Goal: Task Accomplishment & Management: Complete application form

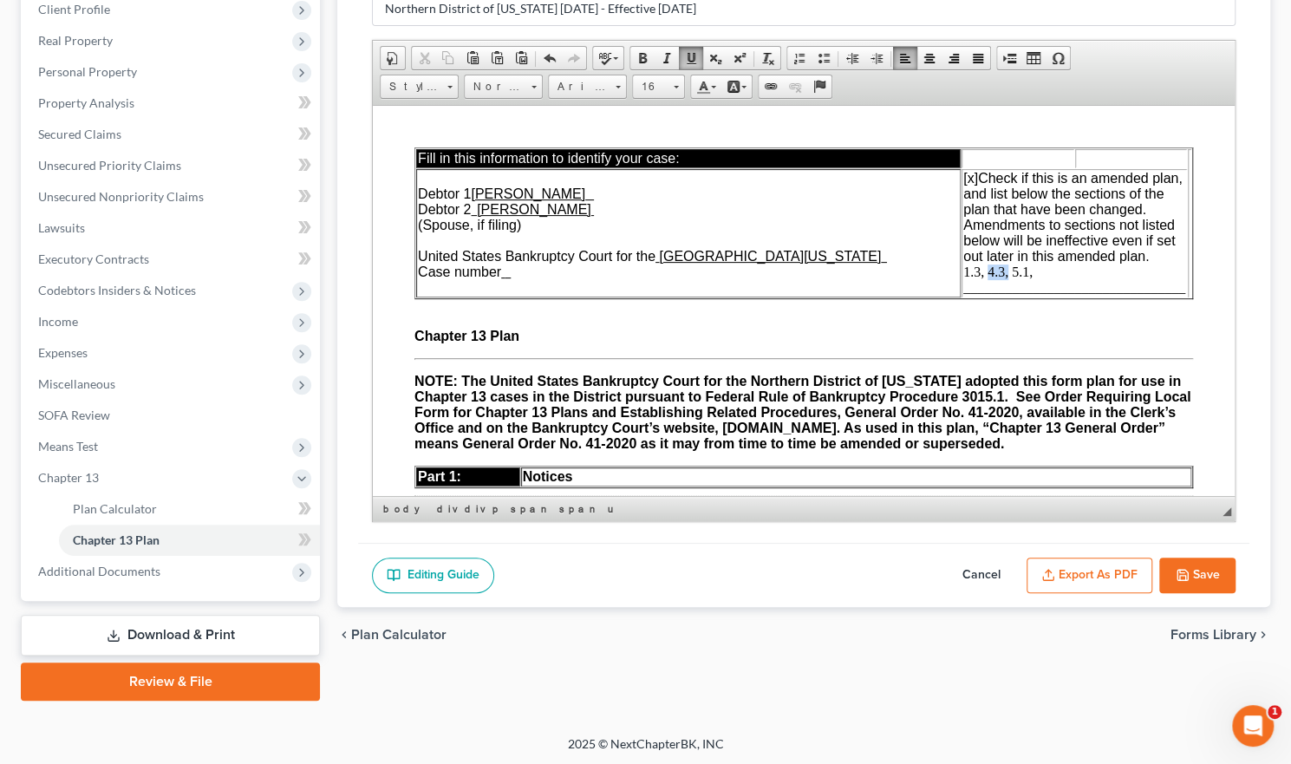
drag, startPoint x: 996, startPoint y: 277, endPoint x: 976, endPoint y: 273, distance: 20.2
click at [976, 273] on span "[x] Check if this is an amended plan, and list below the sections of the plan t…" at bounding box center [1074, 232] width 222 height 124
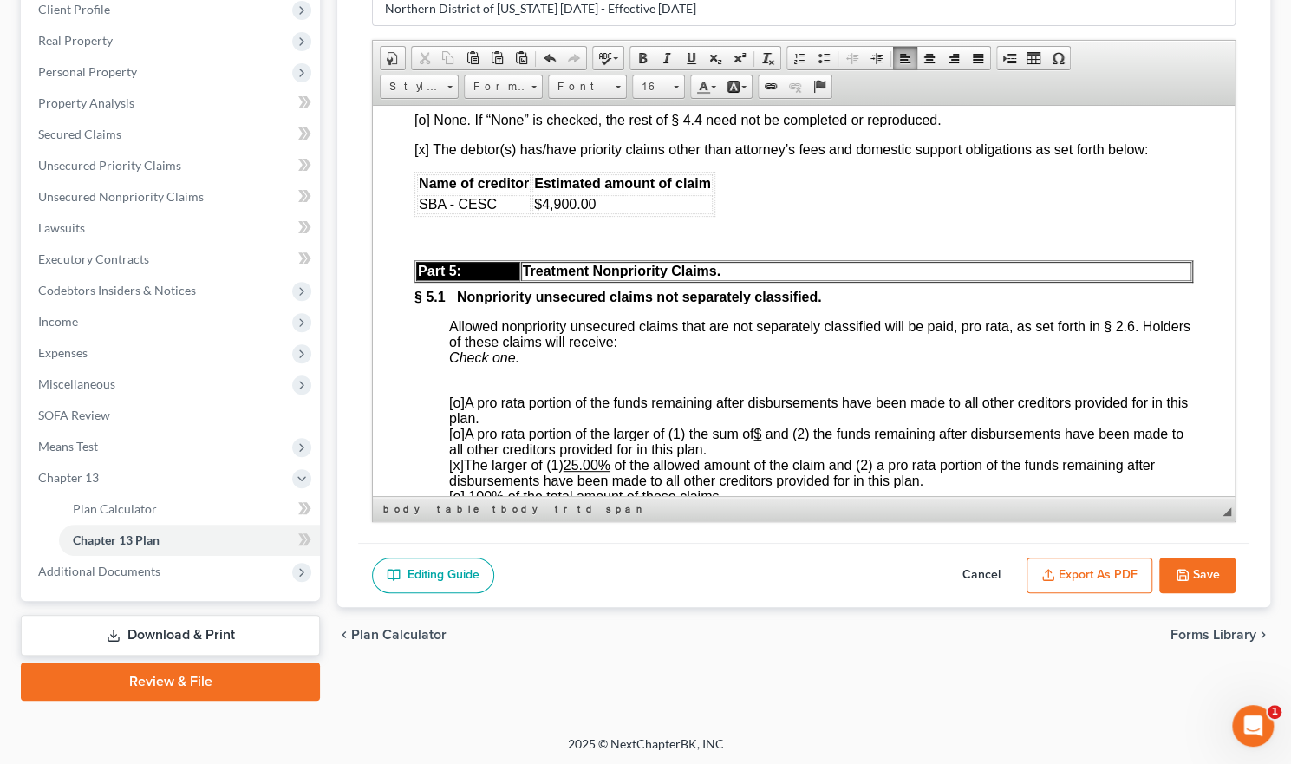
scroll to position [4509, 0]
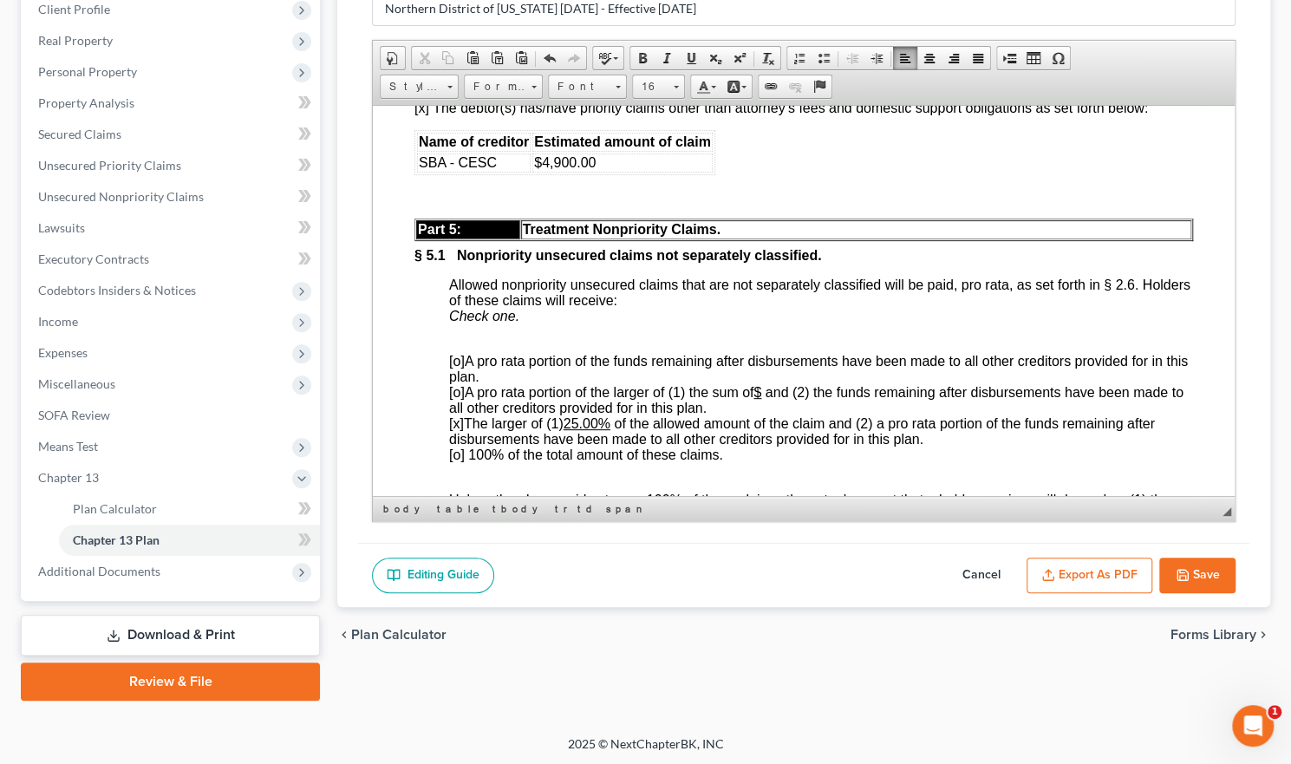
click at [1191, 571] on button "Save" at bounding box center [1197, 576] width 76 height 36
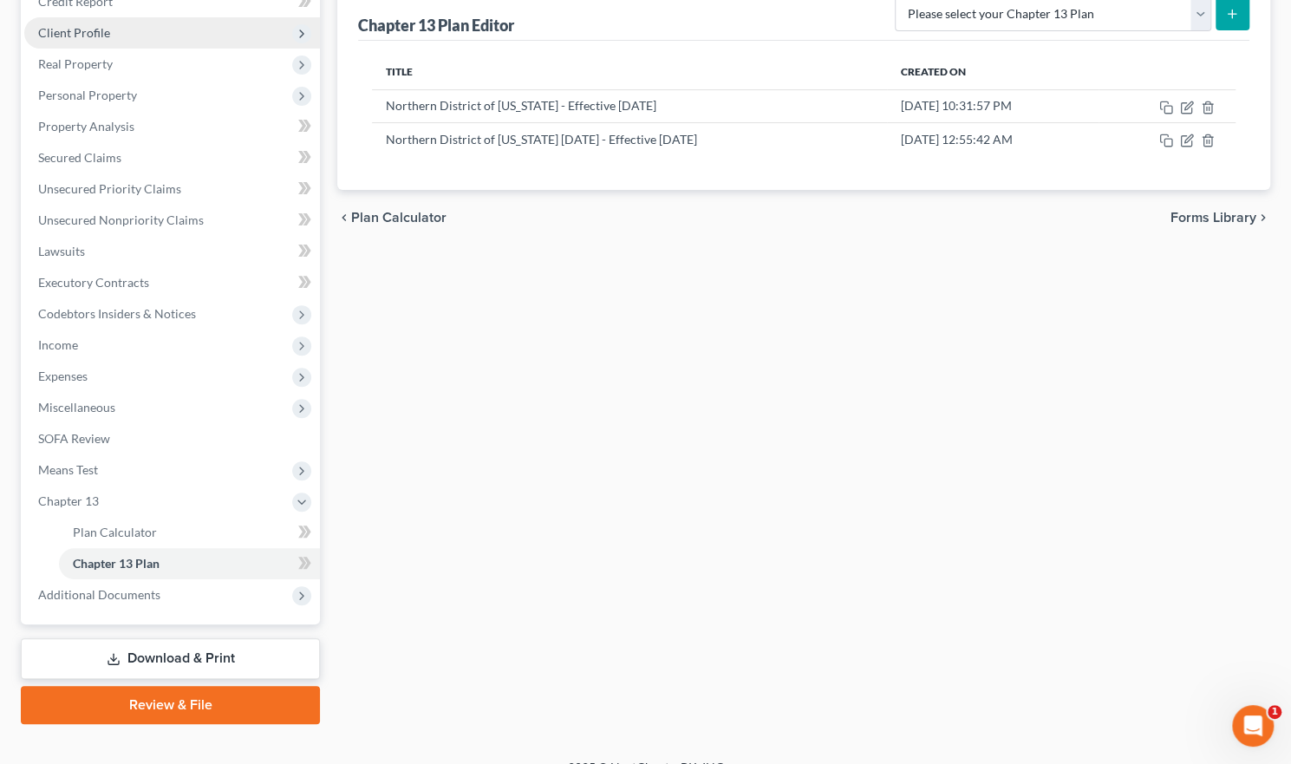
scroll to position [249, 0]
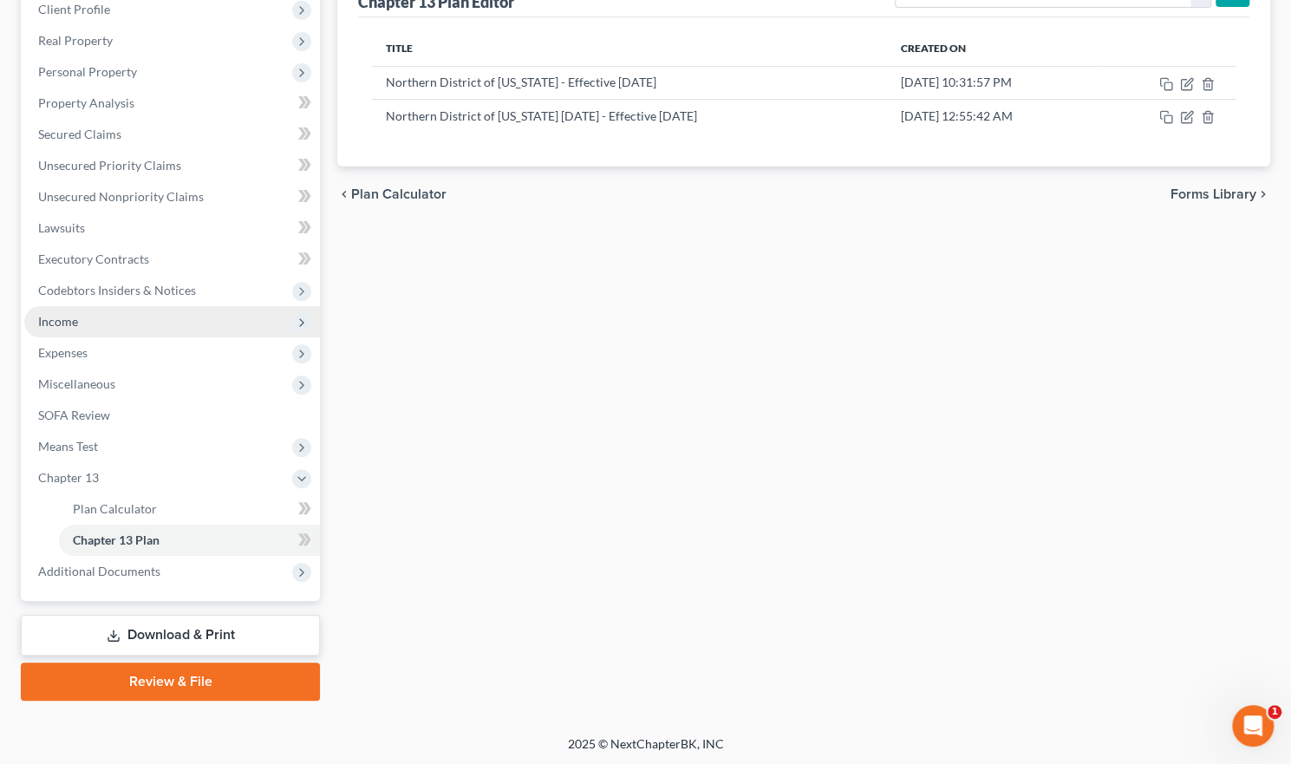
click at [221, 315] on span "Income" at bounding box center [172, 321] width 296 height 31
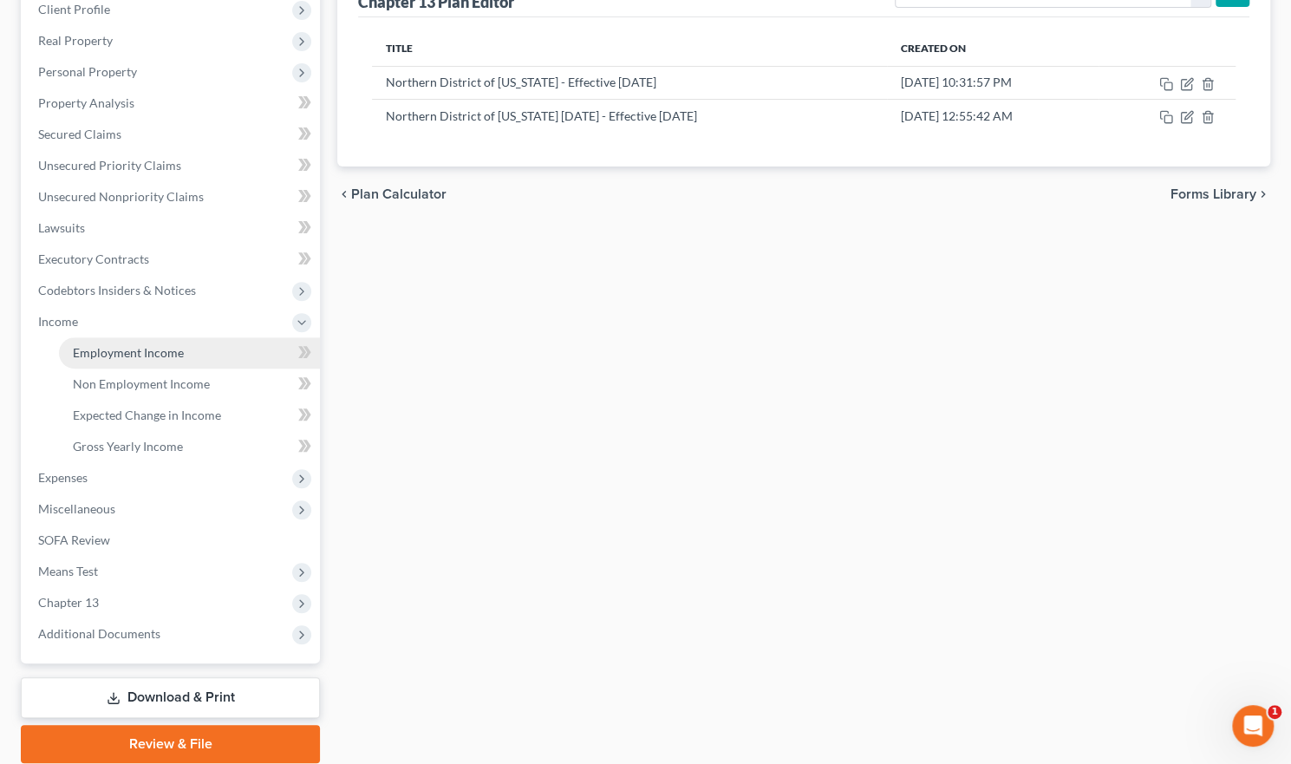
click at [209, 352] on link "Employment Income" at bounding box center [189, 352] width 261 height 31
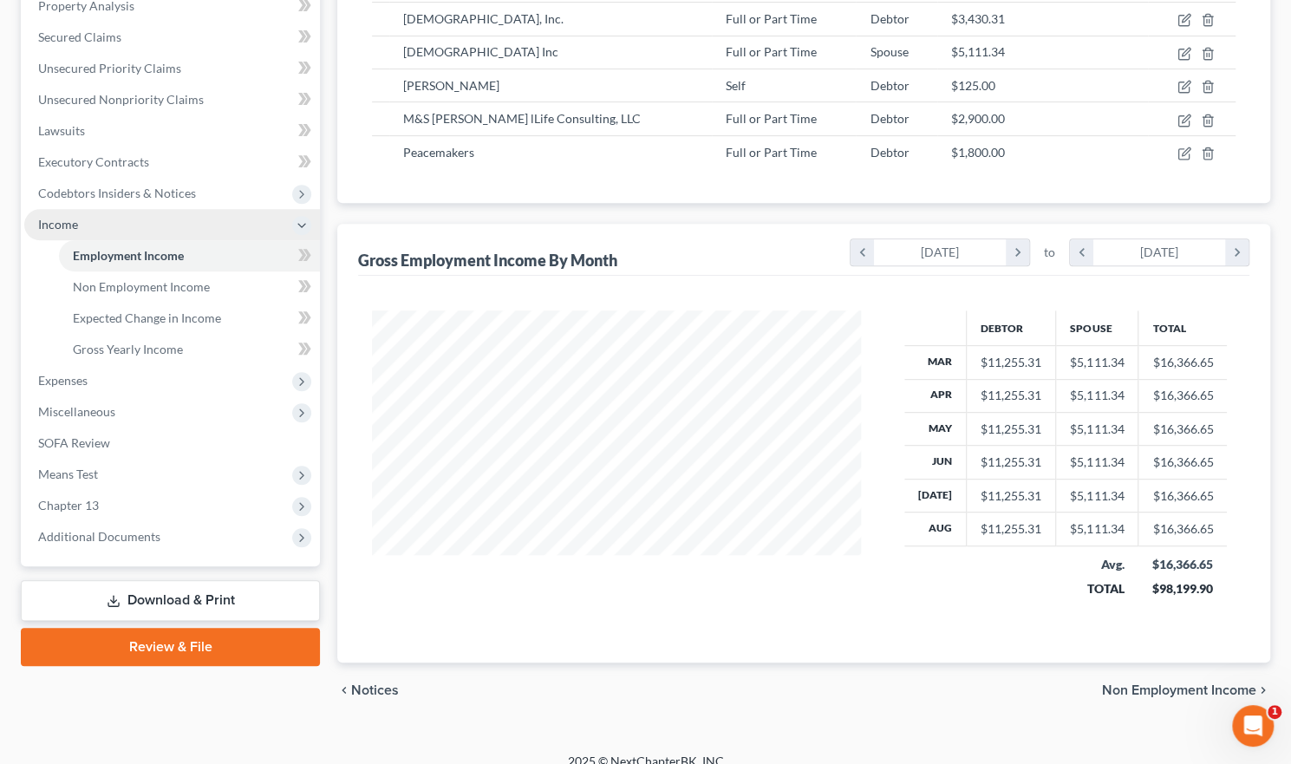
scroll to position [361, 0]
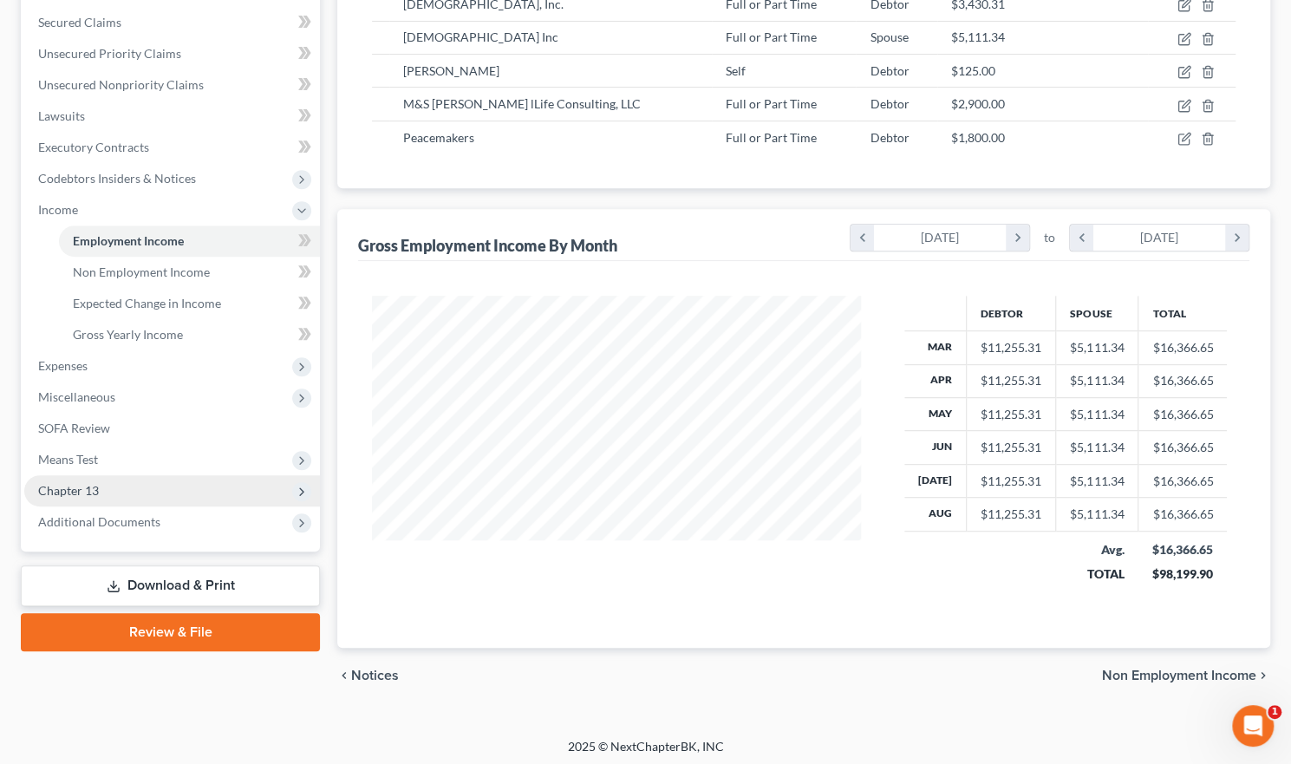
click at [178, 486] on span "Chapter 13" at bounding box center [172, 490] width 296 height 31
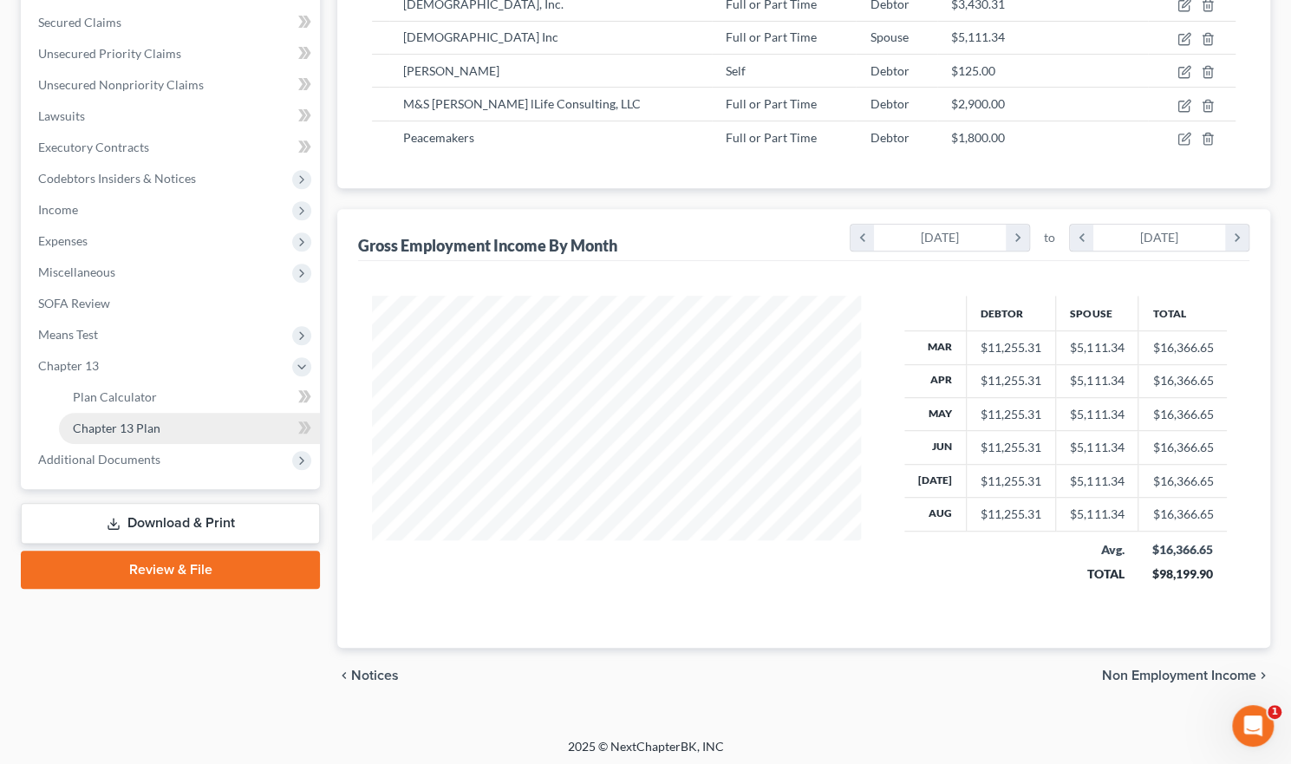
click at [149, 428] on span "Chapter 13 Plan" at bounding box center [117, 428] width 88 height 15
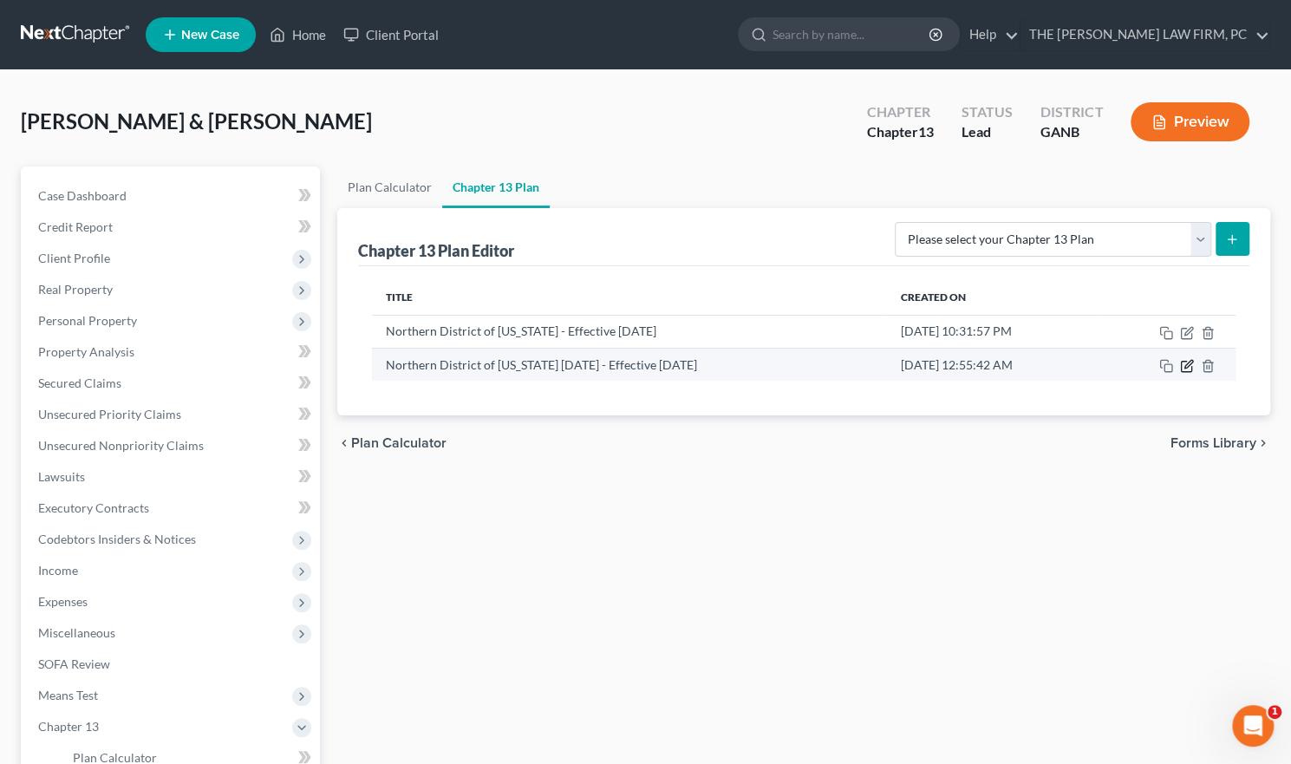
click at [1184, 362] on icon "button" at bounding box center [1187, 366] width 14 height 14
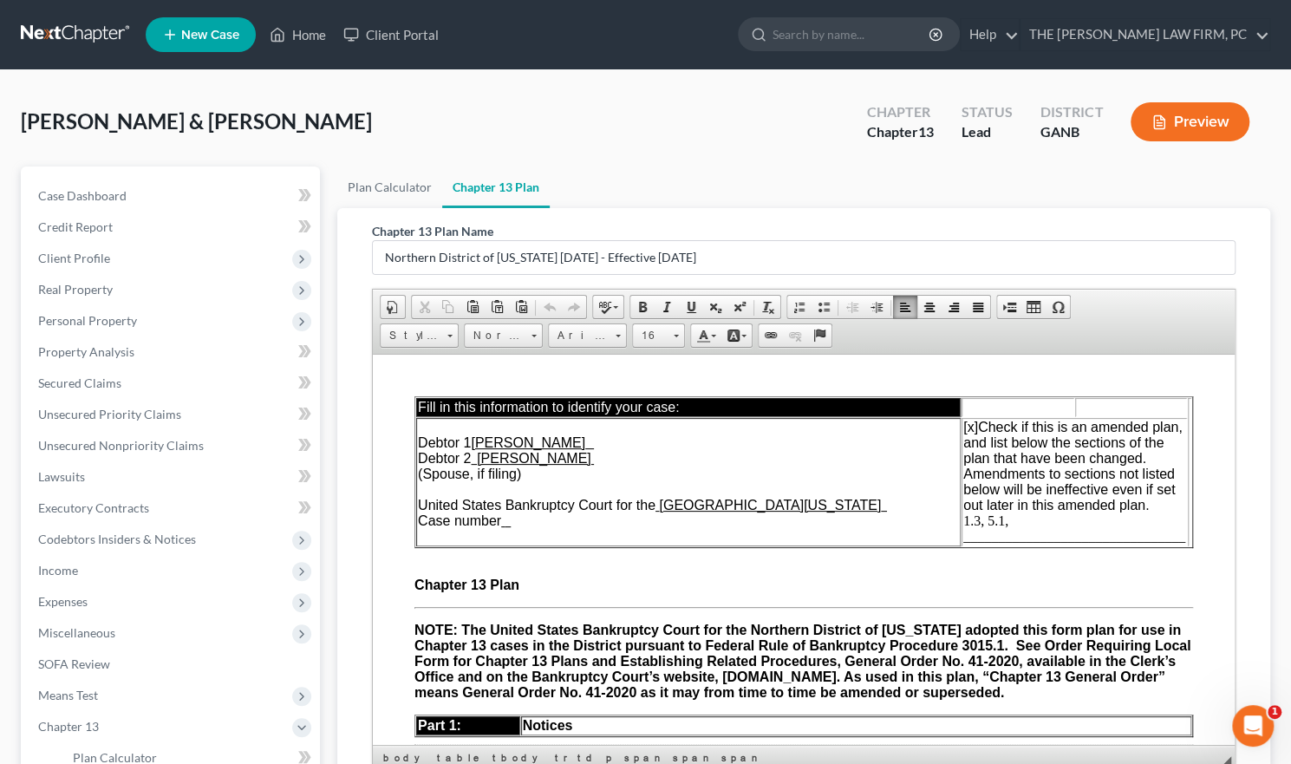
click at [978, 521] on span "[x] Check if this is an amended plan, and list below the sections of the plan t…" at bounding box center [1074, 481] width 222 height 124
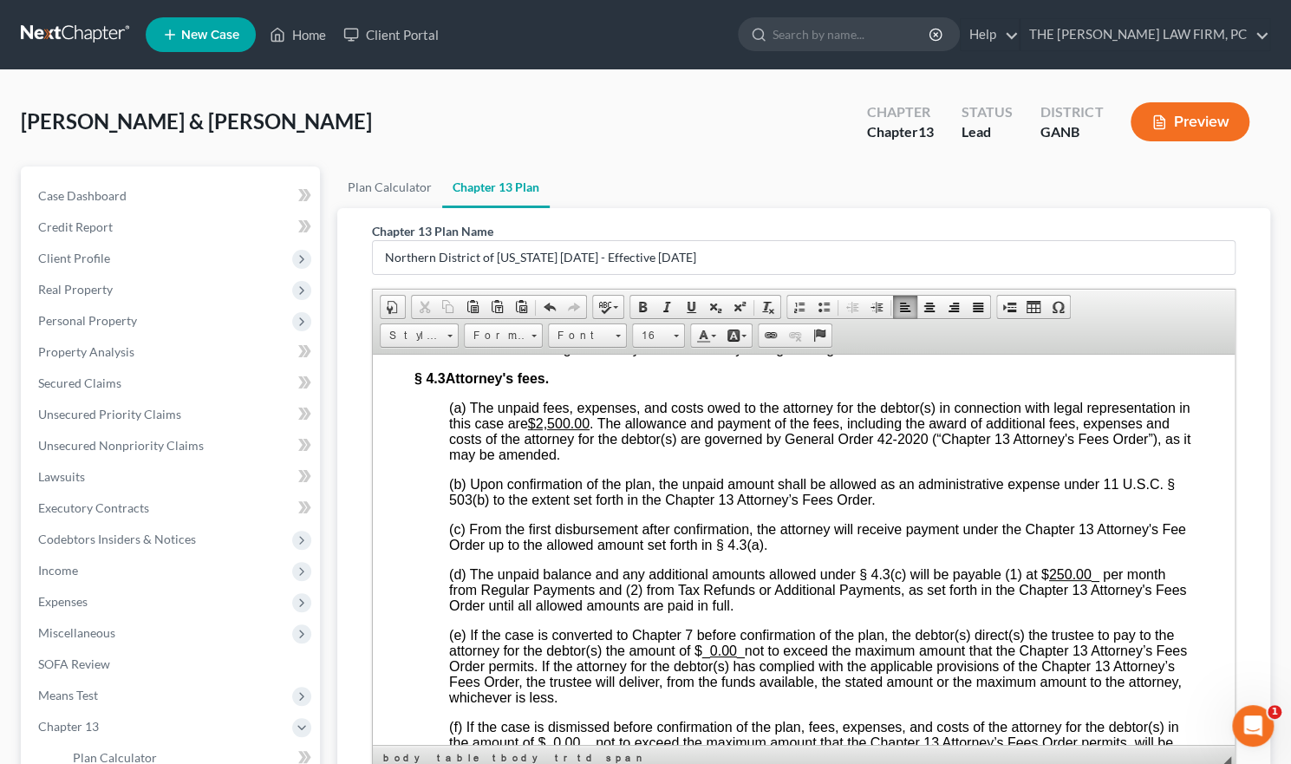
scroll to position [4075, 0]
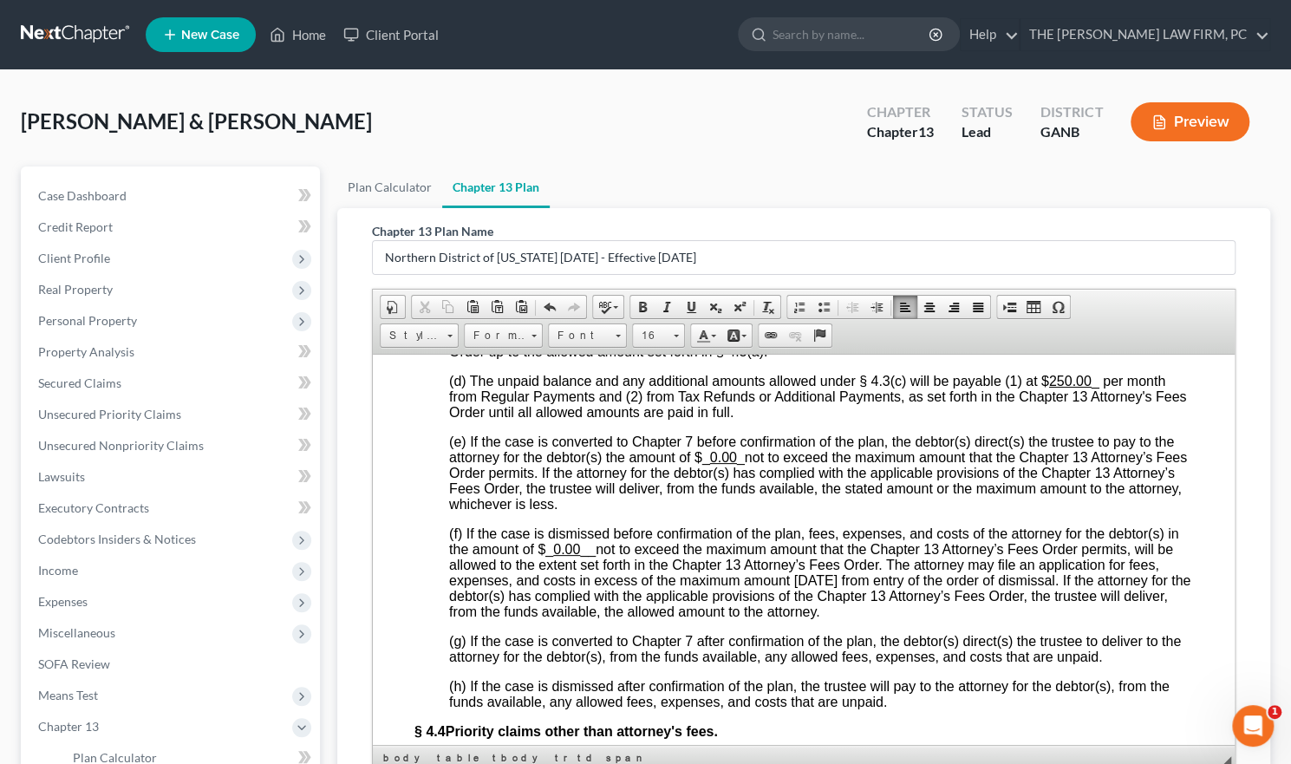
click at [710, 464] on u "0.00" at bounding box center [723, 456] width 27 height 15
click at [692, 301] on span at bounding box center [691, 307] width 14 height 14
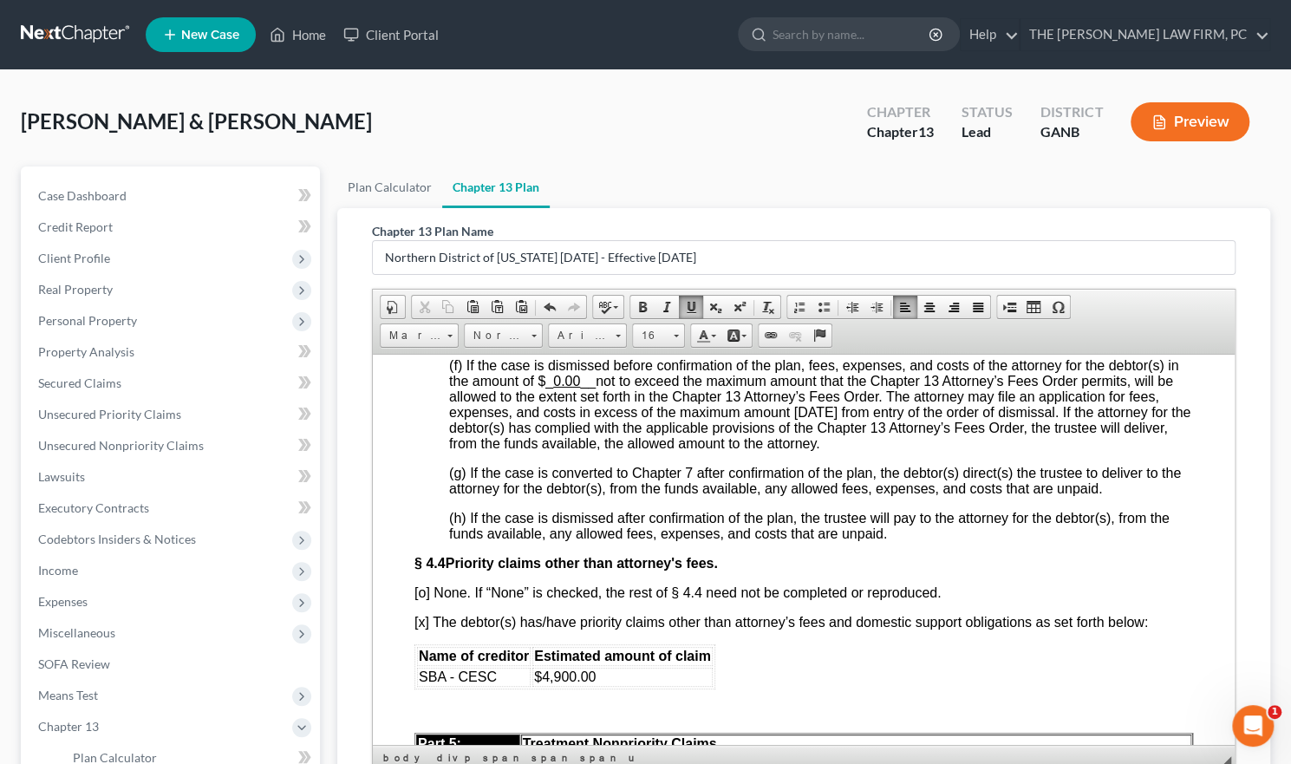
scroll to position [4249, 0]
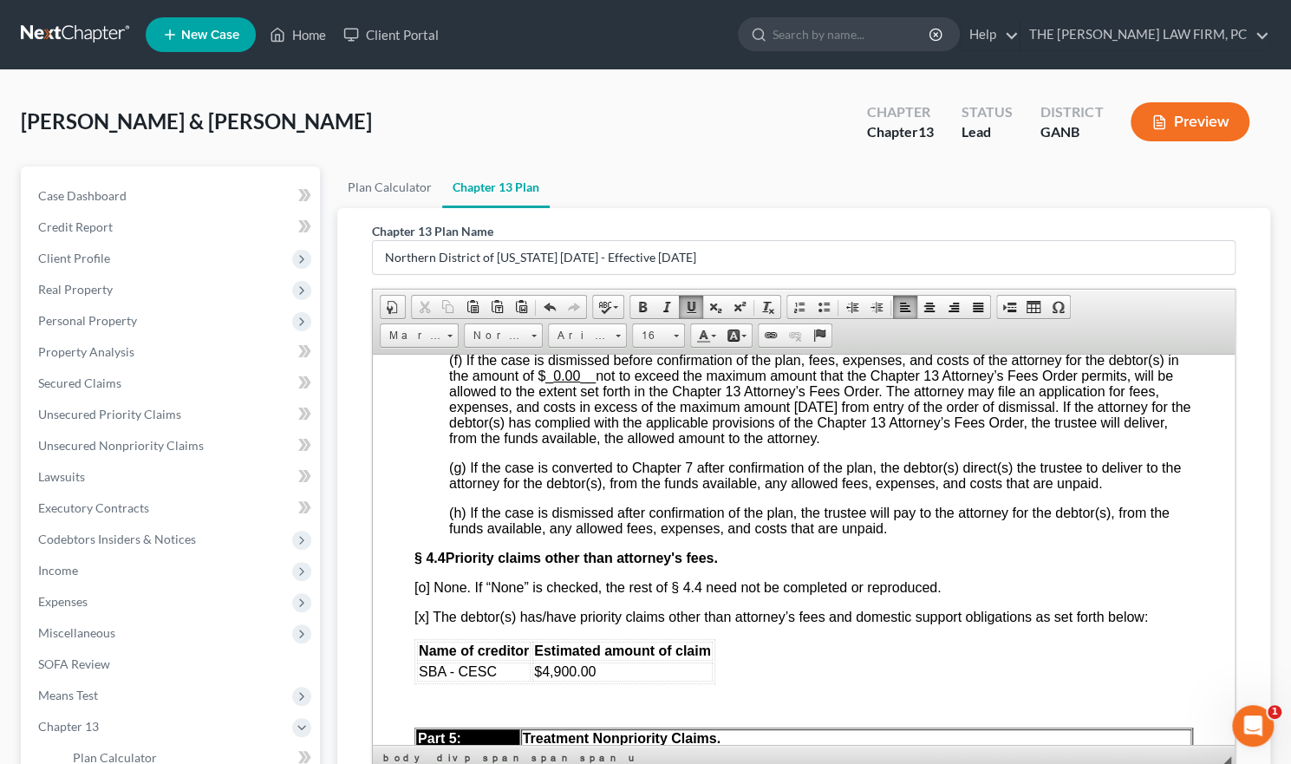
click at [553, 382] on u "0.00" at bounding box center [566, 375] width 27 height 15
click at [685, 307] on span at bounding box center [691, 307] width 14 height 14
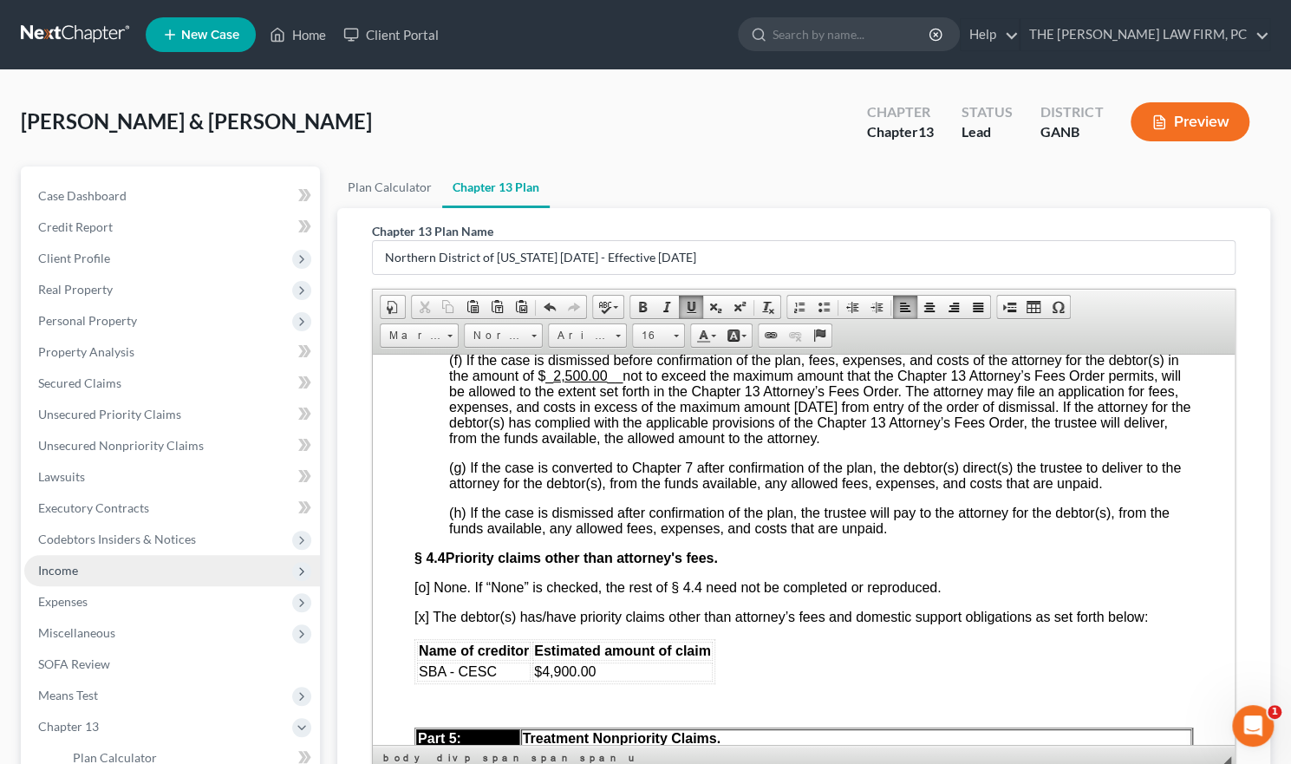
click at [54, 561] on span "Income" at bounding box center [172, 570] width 296 height 31
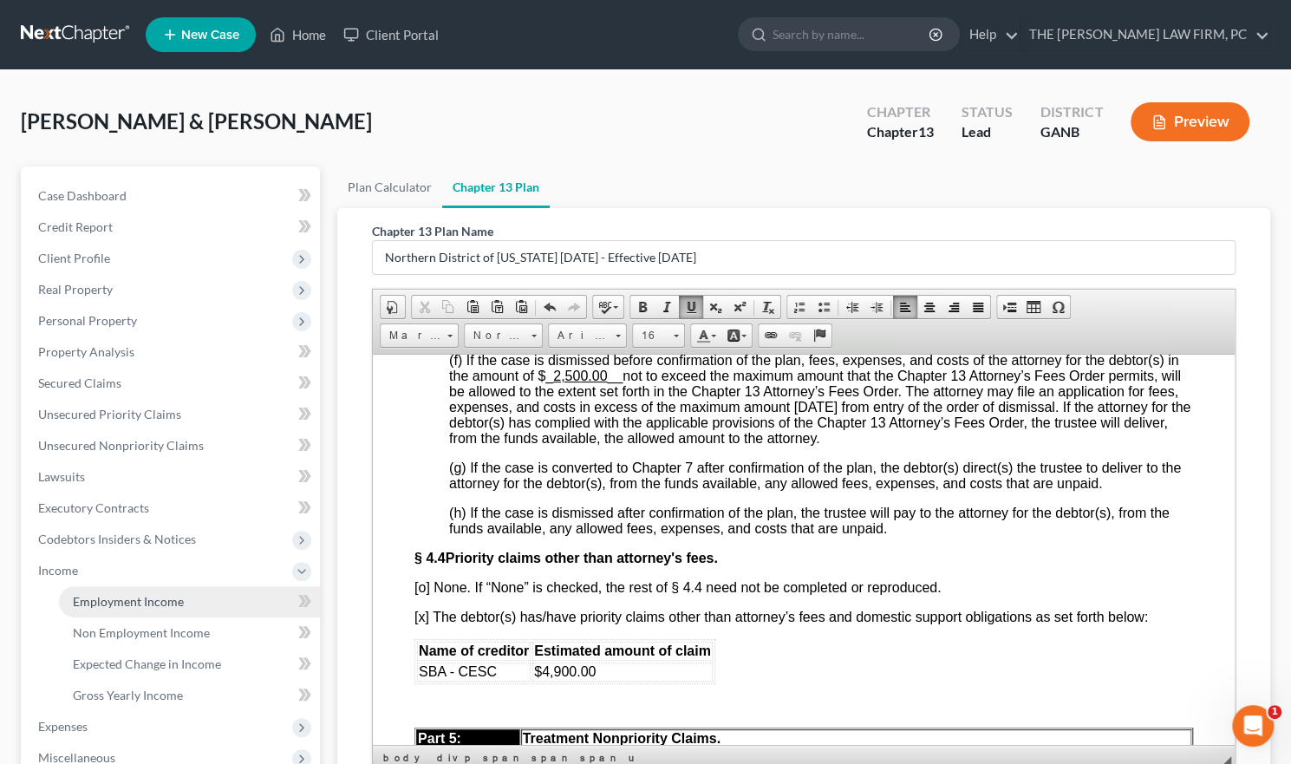
click at [144, 595] on span "Employment Income" at bounding box center [128, 601] width 111 height 15
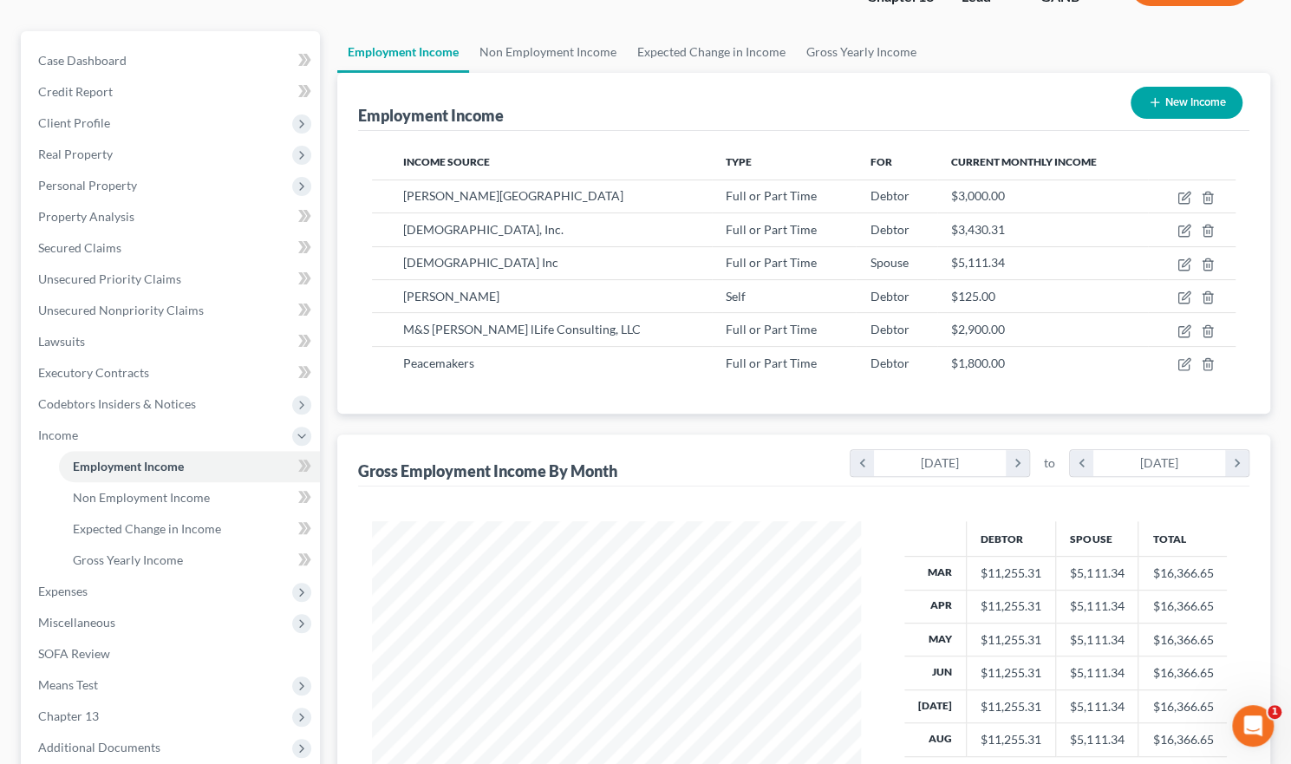
scroll to position [173, 0]
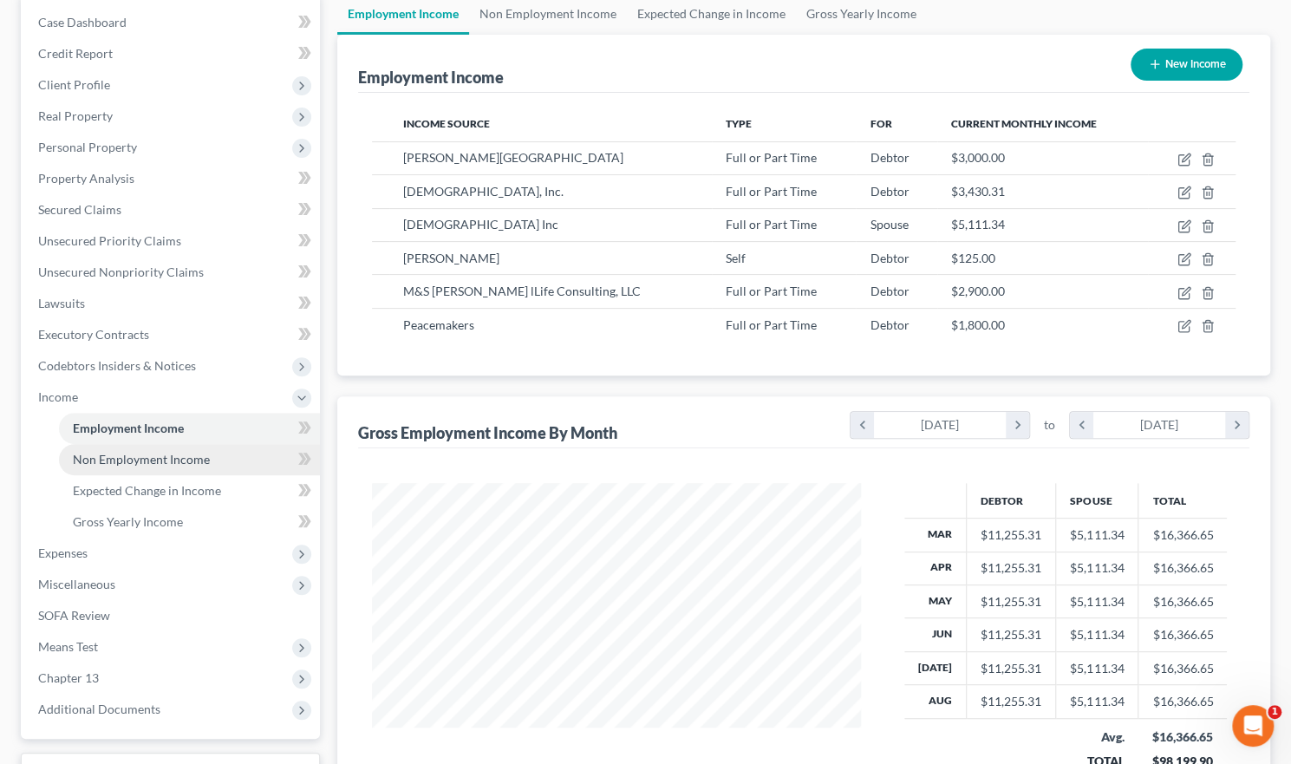
click at [193, 460] on span "Non Employment Income" at bounding box center [141, 459] width 137 height 15
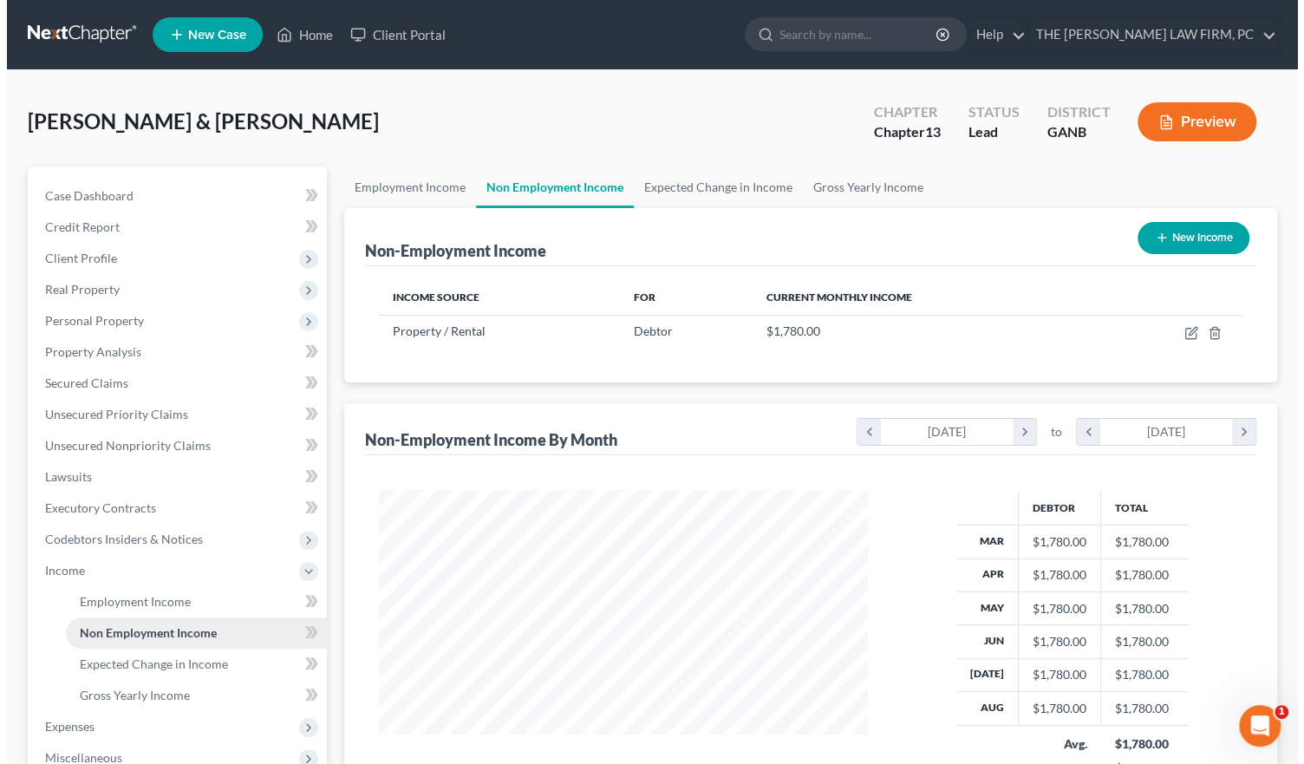
scroll to position [309, 524]
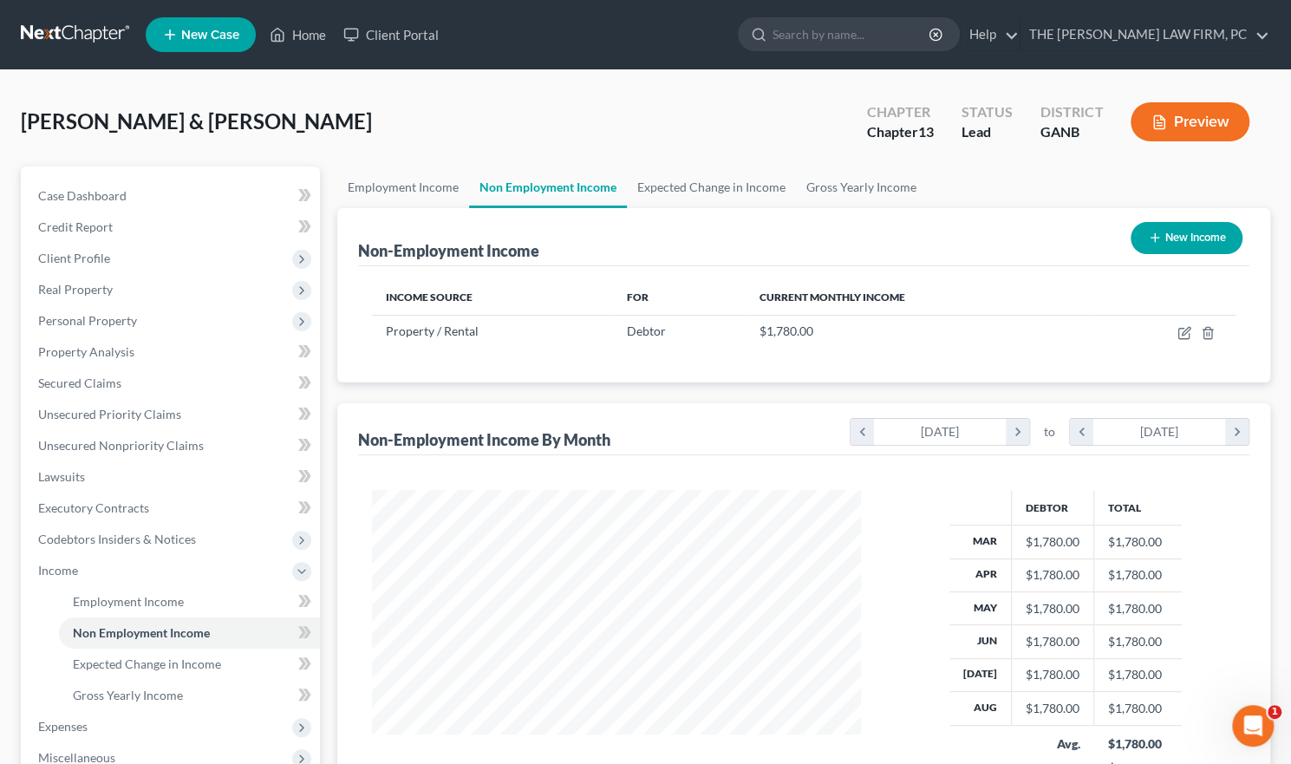
click at [1190, 234] on button "New Income" at bounding box center [1187, 238] width 112 height 32
select select "0"
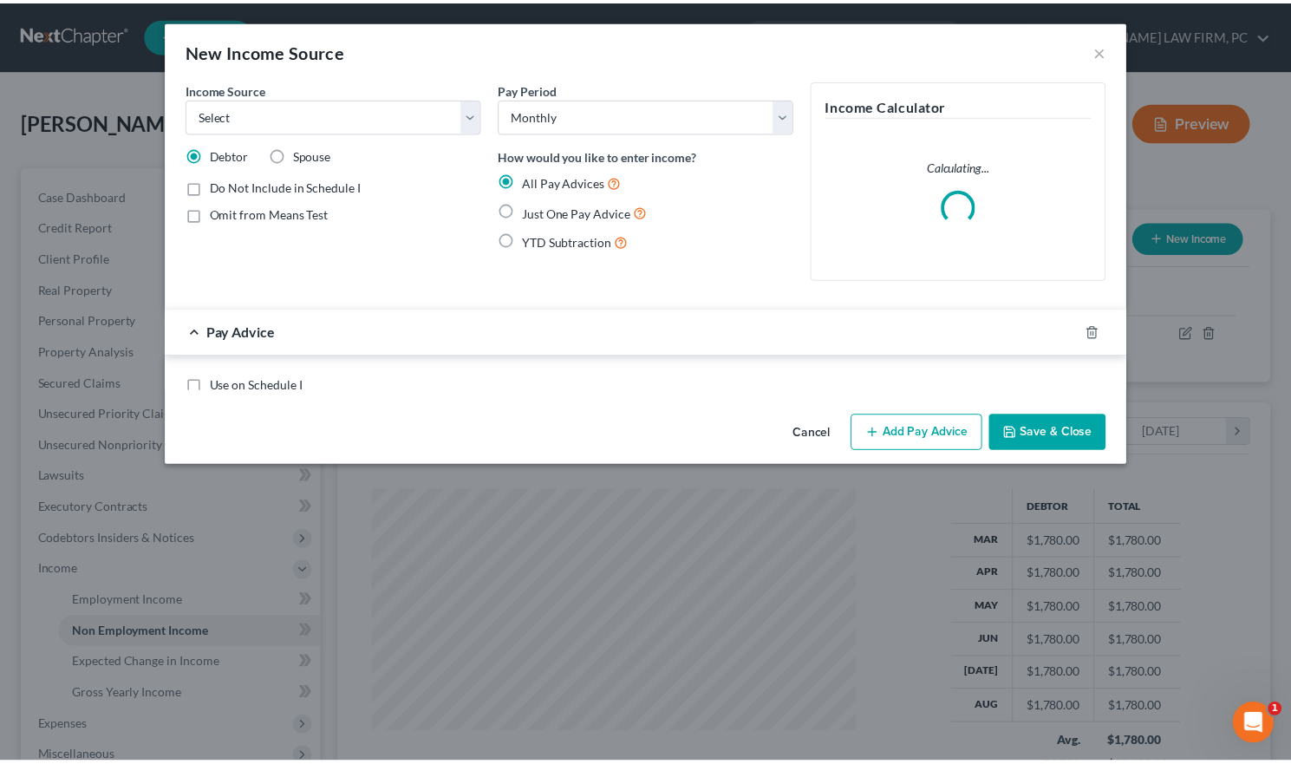
scroll to position [309, 529]
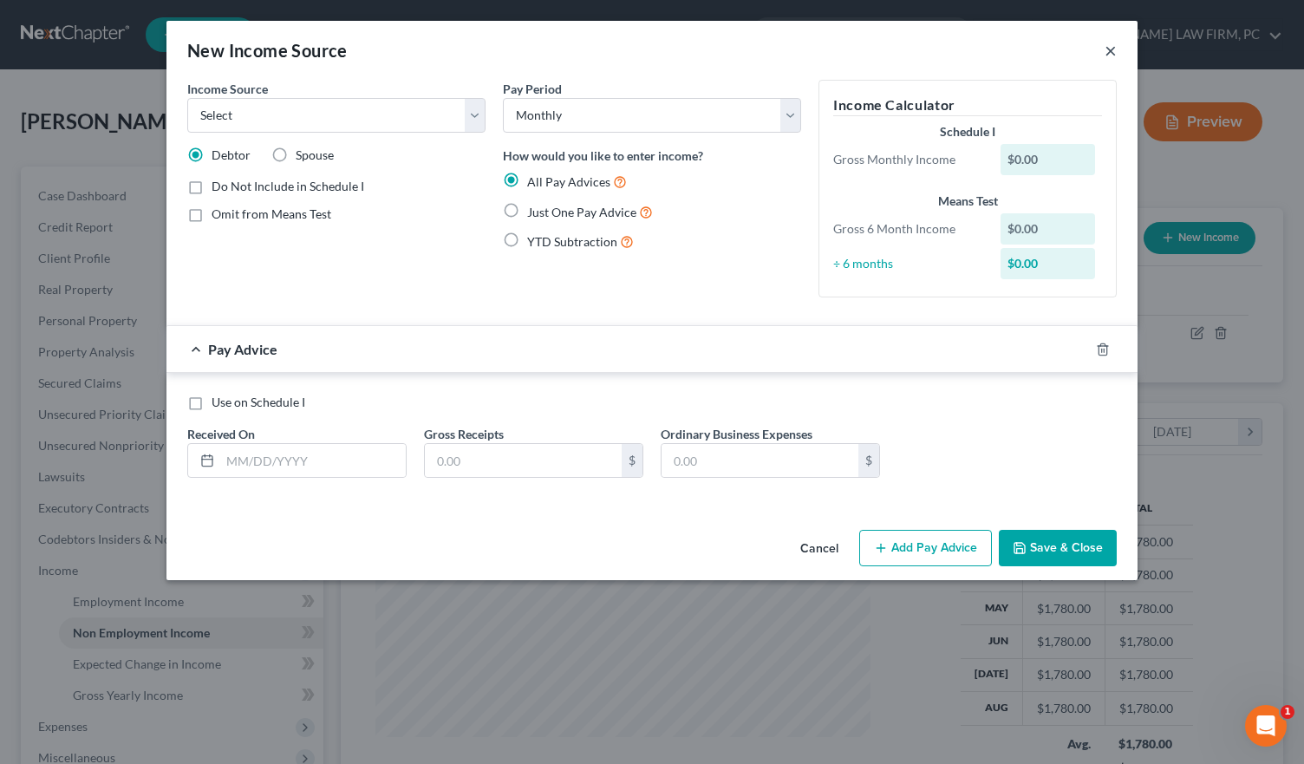
click at [1108, 55] on button "×" at bounding box center [1111, 50] width 12 height 21
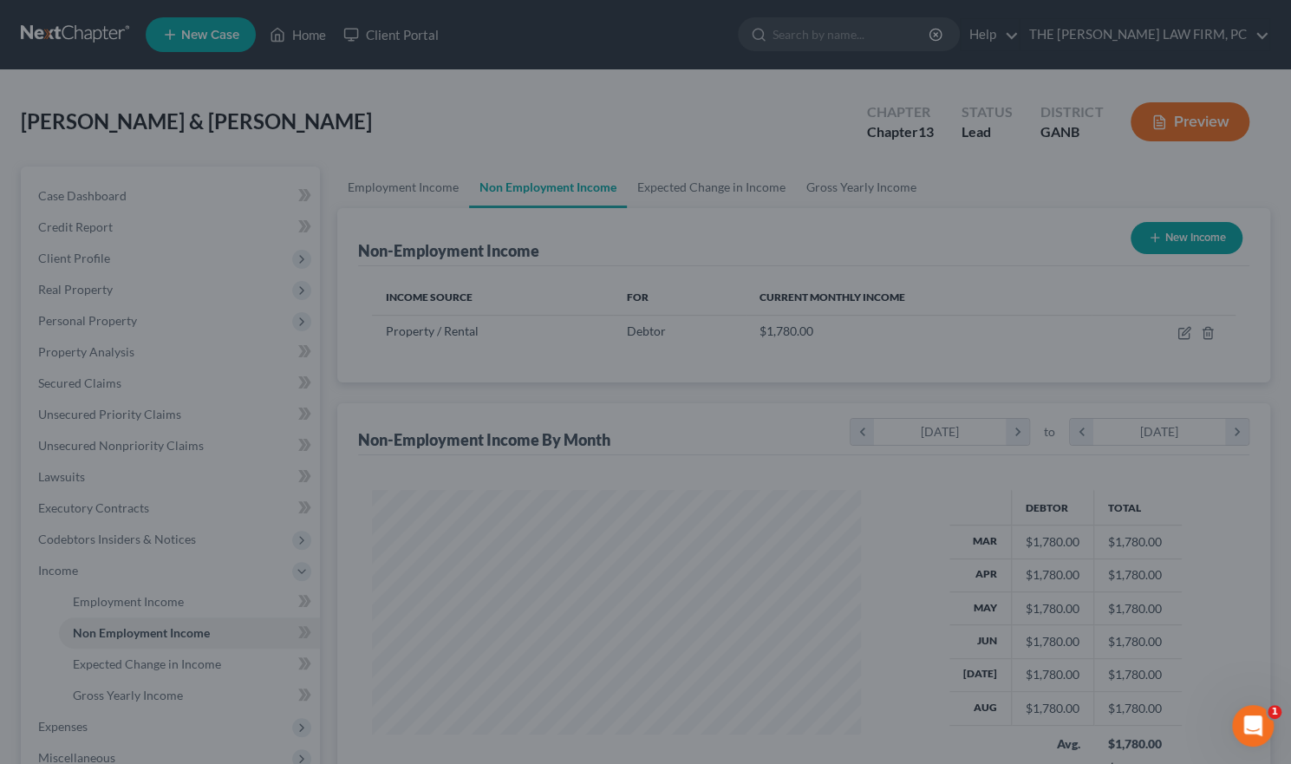
scroll to position [866764, 866549]
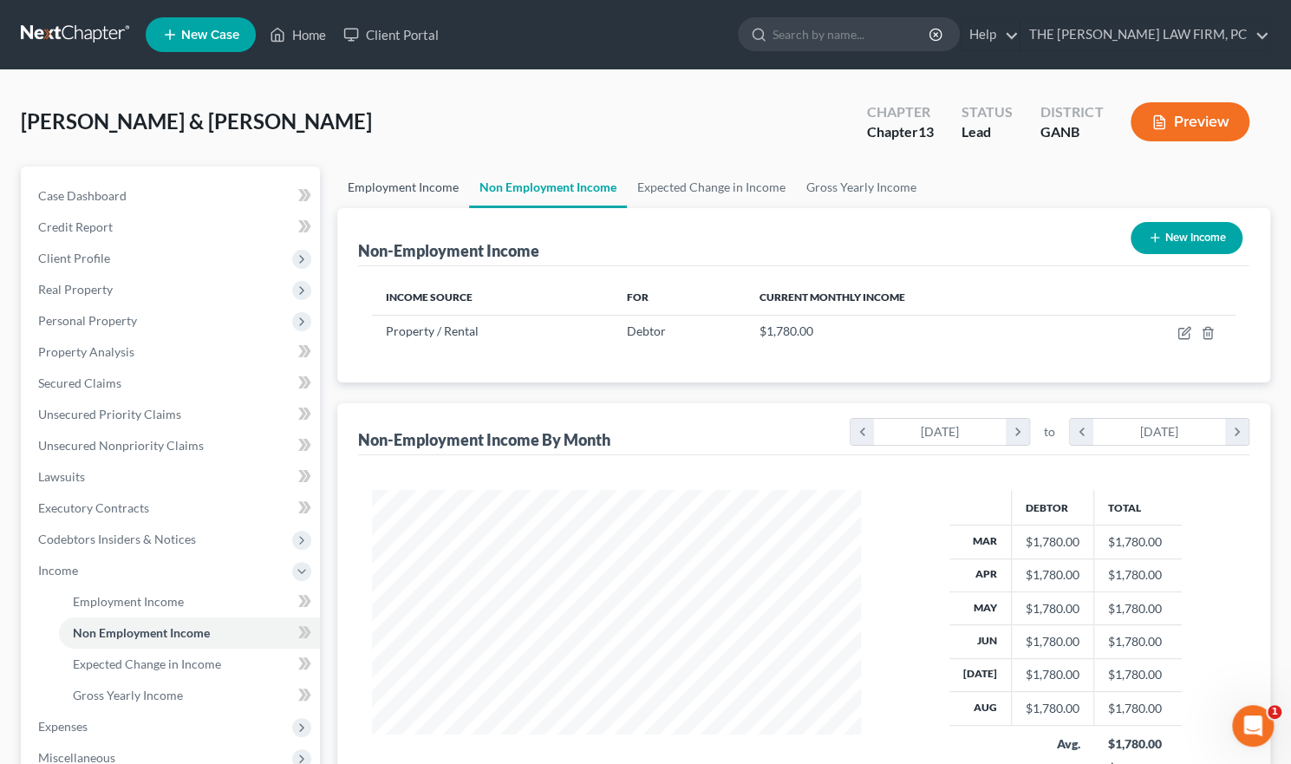
click at [413, 178] on link "Employment Income" at bounding box center [403, 187] width 132 height 42
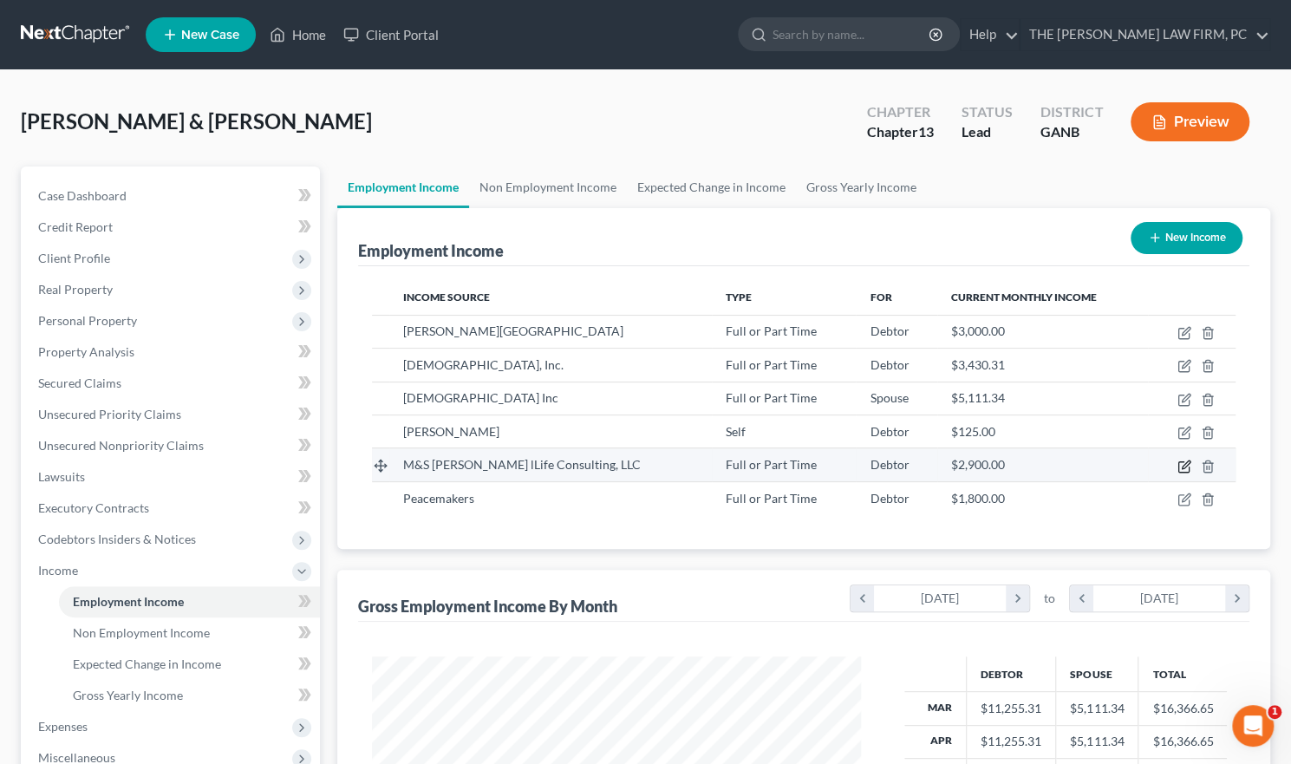
click at [1185, 464] on icon "button" at bounding box center [1186, 464] width 8 height 8
select select "0"
select select "10"
select select "0"
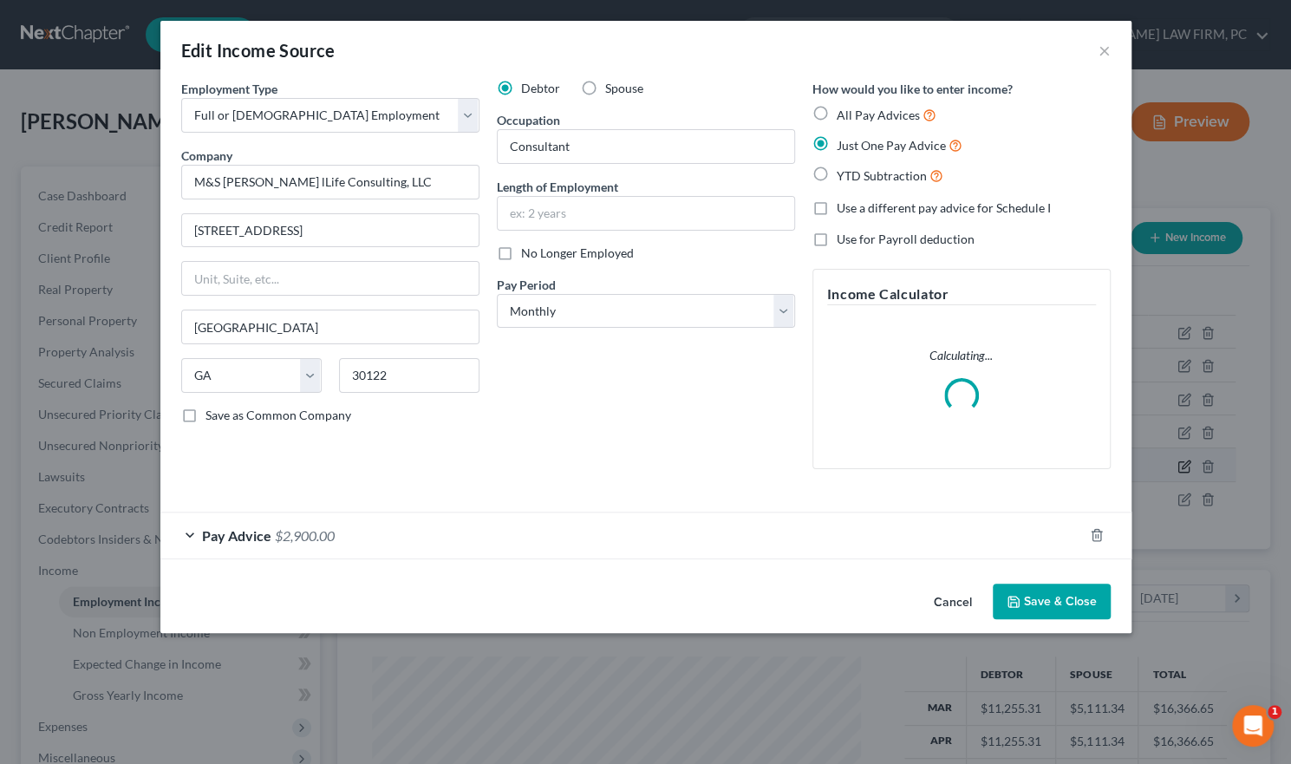
scroll to position [309, 529]
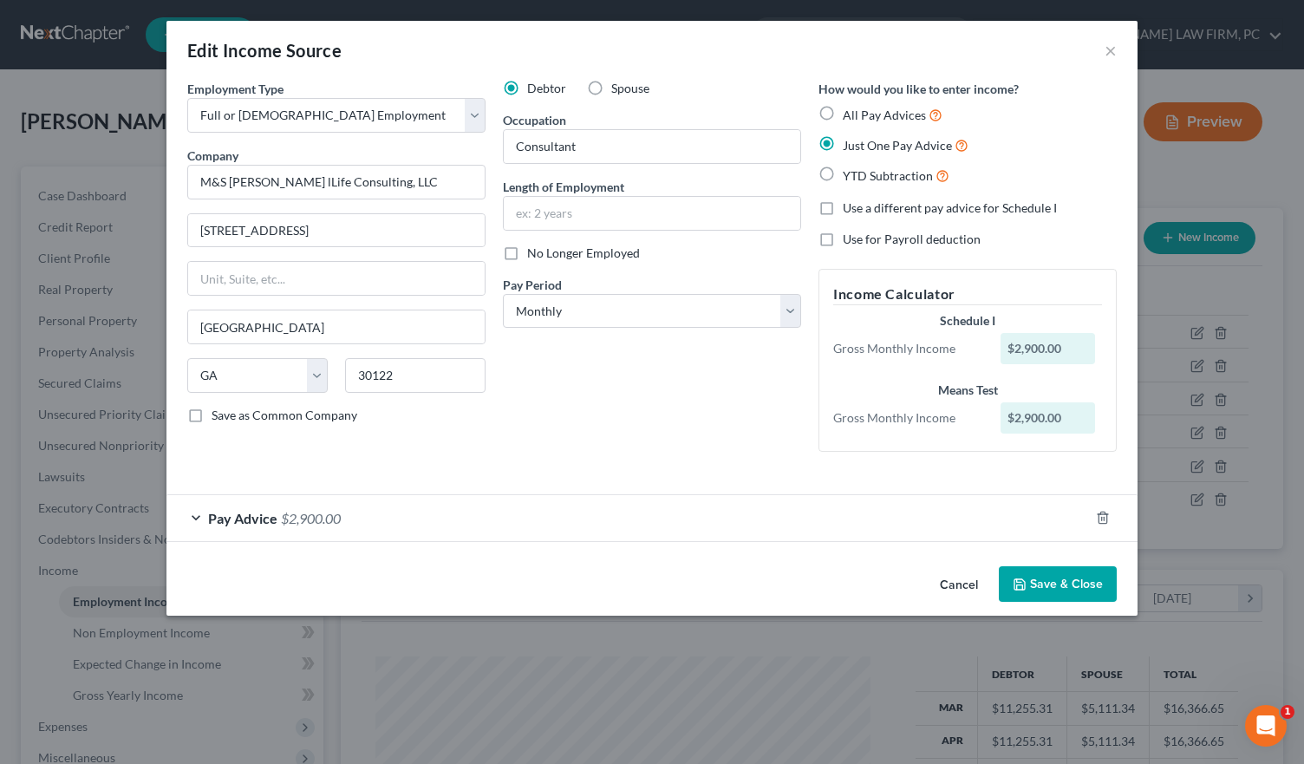
drag, startPoint x: 772, startPoint y: 41, endPoint x: 571, endPoint y: 23, distance: 201.0
click at [571, 23] on div "Edit Income Source ×" at bounding box center [651, 50] width 971 height 59
click at [962, 578] on button "Cancel" at bounding box center [959, 585] width 66 height 35
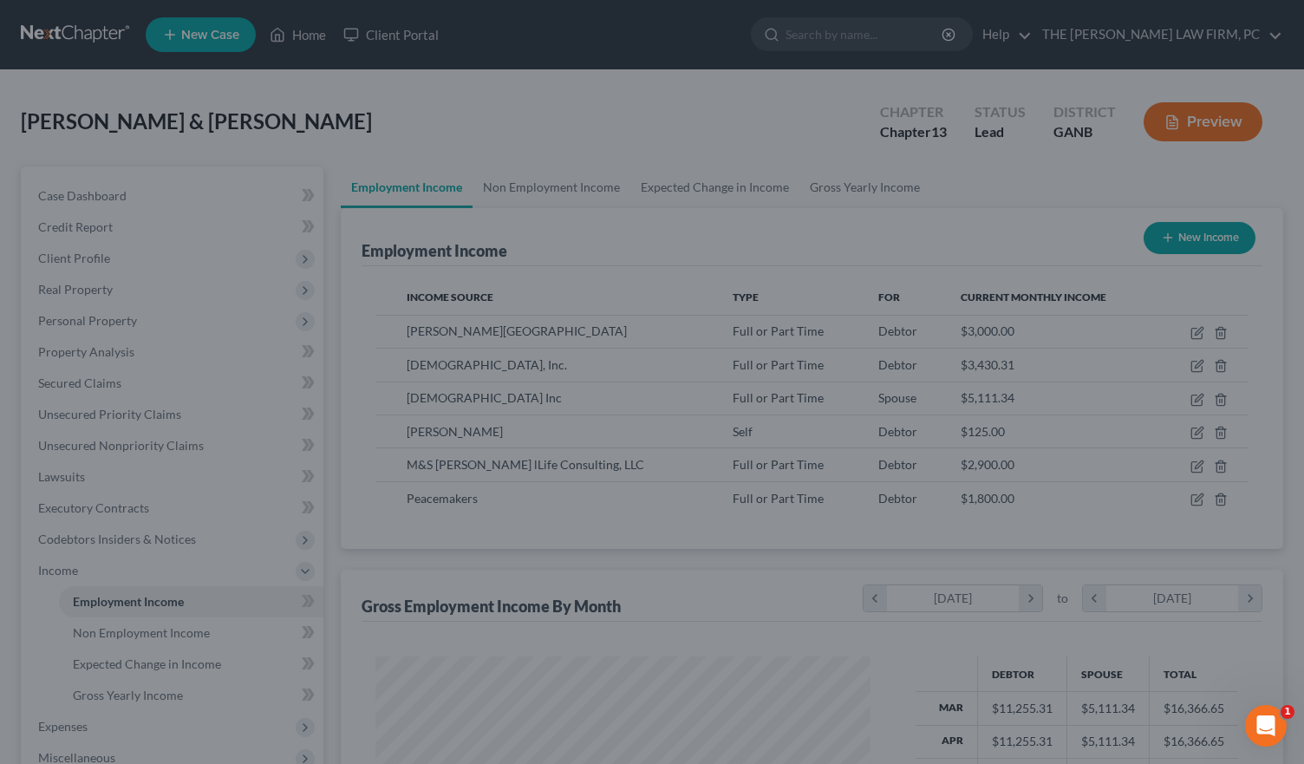
scroll to position [866764, 866549]
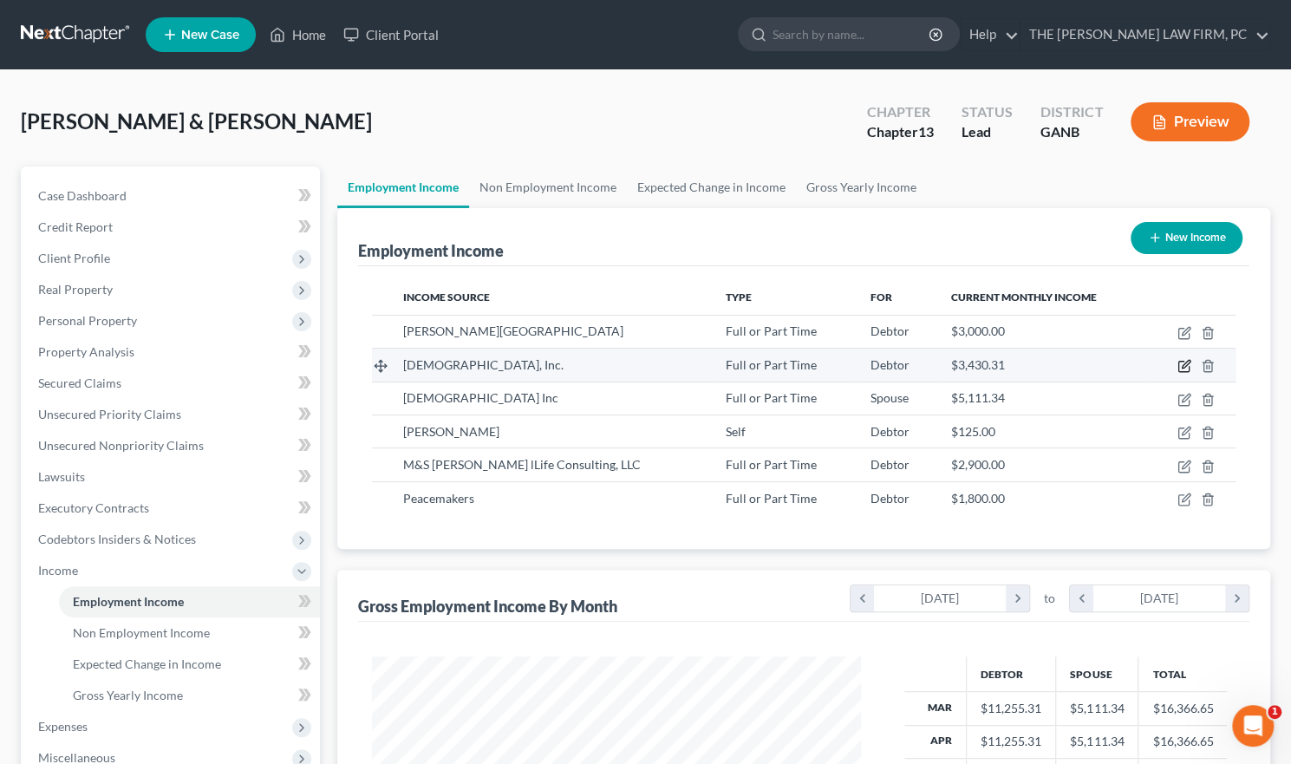
click at [1184, 365] on icon "button" at bounding box center [1186, 365] width 8 height 8
select select "0"
select select "10"
select select "0"
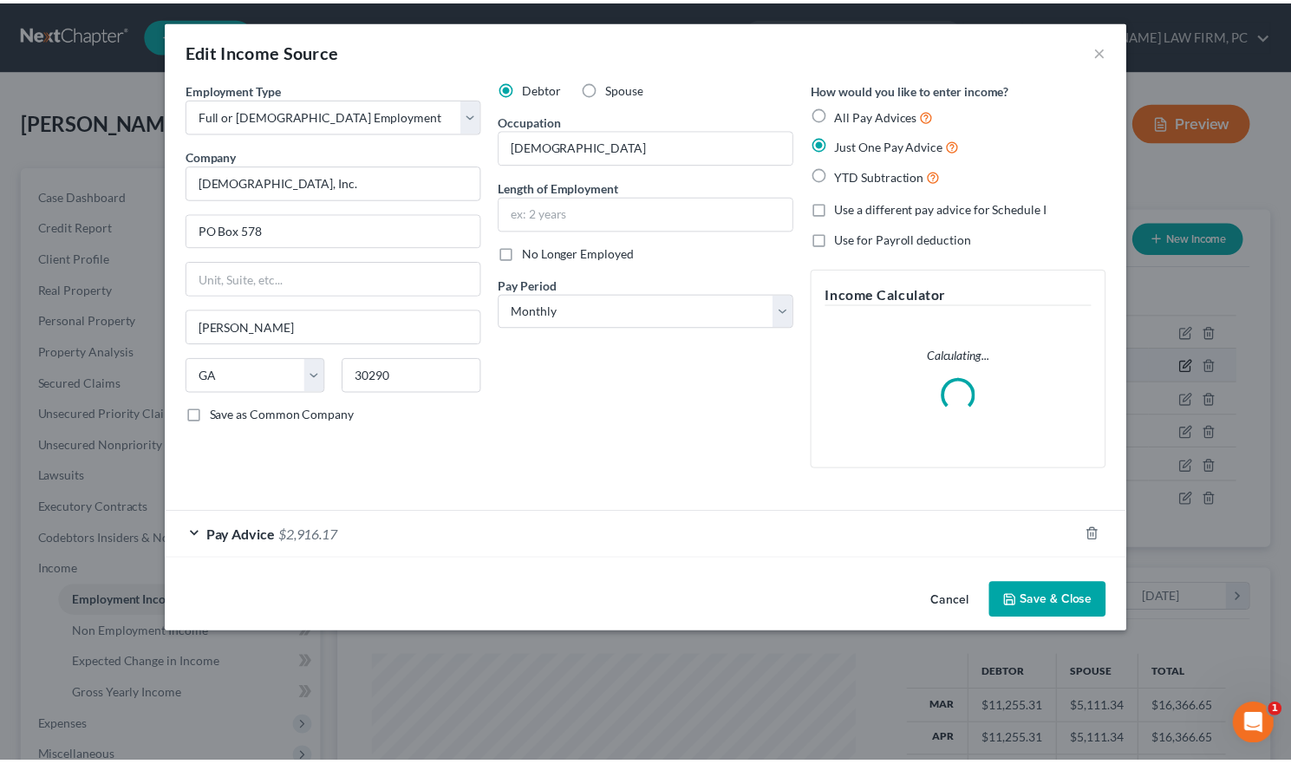
scroll to position [309, 529]
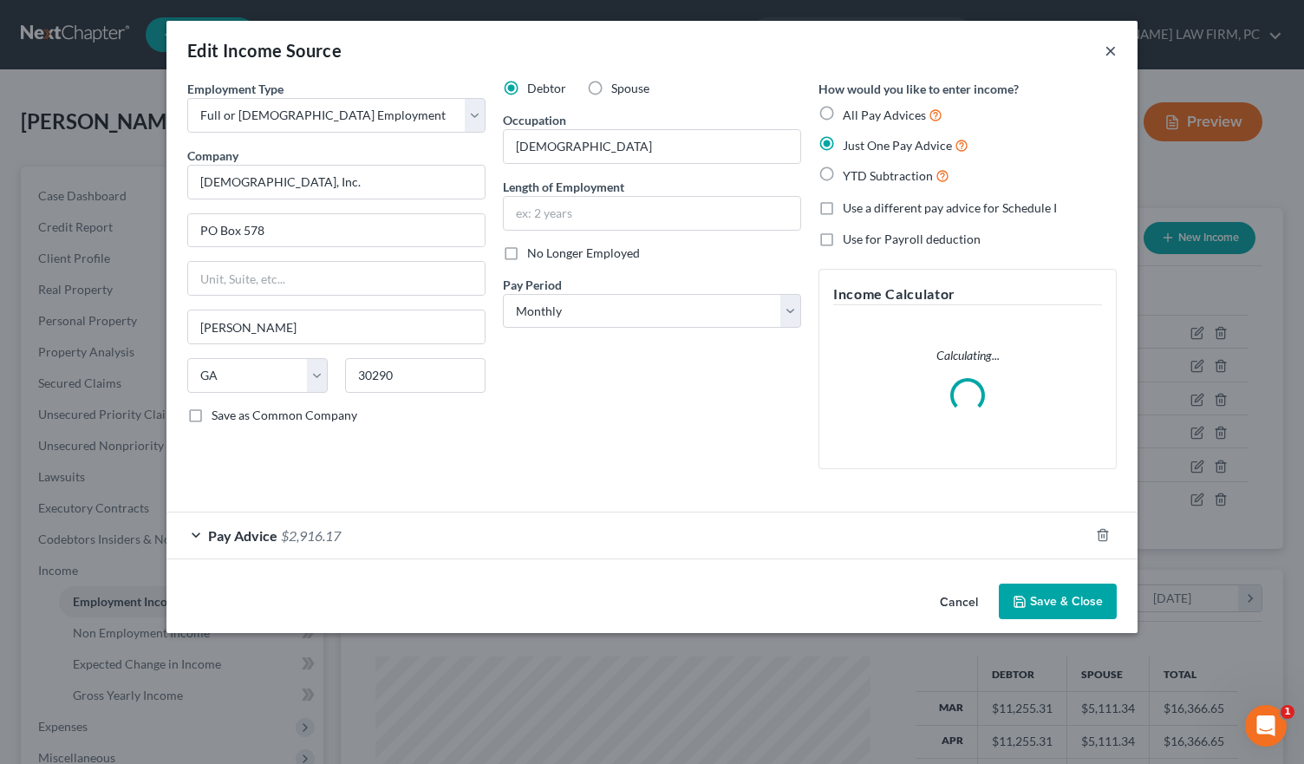
click at [1112, 46] on button "×" at bounding box center [1111, 50] width 12 height 21
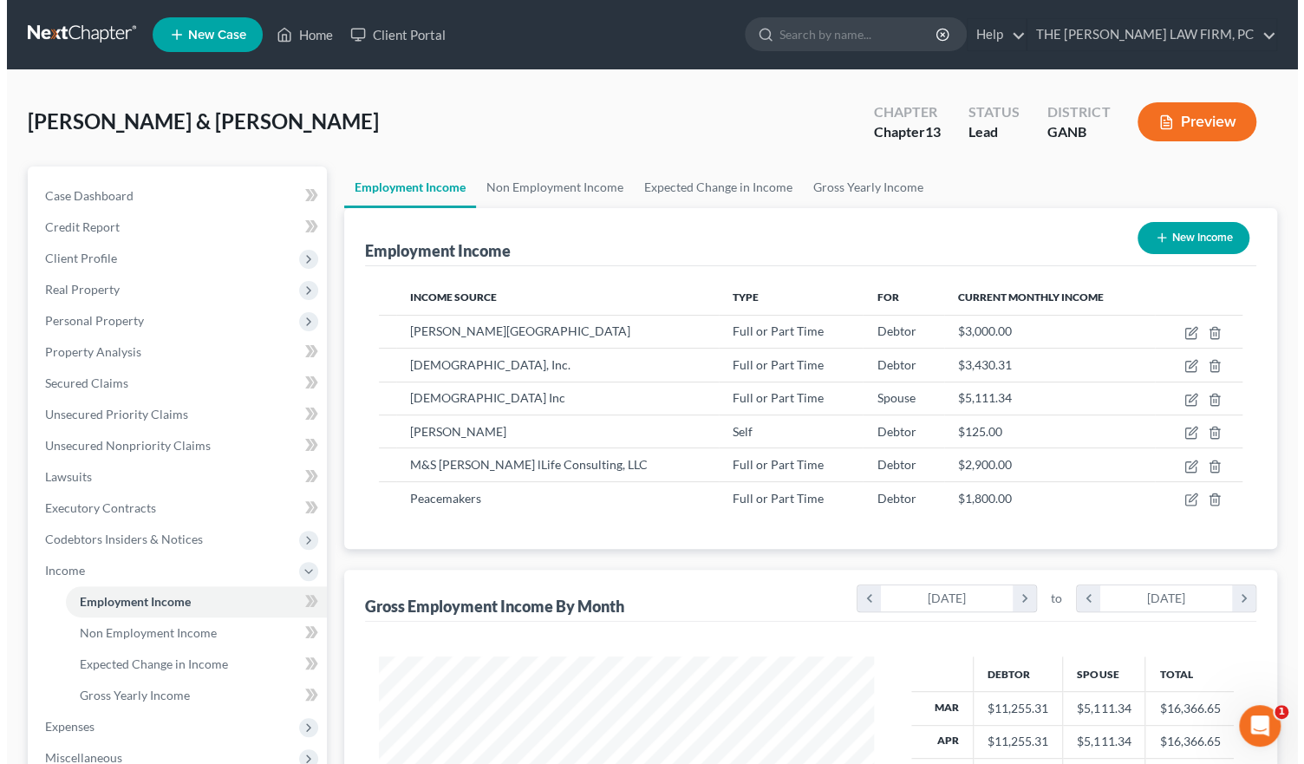
scroll to position [866764, 866549]
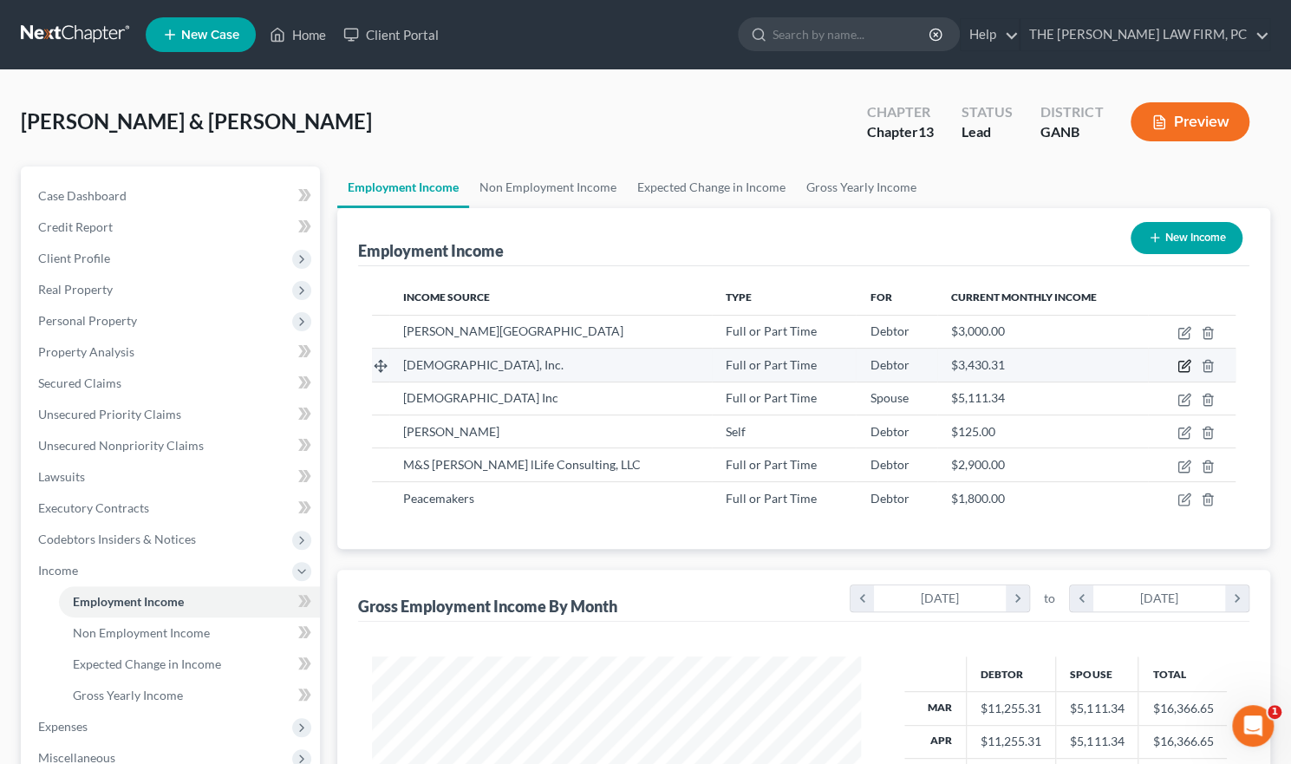
click at [1184, 367] on icon "button" at bounding box center [1186, 365] width 8 height 8
select select "0"
select select "10"
select select "0"
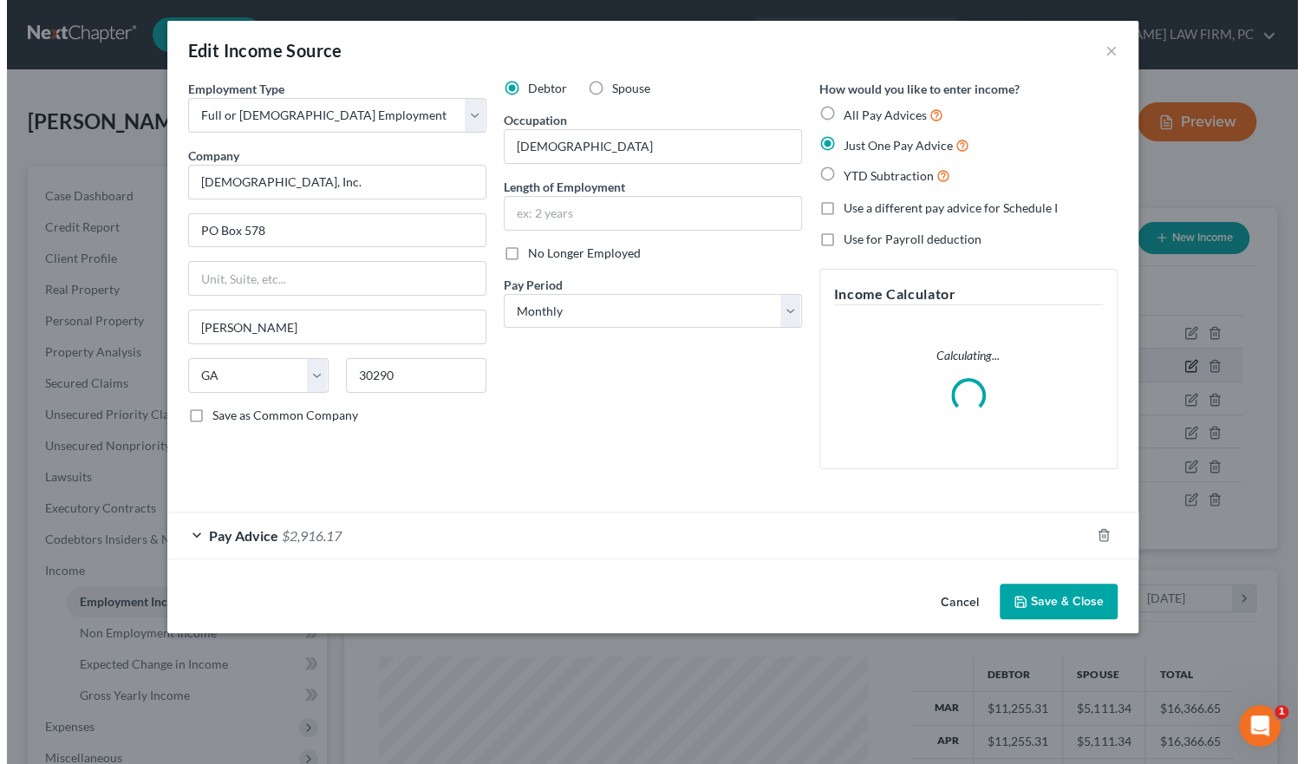
scroll to position [309, 529]
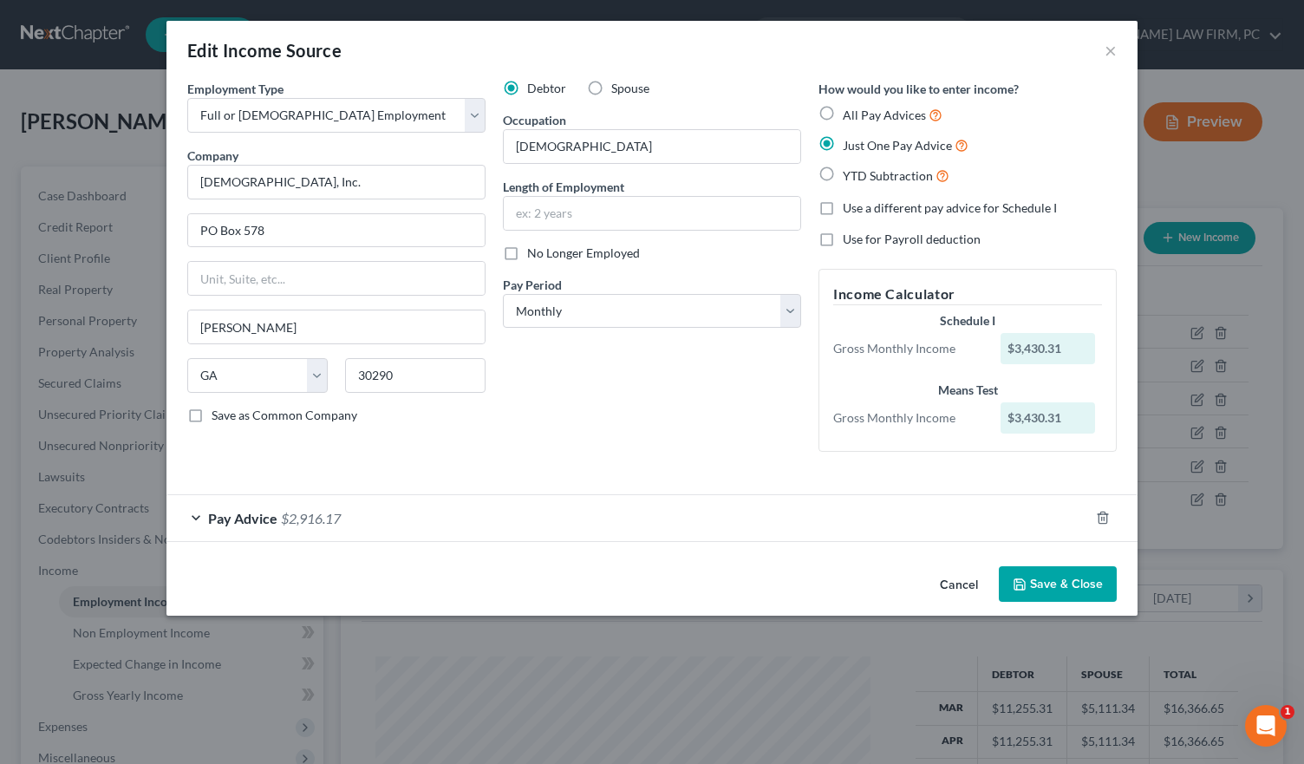
click at [196, 520] on div "Pay Advice $2,916.17" at bounding box center [627, 518] width 923 height 46
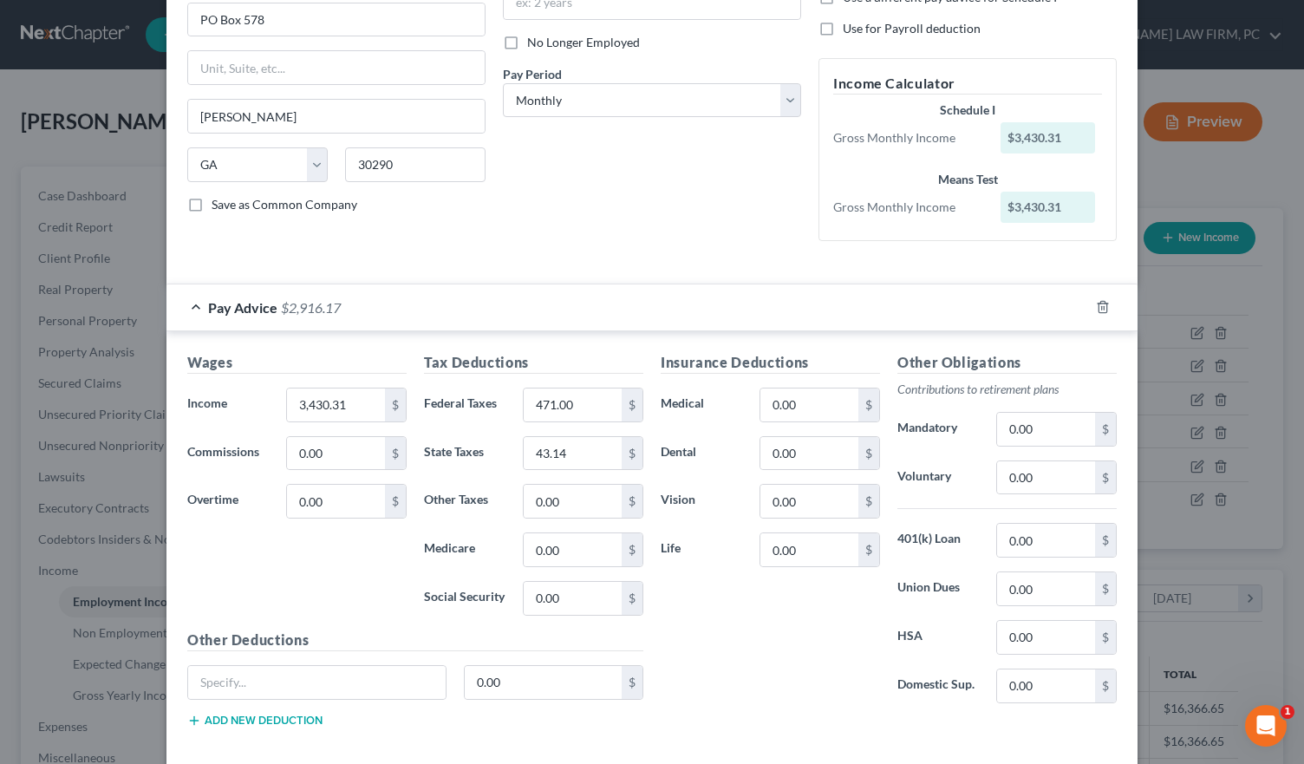
scroll to position [260, 0]
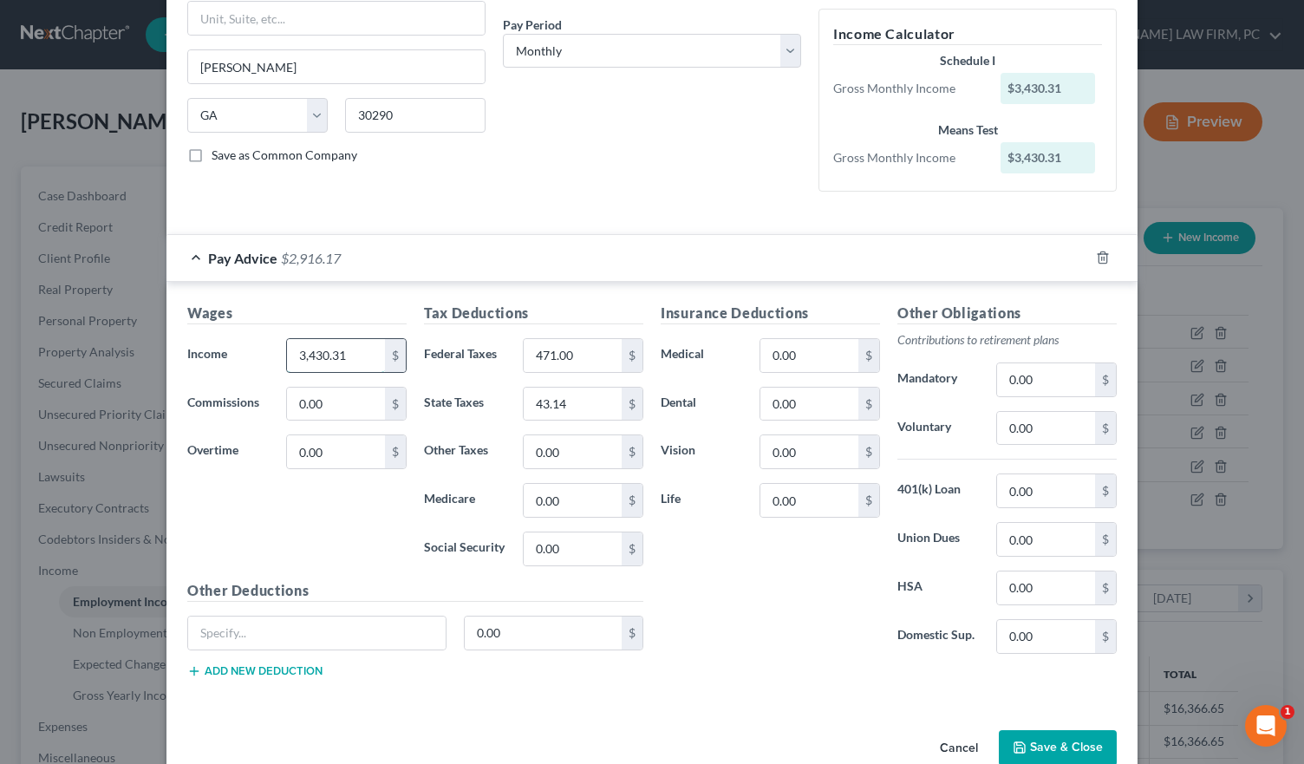
click at [342, 352] on input "3,430.31" at bounding box center [336, 355] width 98 height 33
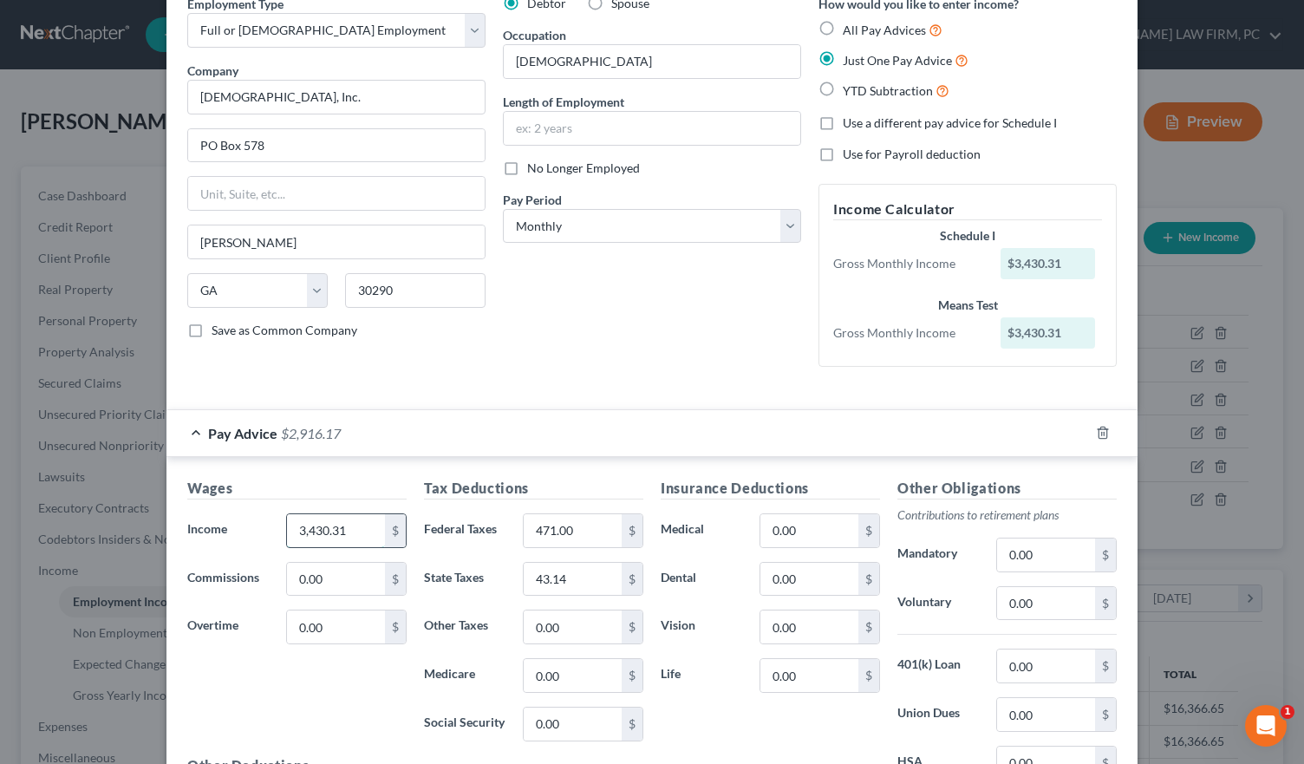
scroll to position [0, 0]
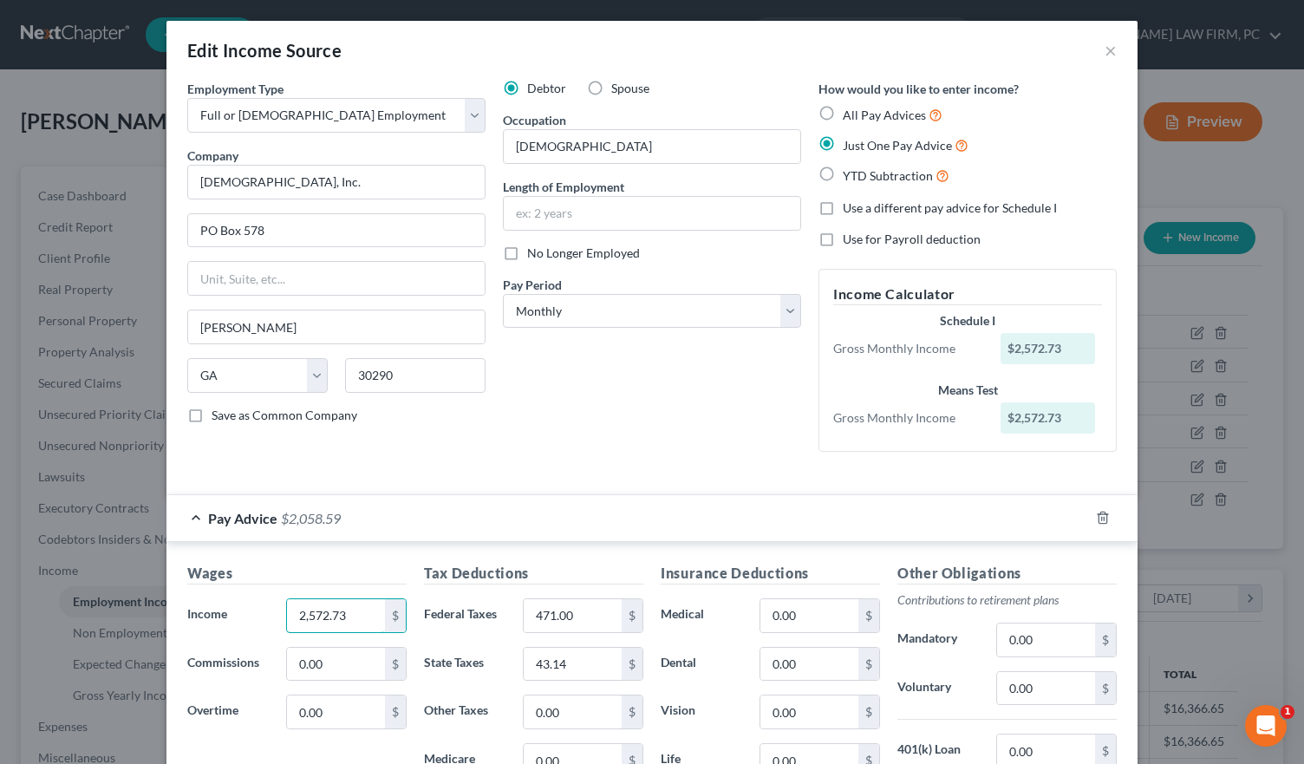
type input "2,572.73"
type input "353"
type input "32.36"
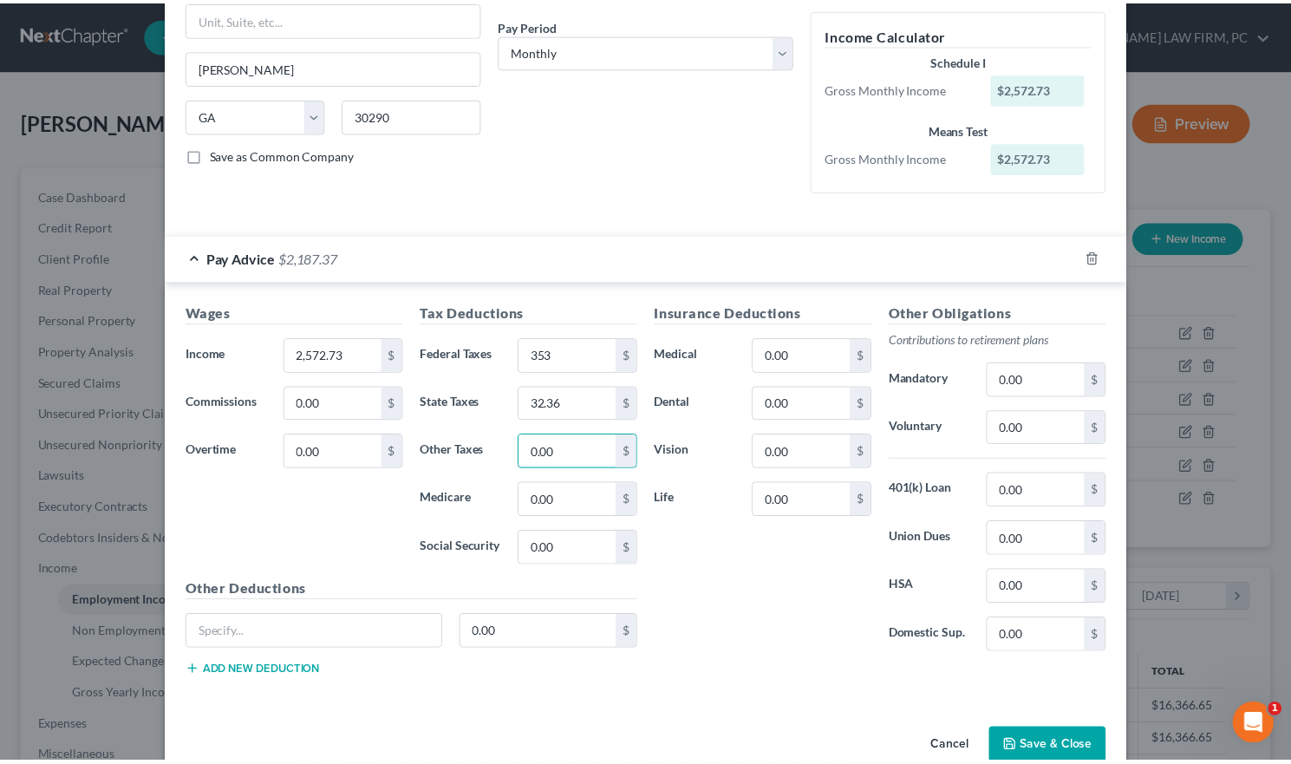
scroll to position [290, 0]
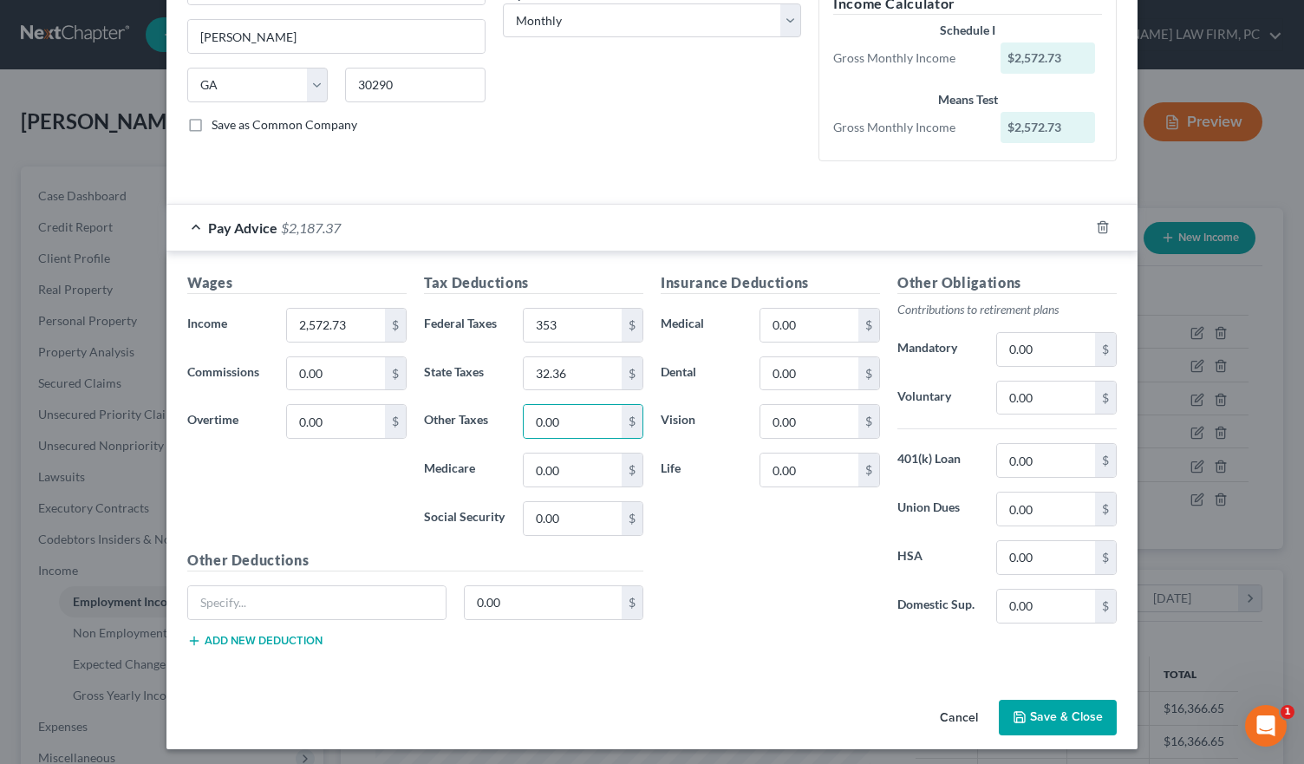
click at [1068, 702] on button "Save & Close" at bounding box center [1058, 718] width 118 height 36
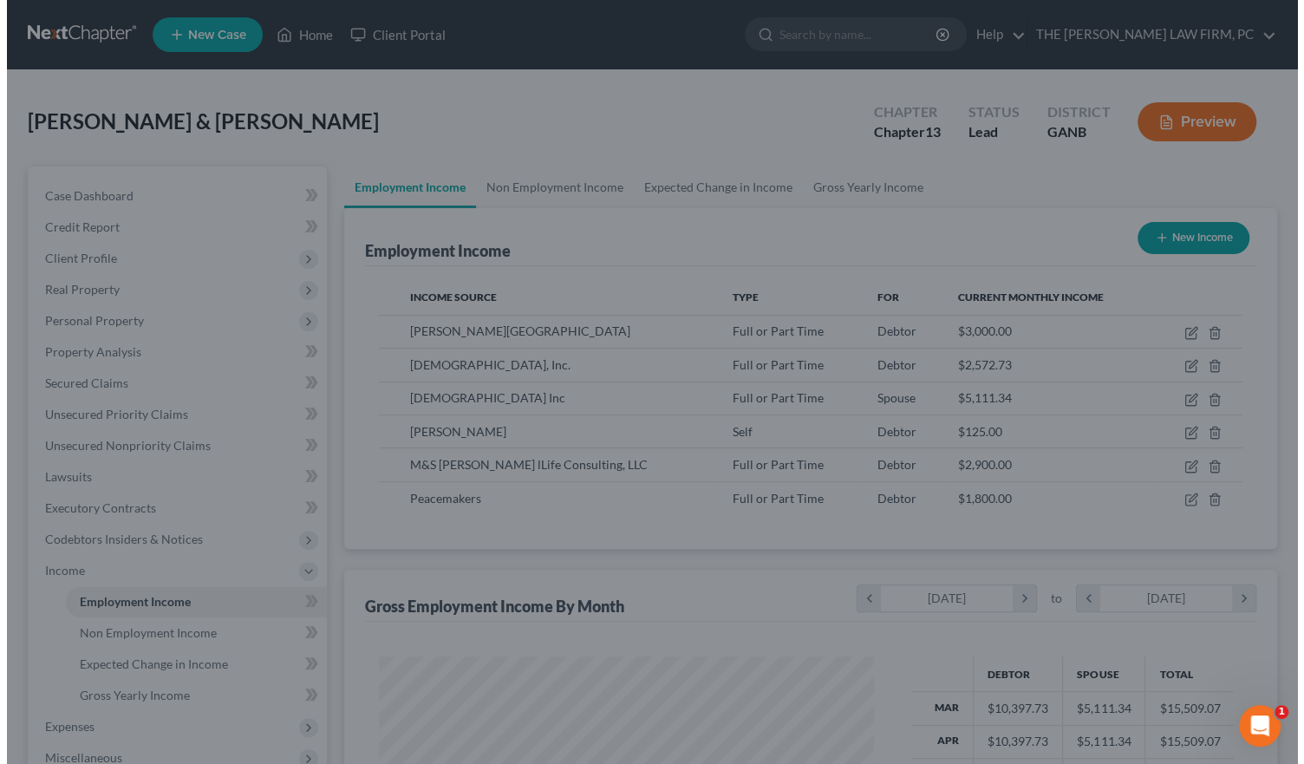
scroll to position [866764, 866549]
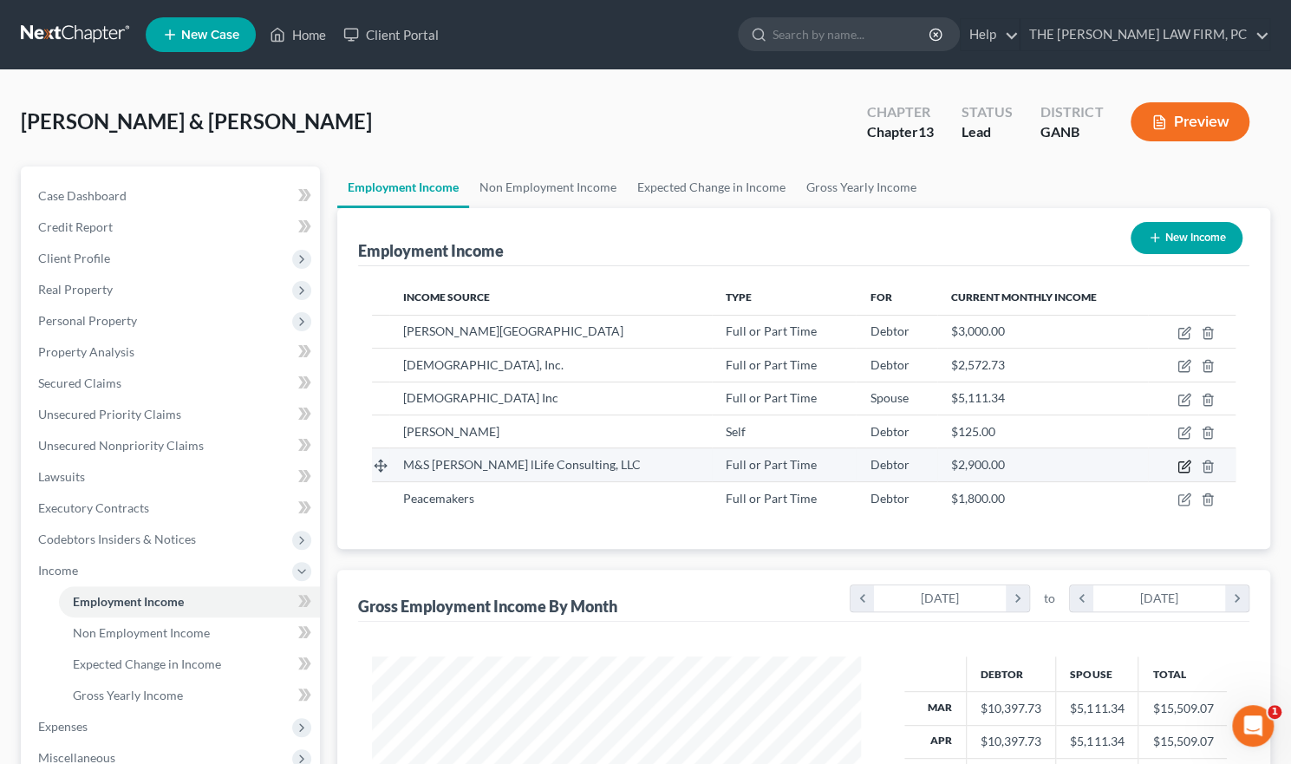
click at [1182, 466] on icon "button" at bounding box center [1186, 464] width 8 height 8
select select "0"
select select "10"
select select "0"
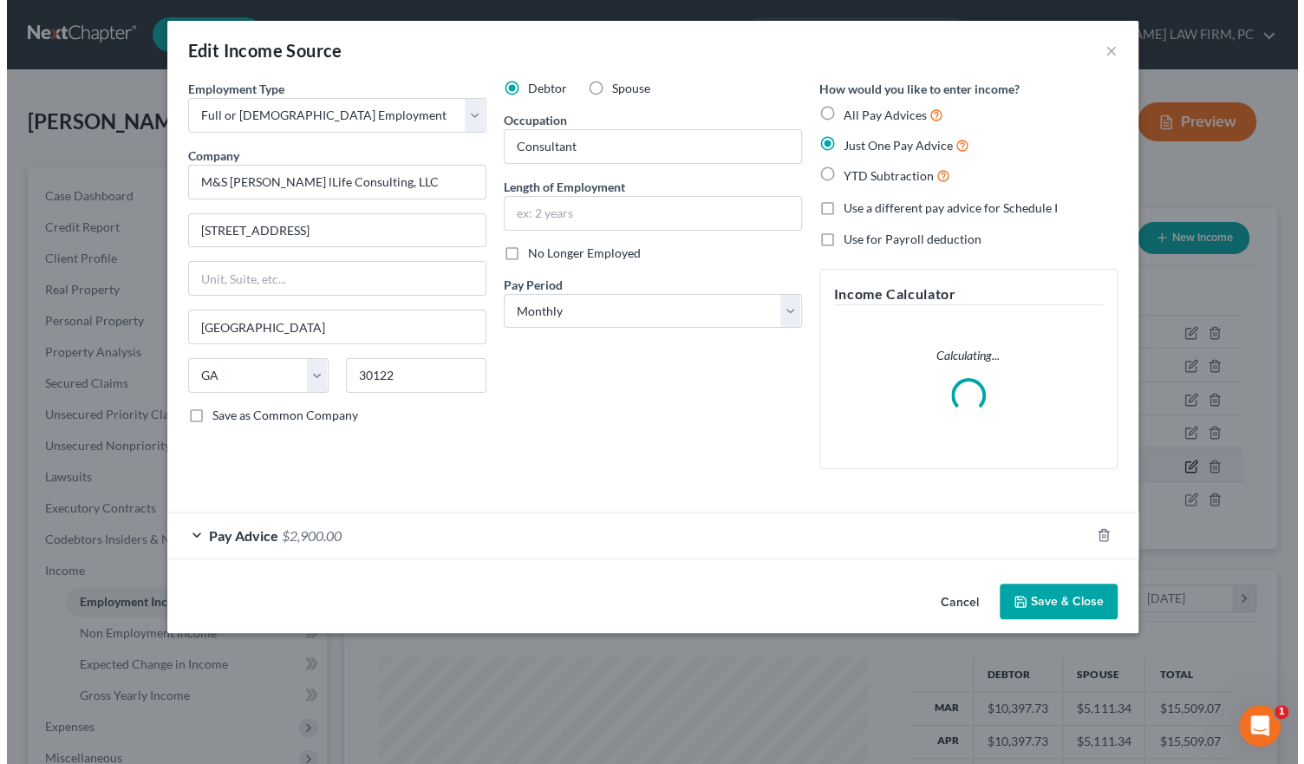
scroll to position [309, 529]
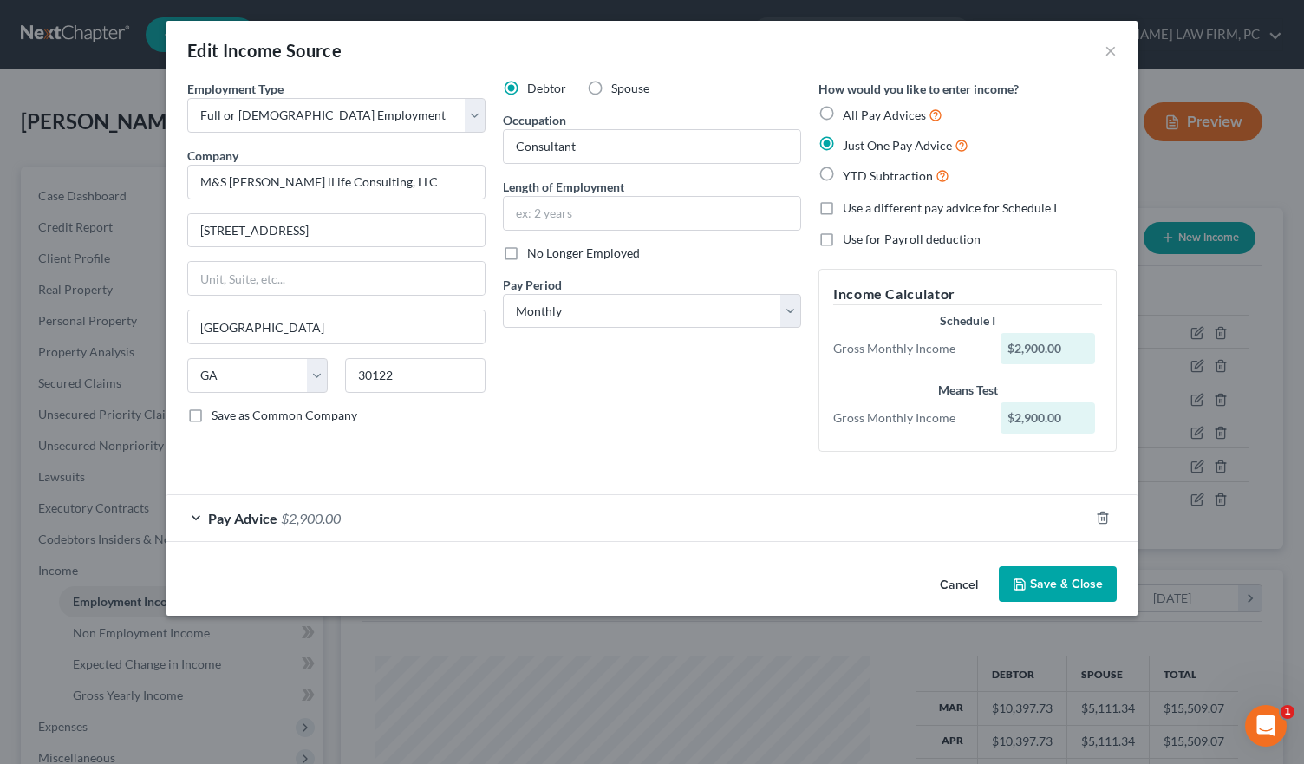
click at [196, 519] on div "Pay Advice $2,900.00" at bounding box center [627, 518] width 923 height 46
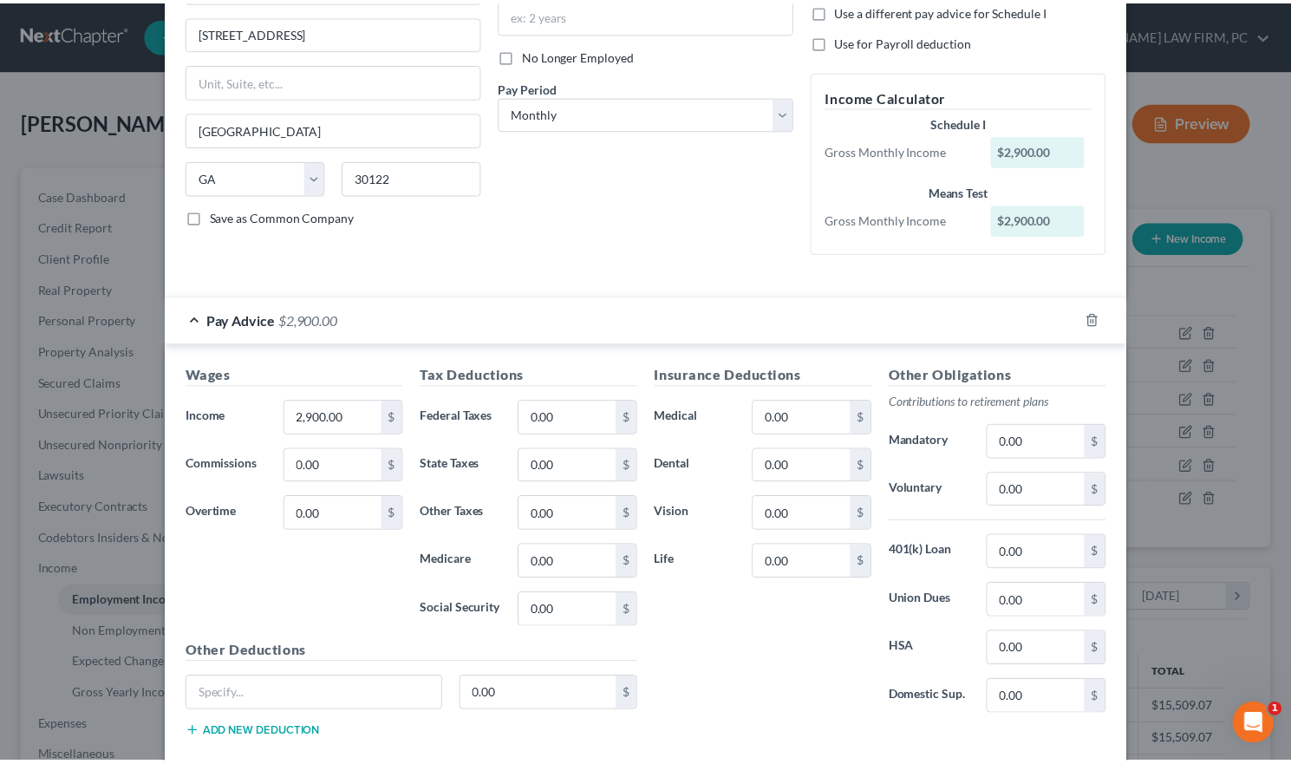
scroll to position [260, 0]
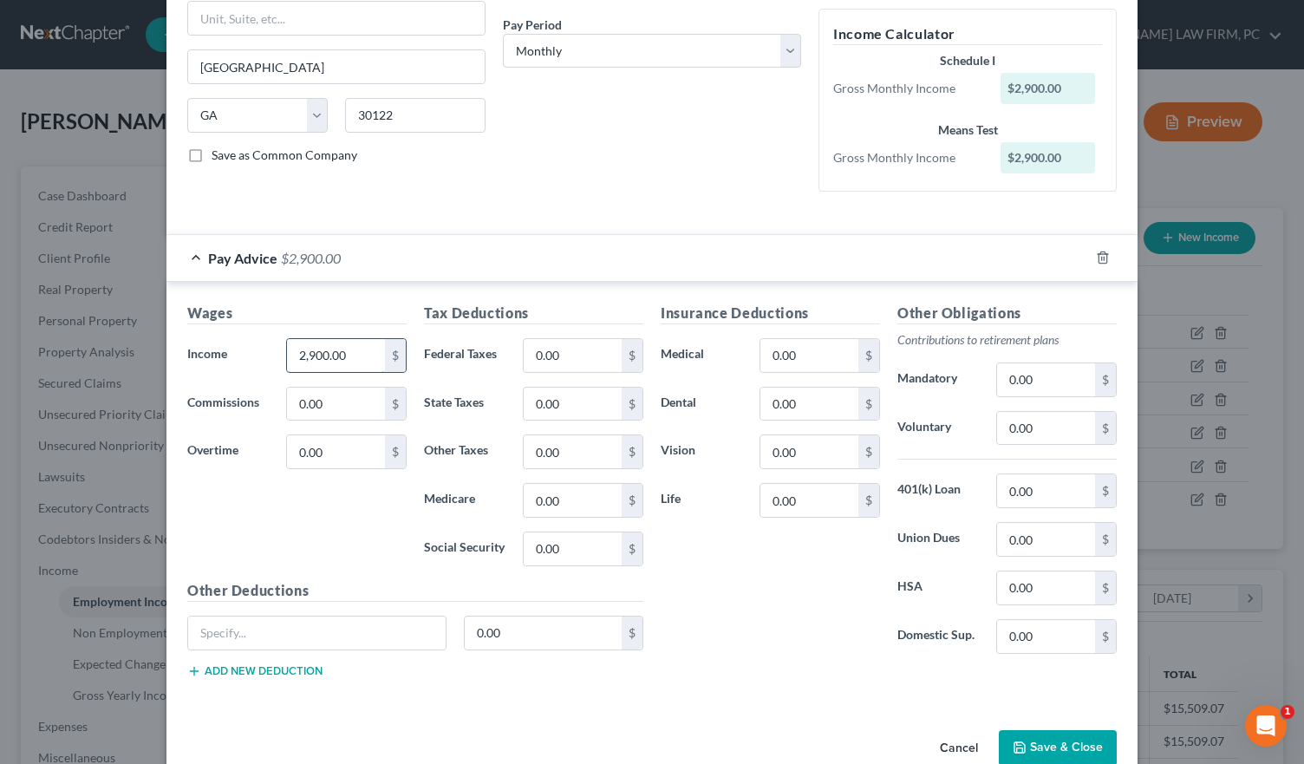
click at [355, 350] on input "2,900.00" at bounding box center [336, 355] width 98 height 33
type input "0"
click at [1028, 739] on button "Save & Close" at bounding box center [1058, 748] width 118 height 36
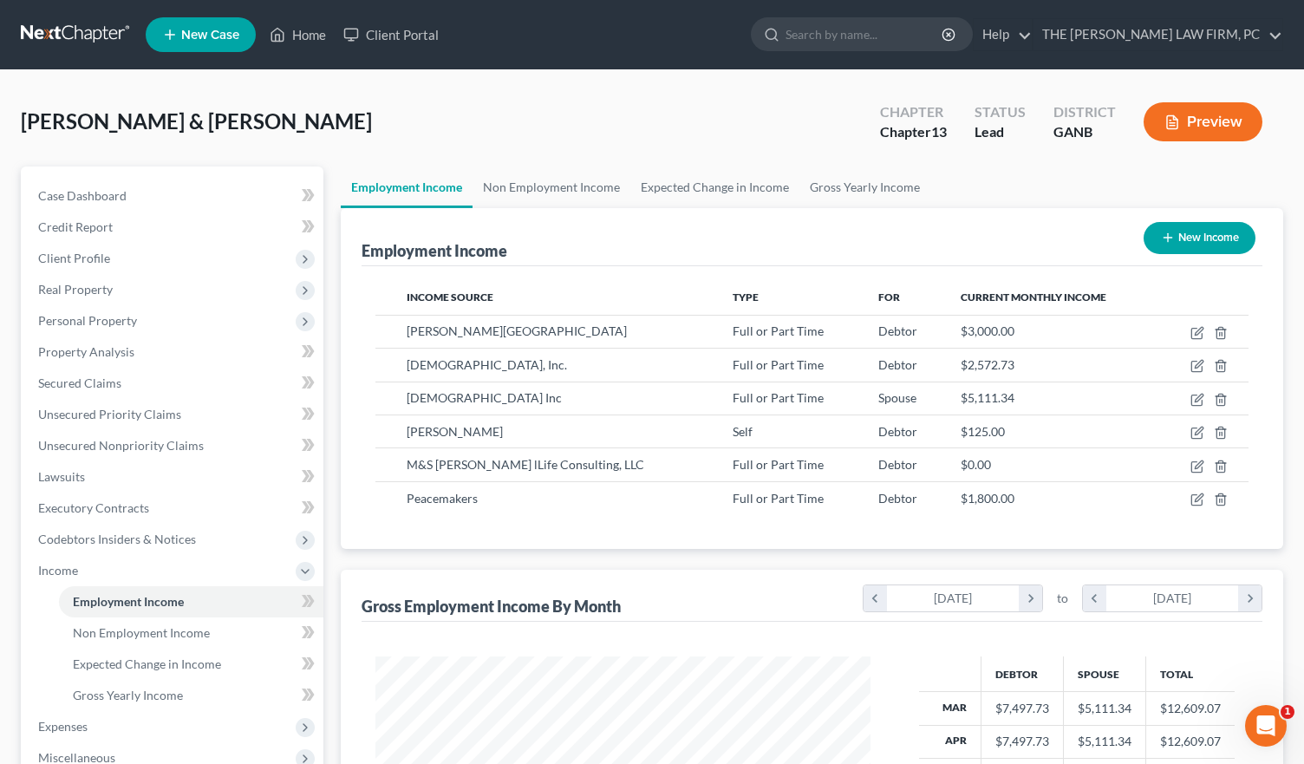
scroll to position [866764, 866549]
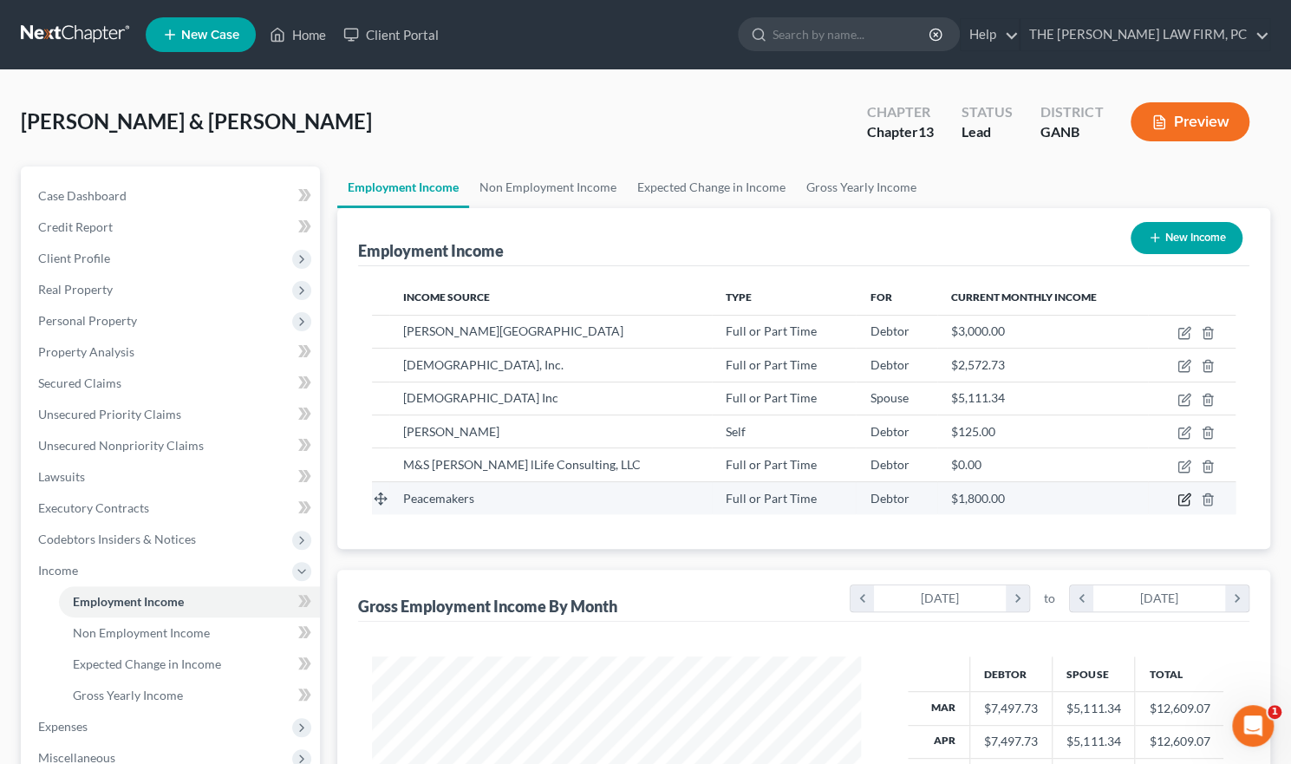
click at [1184, 499] on icon "button" at bounding box center [1184, 499] width 14 height 14
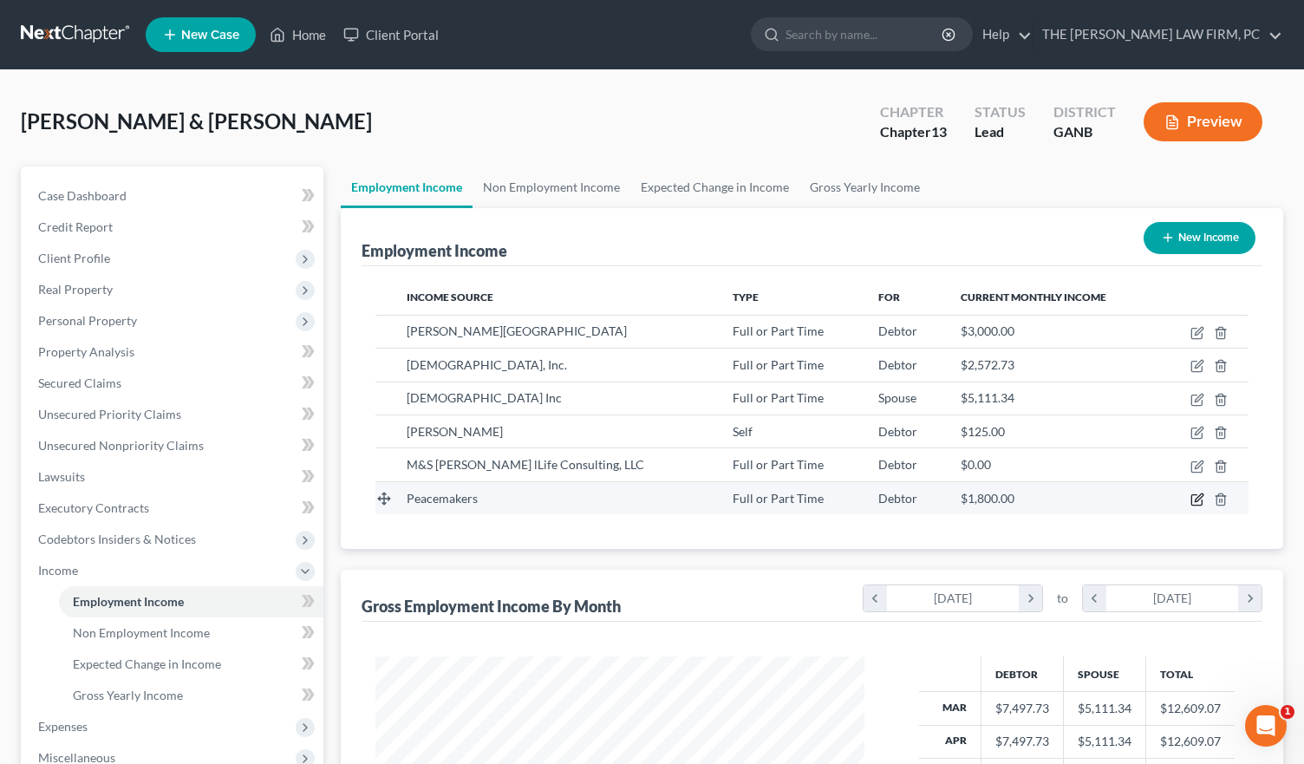
select select "0"
select select "10"
select select "0"
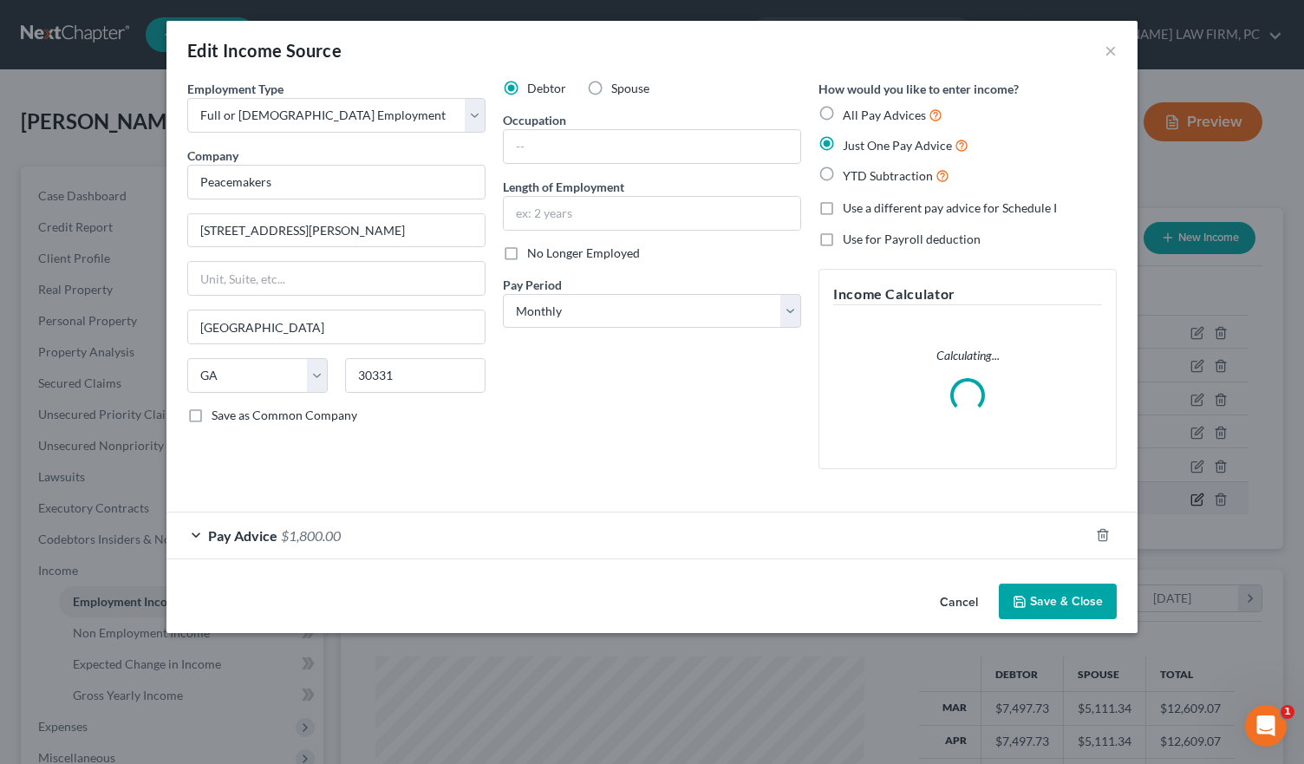
scroll to position [309, 529]
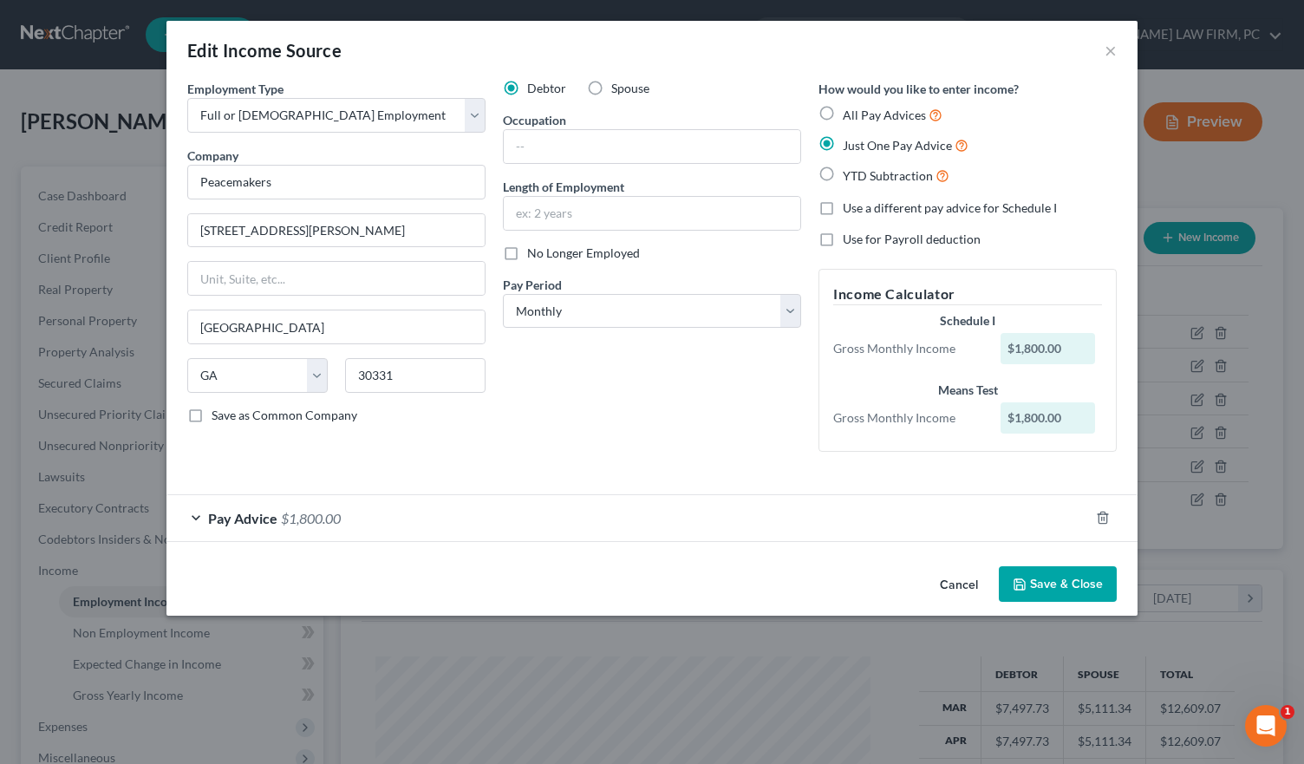
click at [194, 514] on div "Pay Advice $1,800.00" at bounding box center [627, 518] width 923 height 46
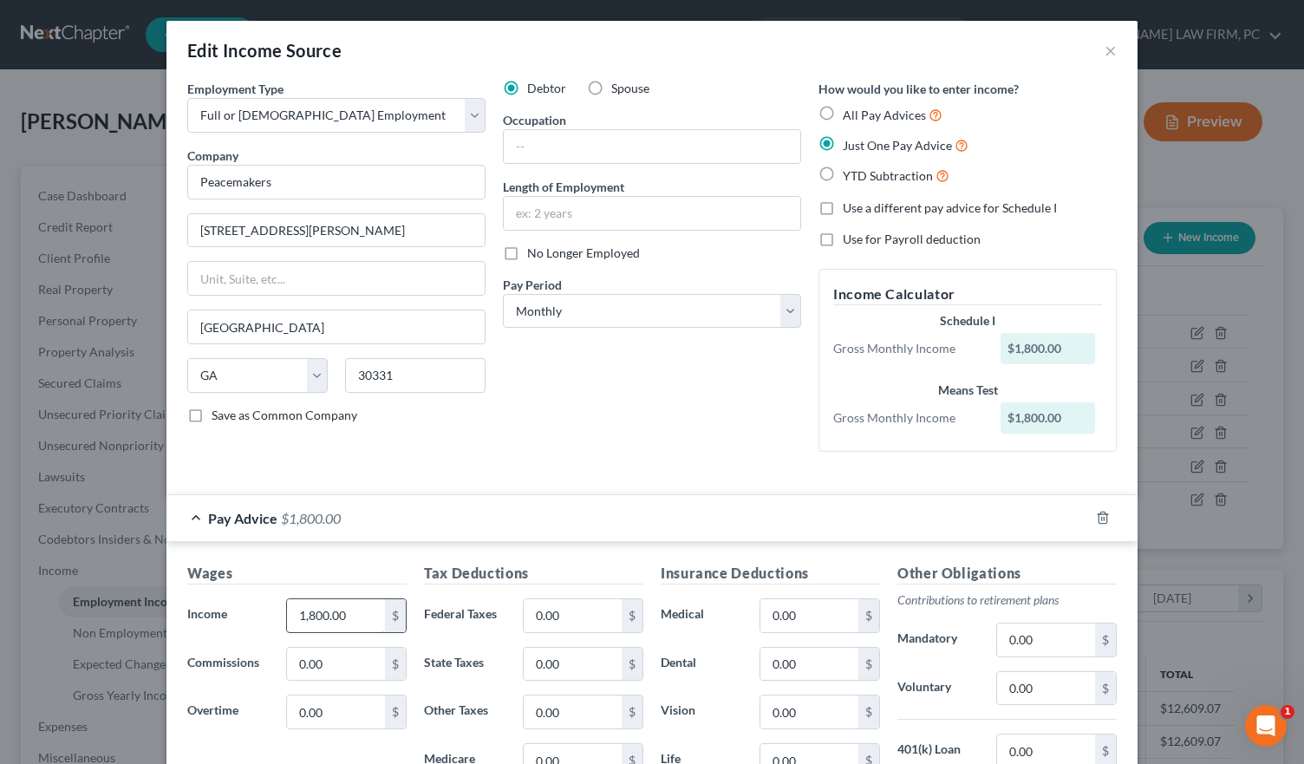
click at [352, 614] on input "1,800.00" at bounding box center [336, 615] width 98 height 33
type input "800"
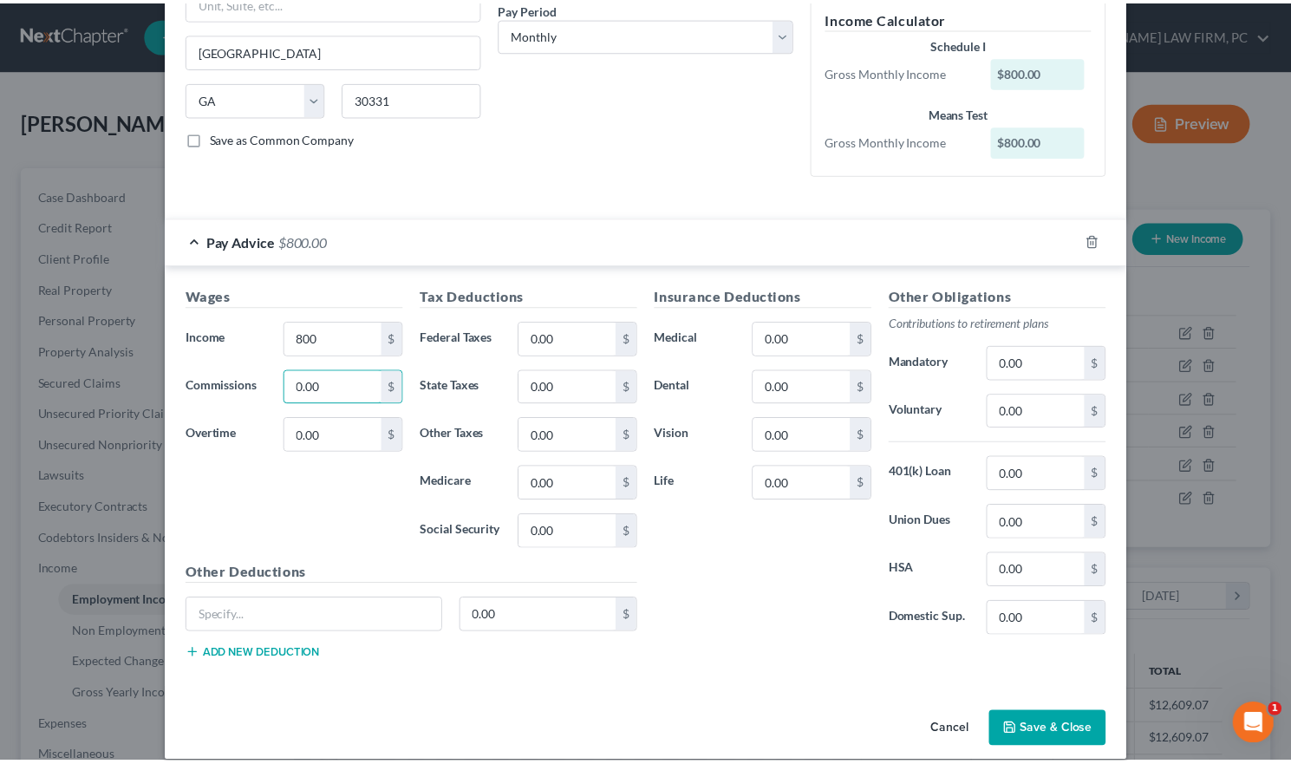
scroll to position [290, 0]
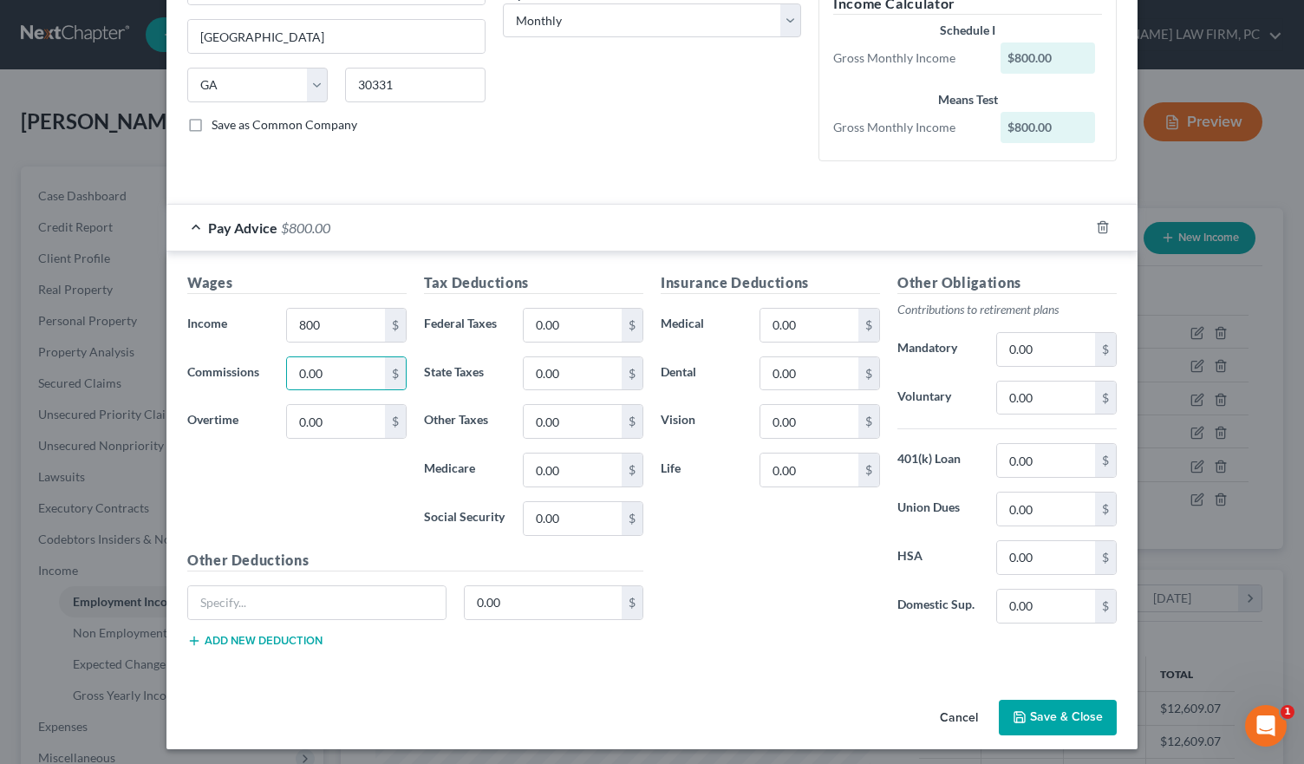
click at [1039, 705] on button "Save & Close" at bounding box center [1058, 718] width 118 height 36
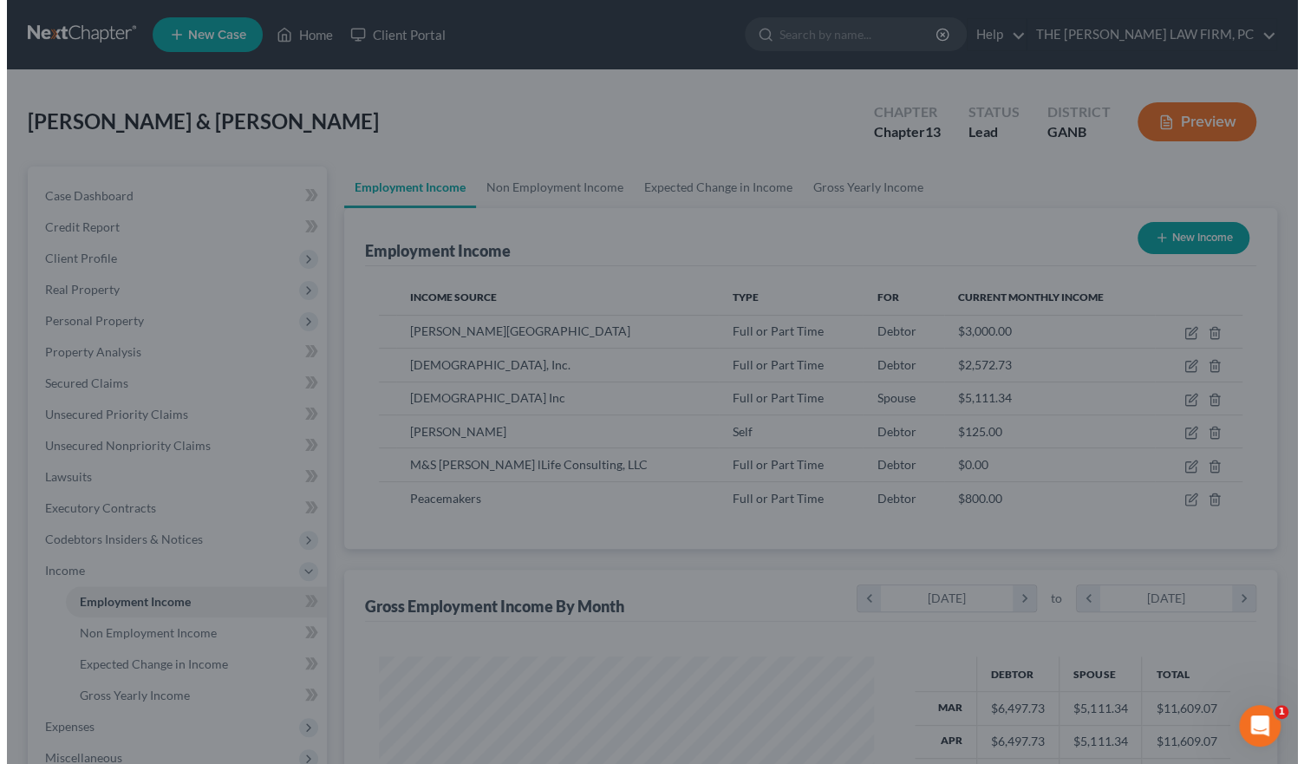
scroll to position [866764, 866549]
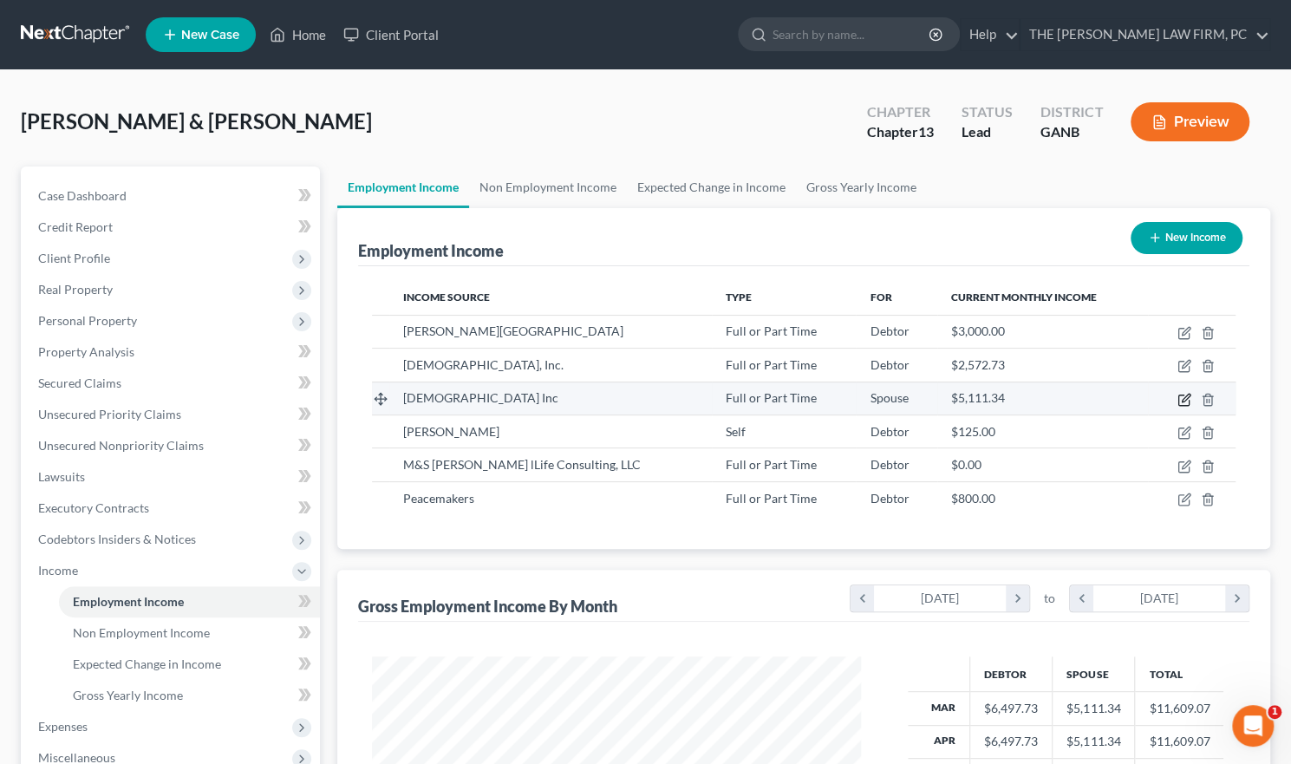
click at [1182, 401] on icon "button" at bounding box center [1184, 400] width 14 height 14
select select "0"
select select "10"
select select "1"
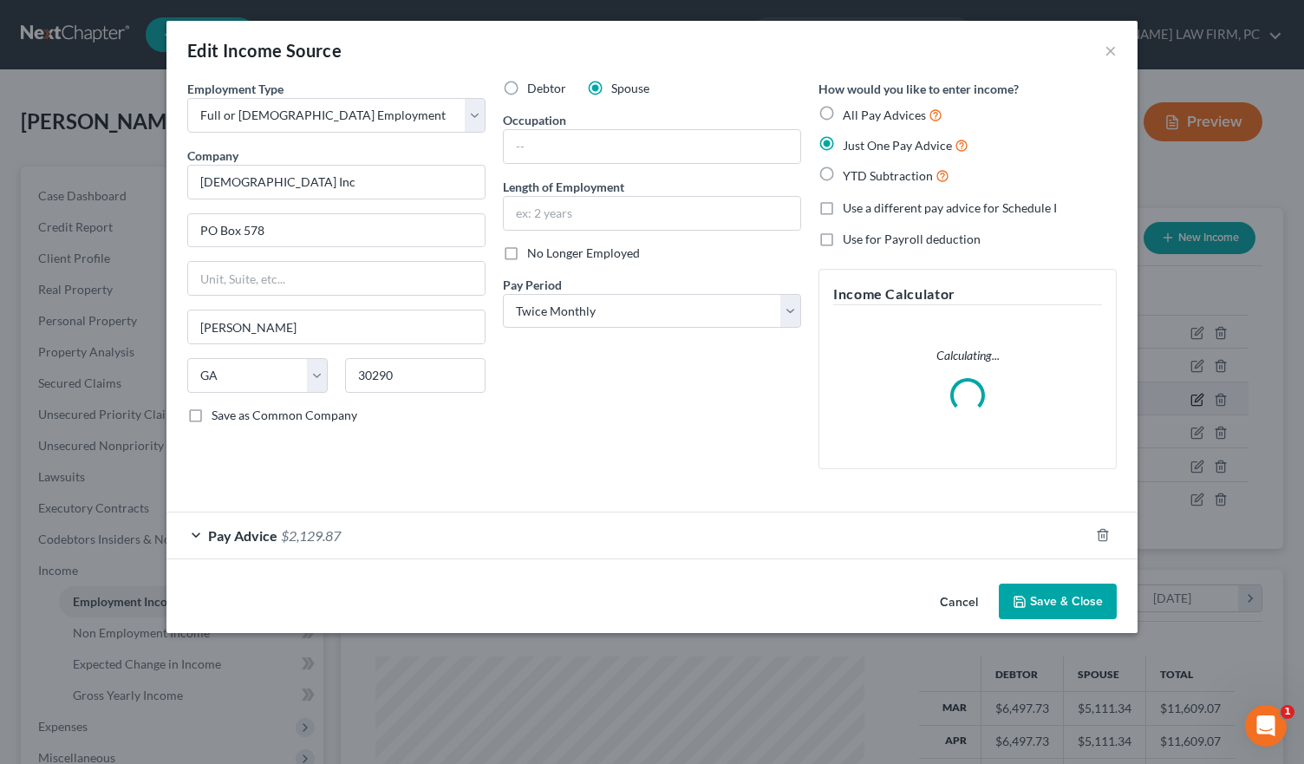
scroll to position [309, 529]
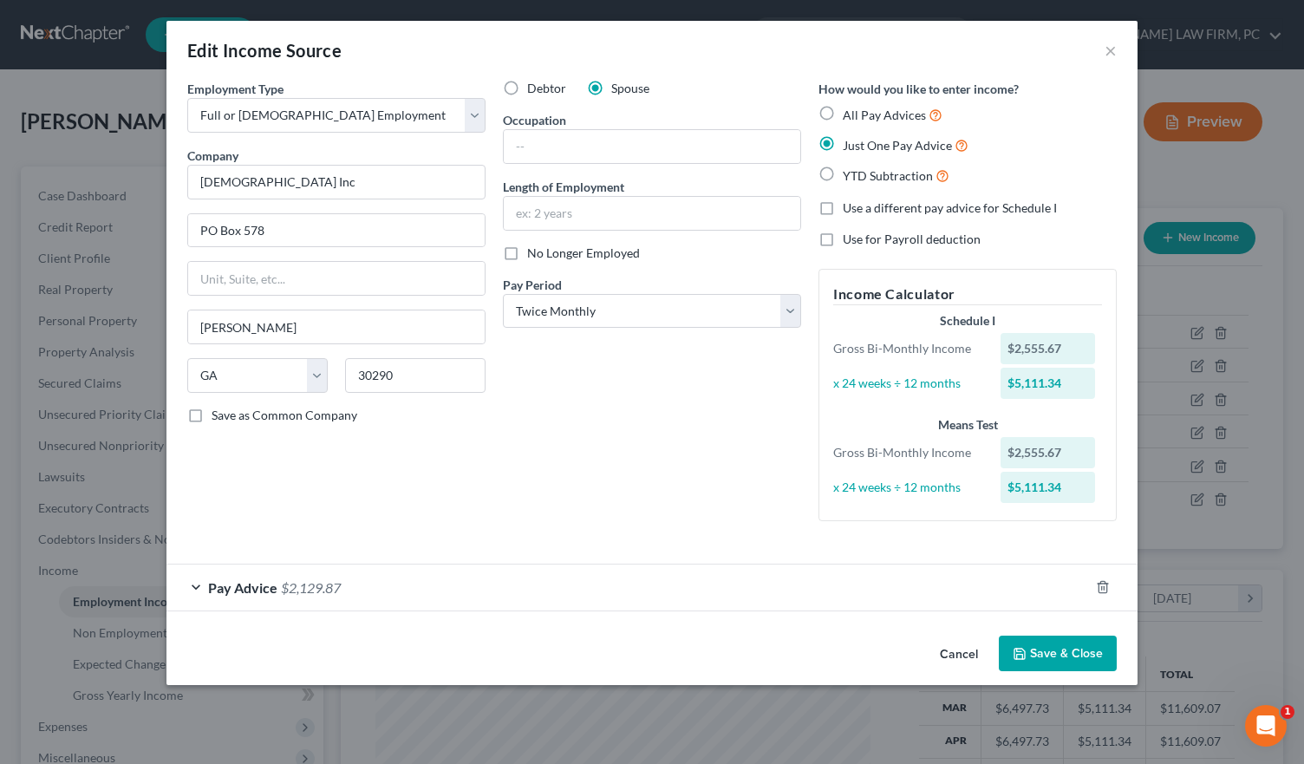
click at [197, 584] on div "Pay Advice $2,129.87" at bounding box center [627, 587] width 923 height 46
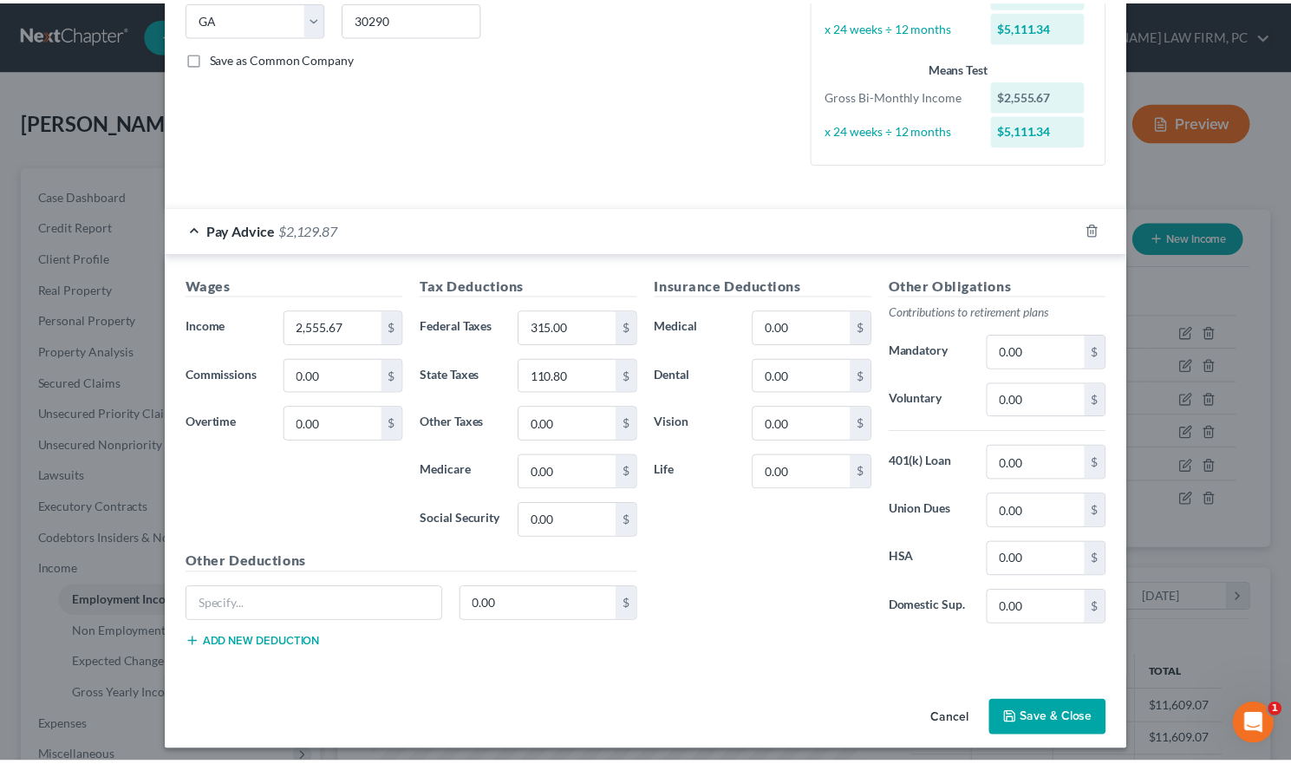
scroll to position [360, 0]
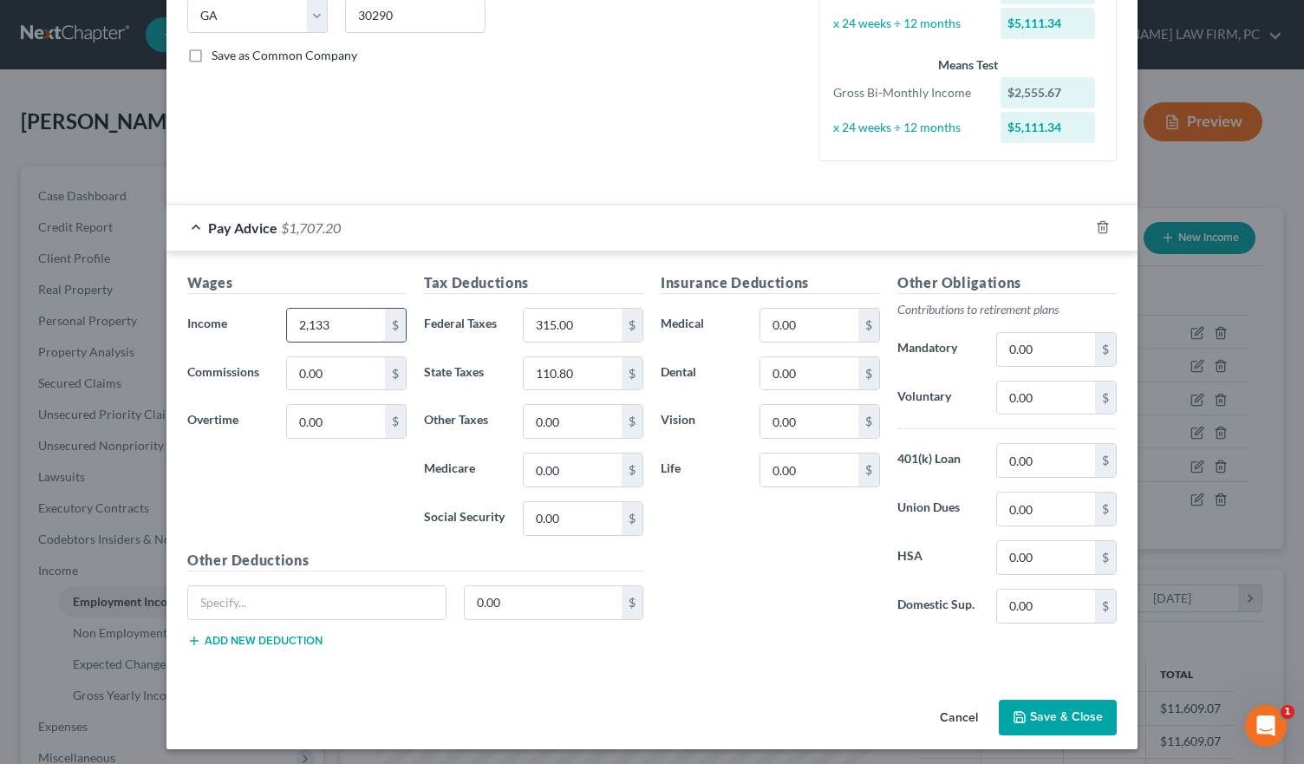
type input "2,133"
type input "263"
type input "92.52"
click at [1053, 714] on button "Save & Close" at bounding box center [1058, 718] width 118 height 36
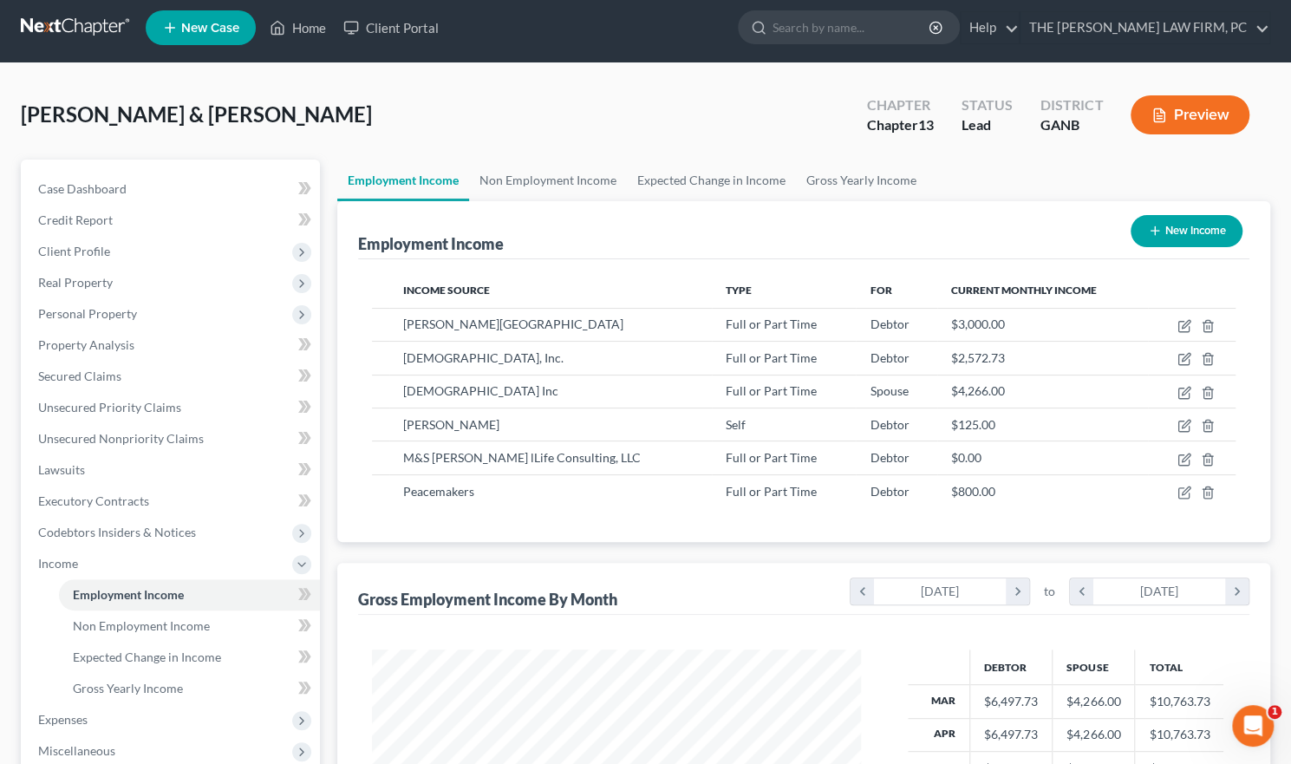
scroll to position [0, 0]
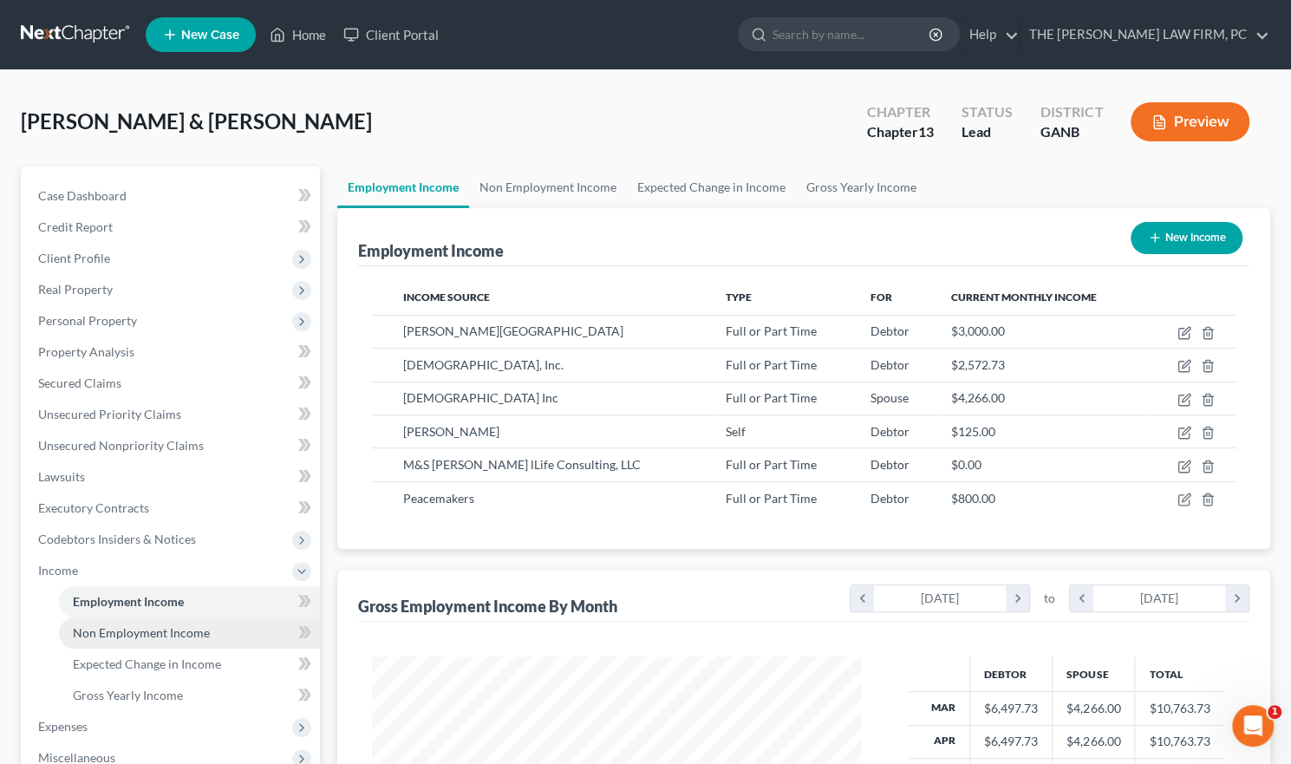
click at [201, 629] on span "Non Employment Income" at bounding box center [141, 632] width 137 height 15
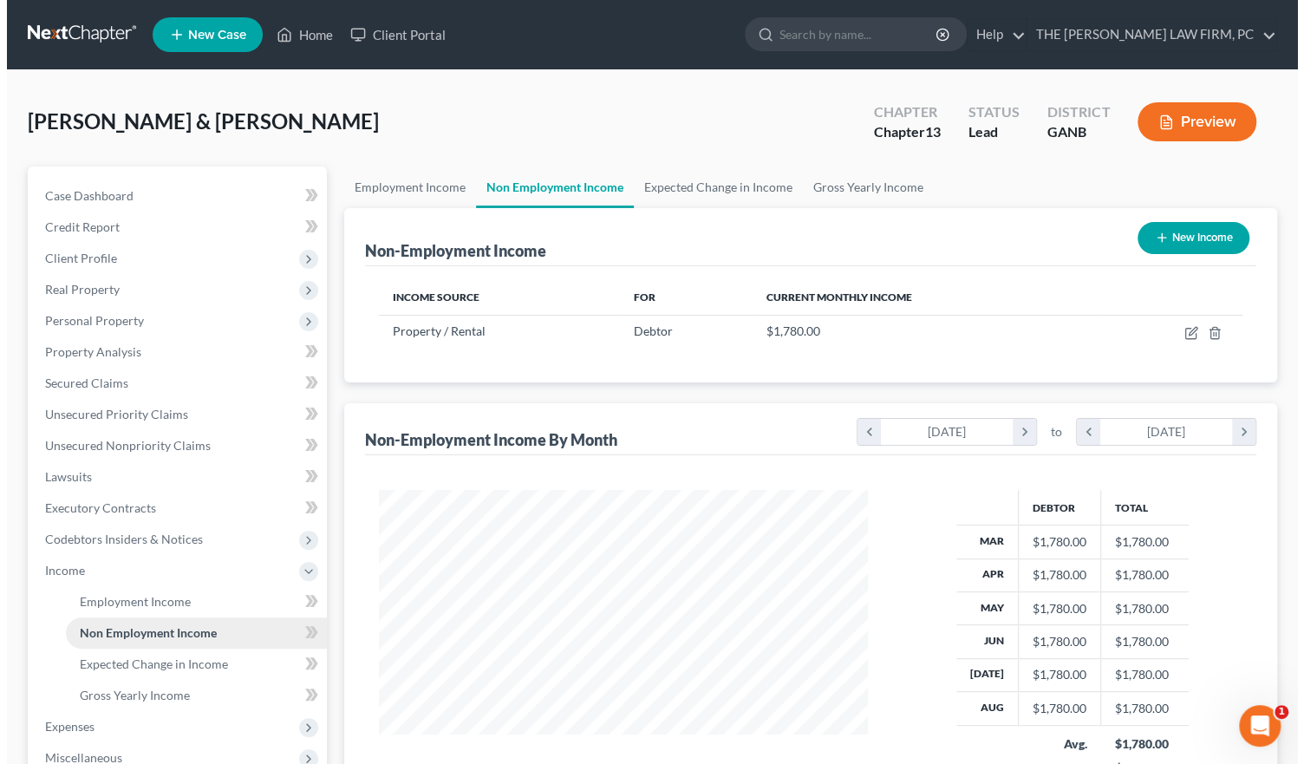
scroll to position [309, 524]
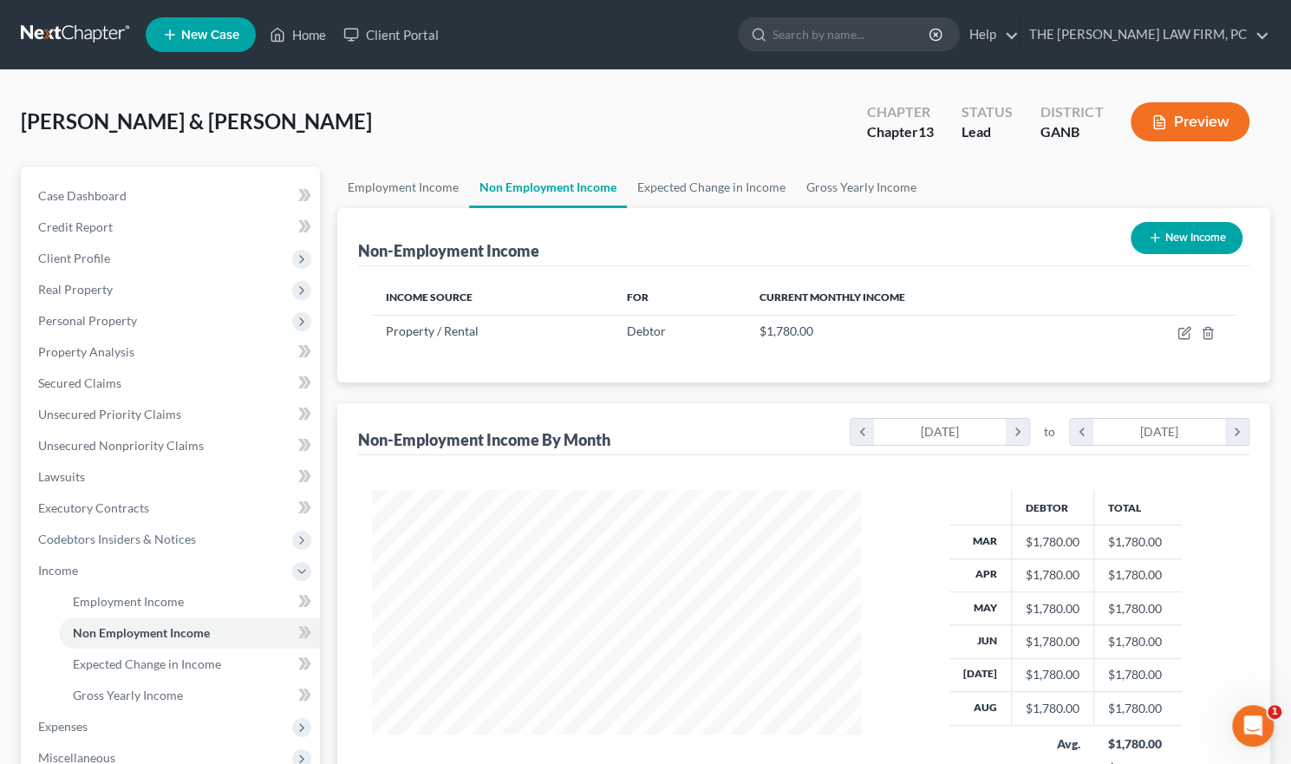
click at [1186, 232] on button "New Income" at bounding box center [1187, 238] width 112 height 32
select select "0"
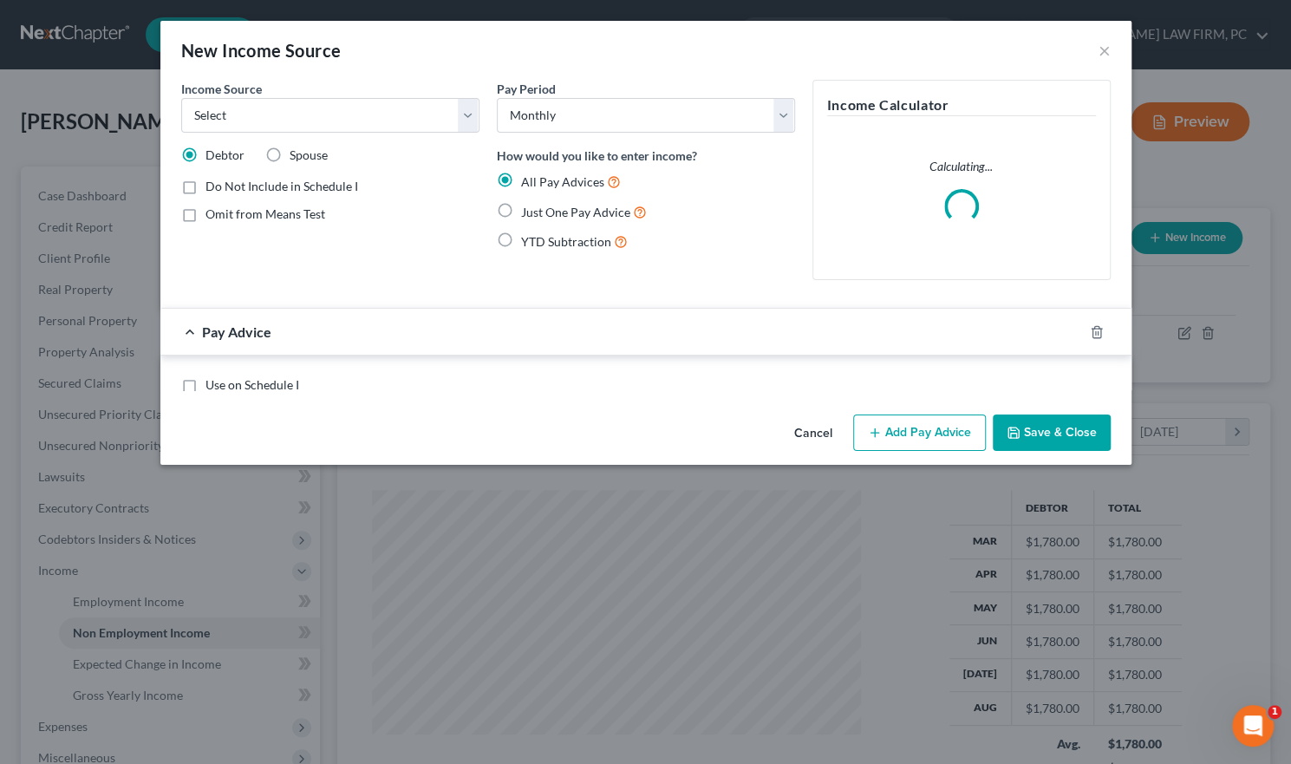
scroll to position [309, 529]
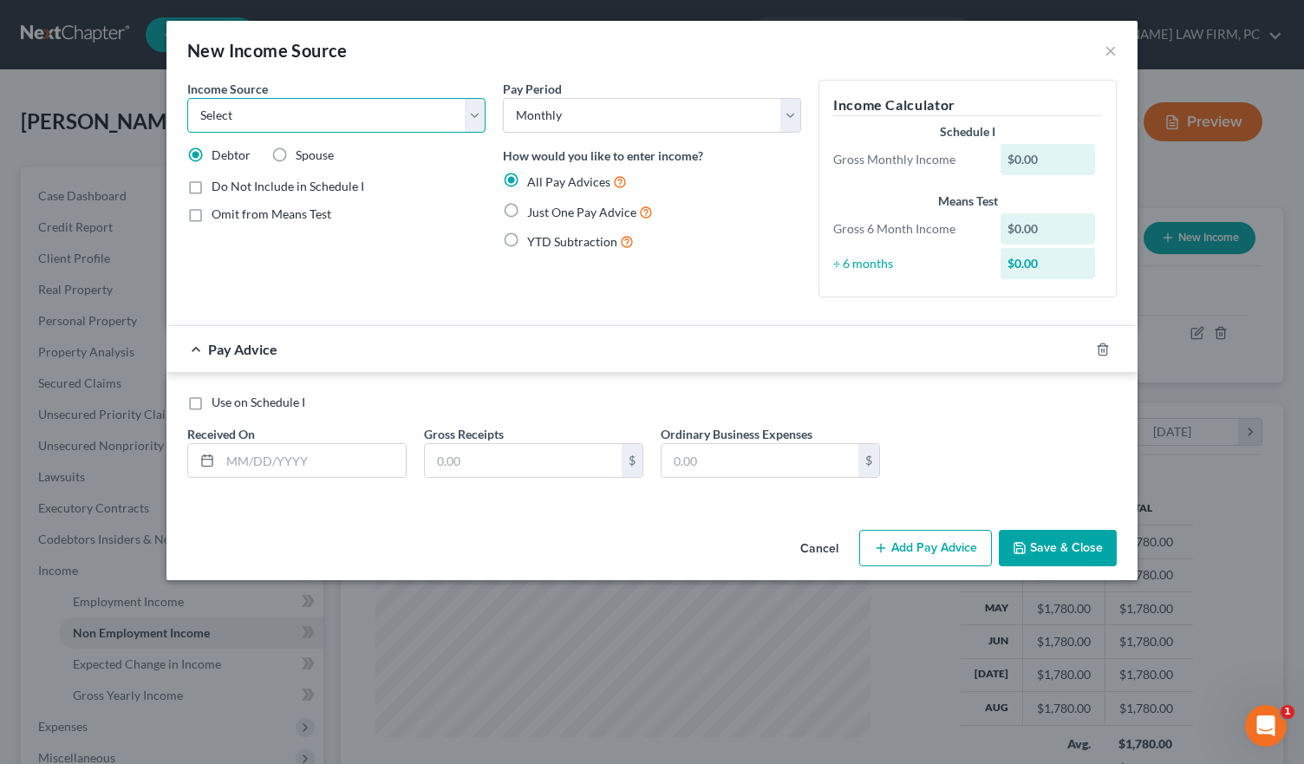
click at [470, 121] on select "Select Unemployment Disability (from employer) Pension Retirement Social Securi…" at bounding box center [336, 115] width 298 height 35
select select "8"
click at [187, 98] on select "Select Unemployment Disability (from employer) Pension Retirement Social Securi…" at bounding box center [336, 115] width 298 height 35
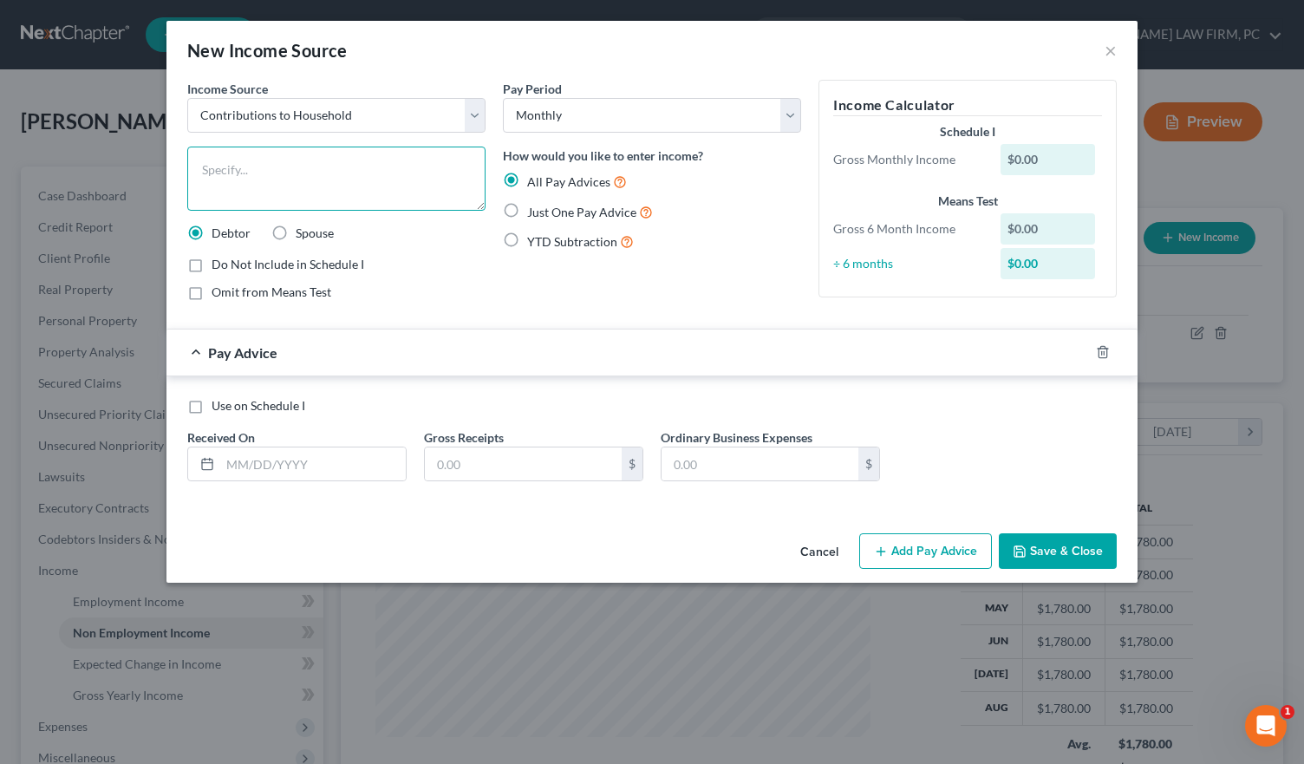
click at [350, 170] on textarea at bounding box center [336, 179] width 298 height 64
type textarea "c"
type textarea "Monthly Contribution from Debtors' Daughter."
click at [527, 210] on label "Just One Pay Advice" at bounding box center [590, 212] width 126 height 20
click at [534, 210] on input "Just One Pay Advice" at bounding box center [539, 207] width 11 height 11
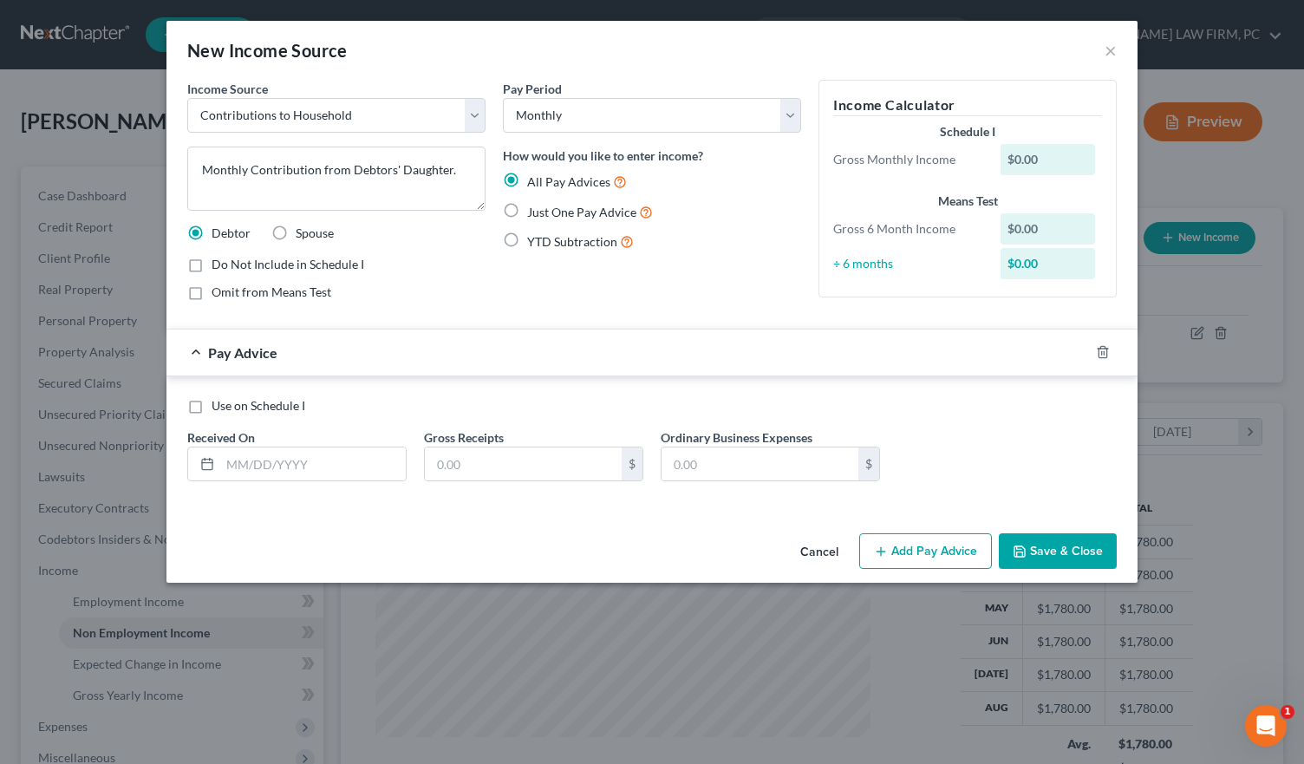
radio input "true"
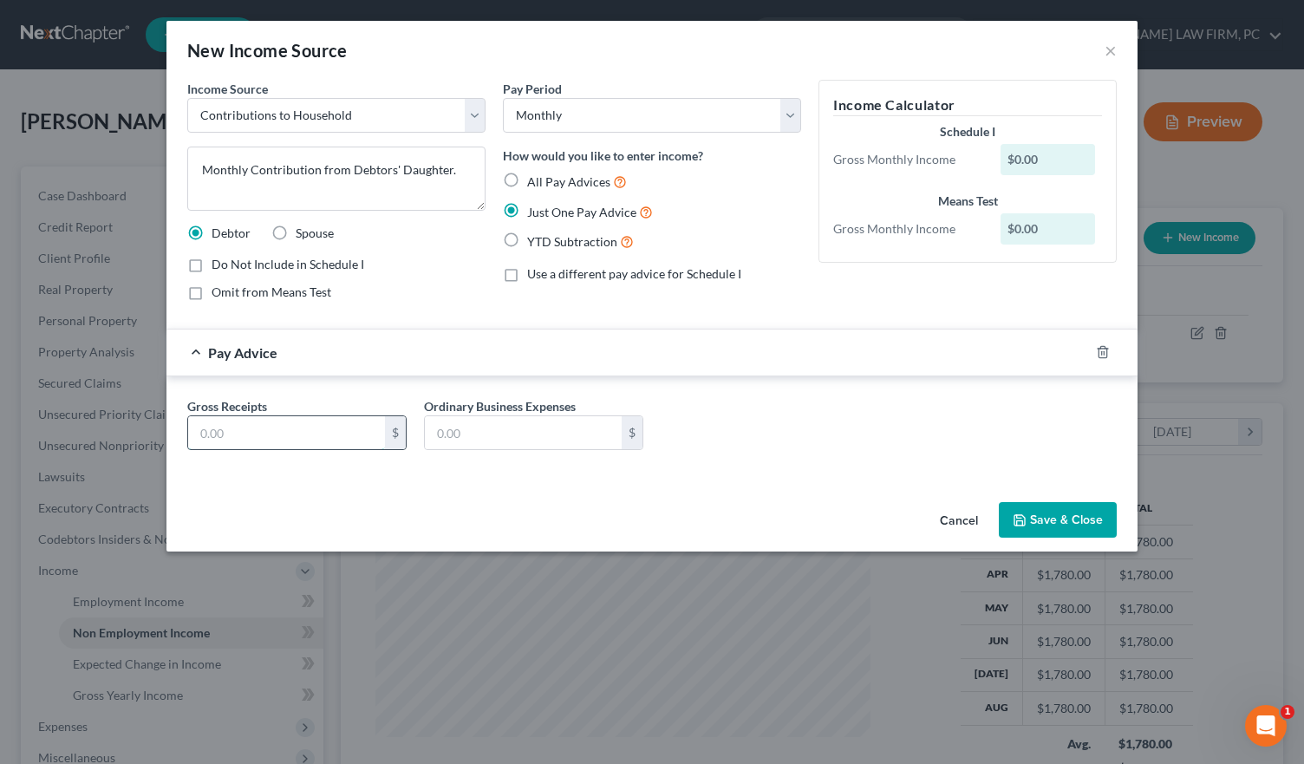
click at [360, 427] on input "text" at bounding box center [286, 432] width 197 height 33
click at [1091, 513] on button "Save & Close" at bounding box center [1058, 520] width 118 height 36
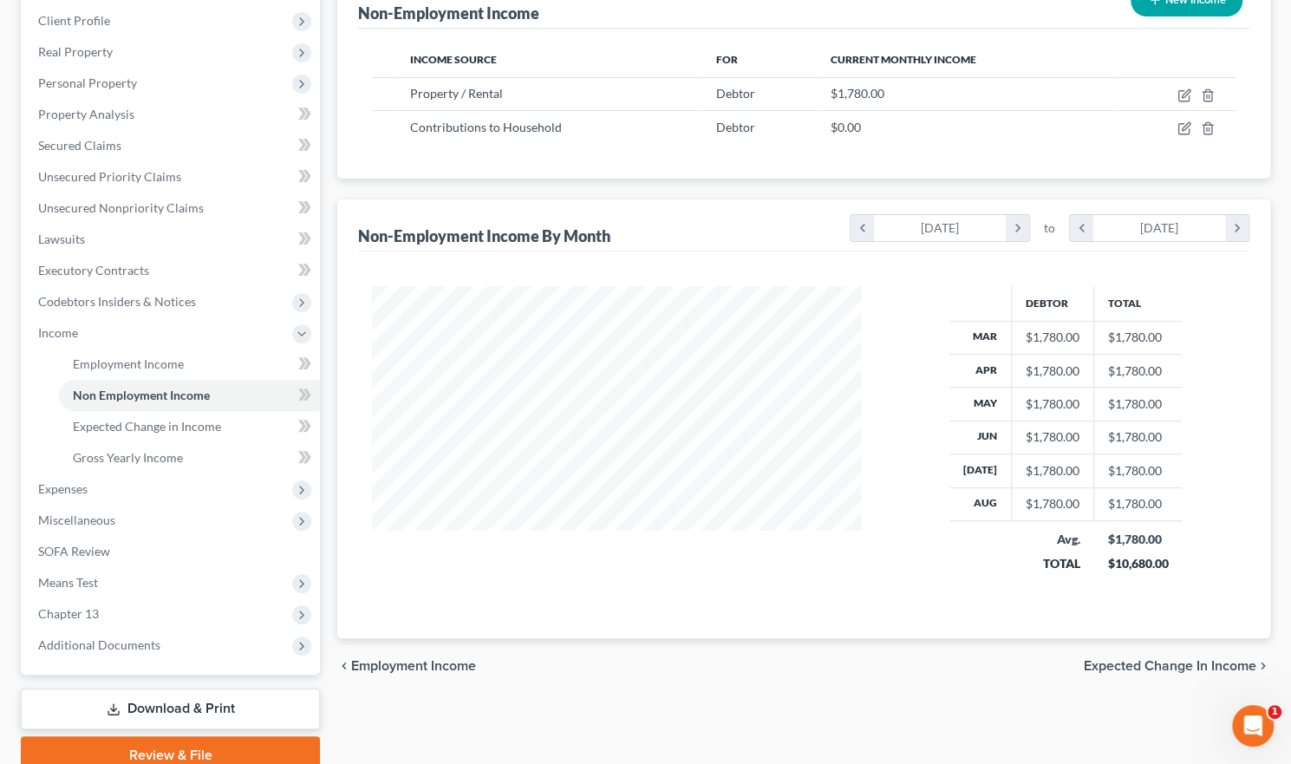
scroll to position [260, 0]
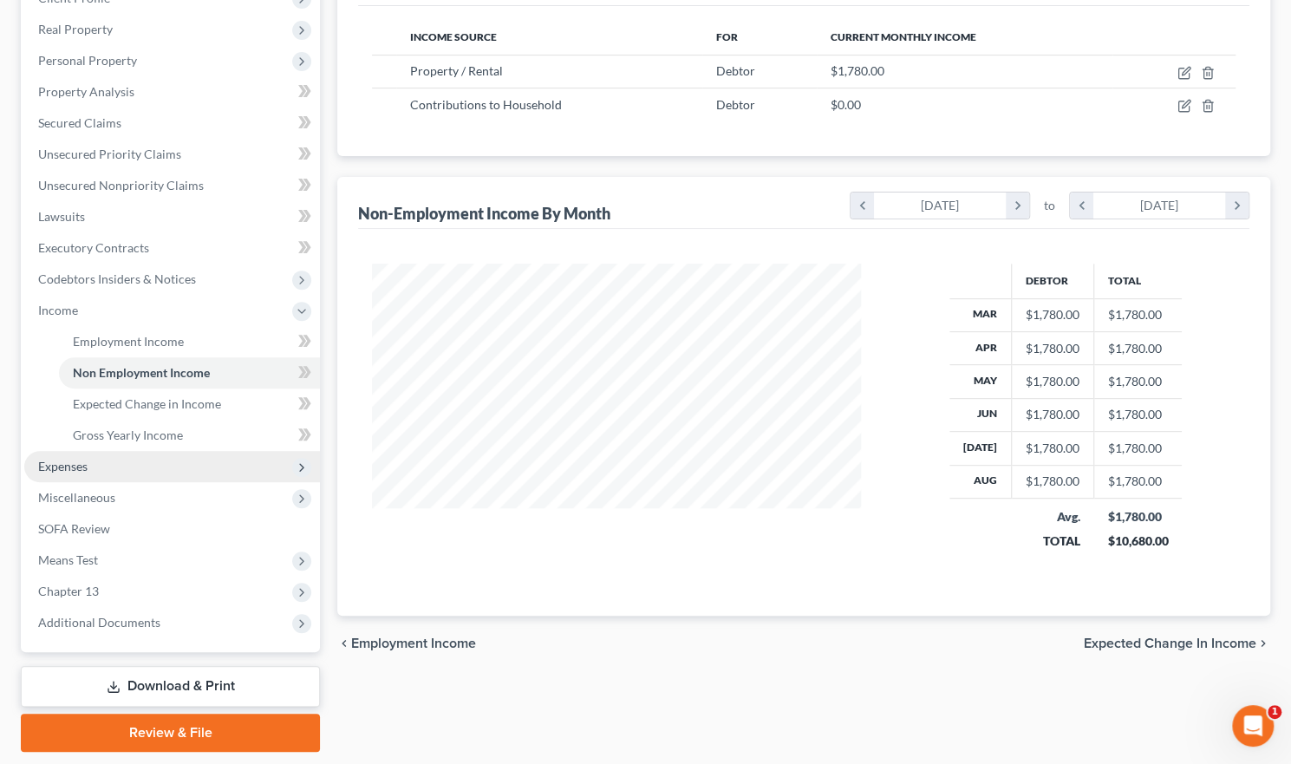
click at [89, 460] on span "Expenses" at bounding box center [172, 466] width 296 height 31
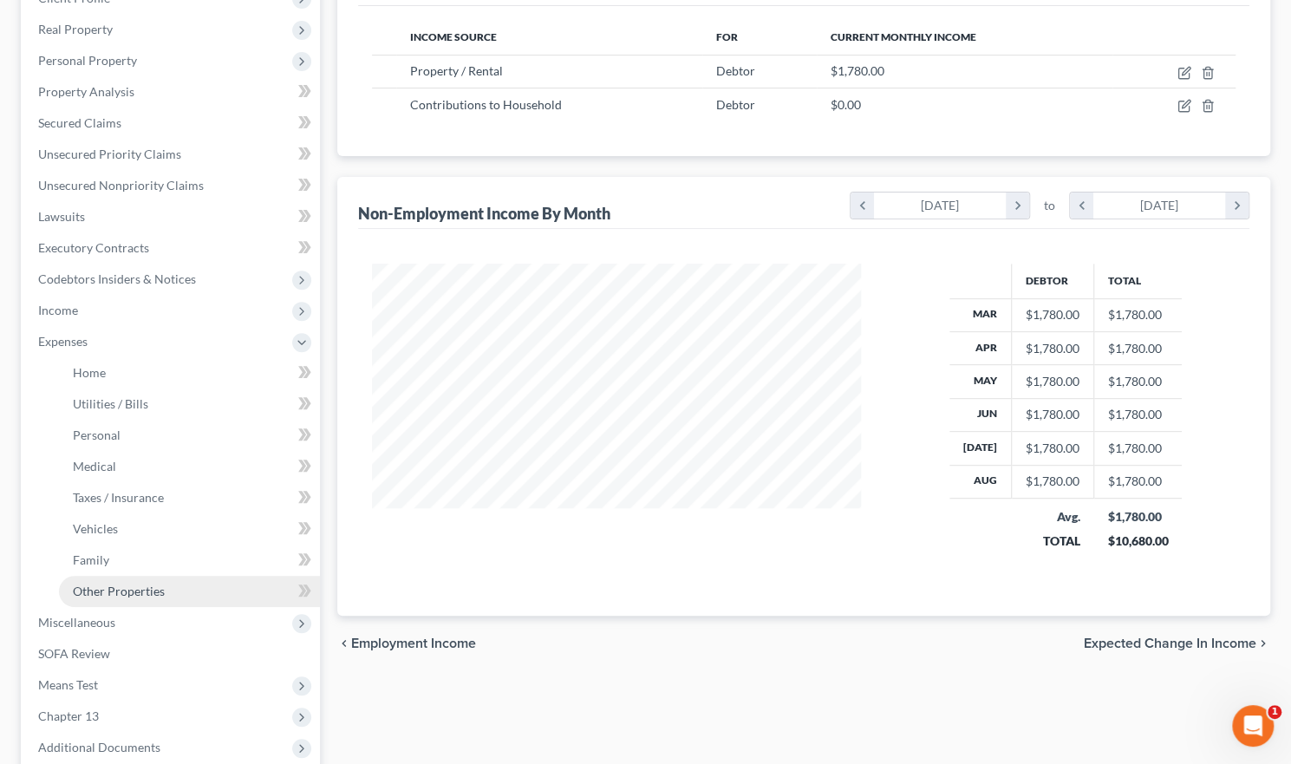
click at [199, 589] on link "Other Properties" at bounding box center [189, 591] width 261 height 31
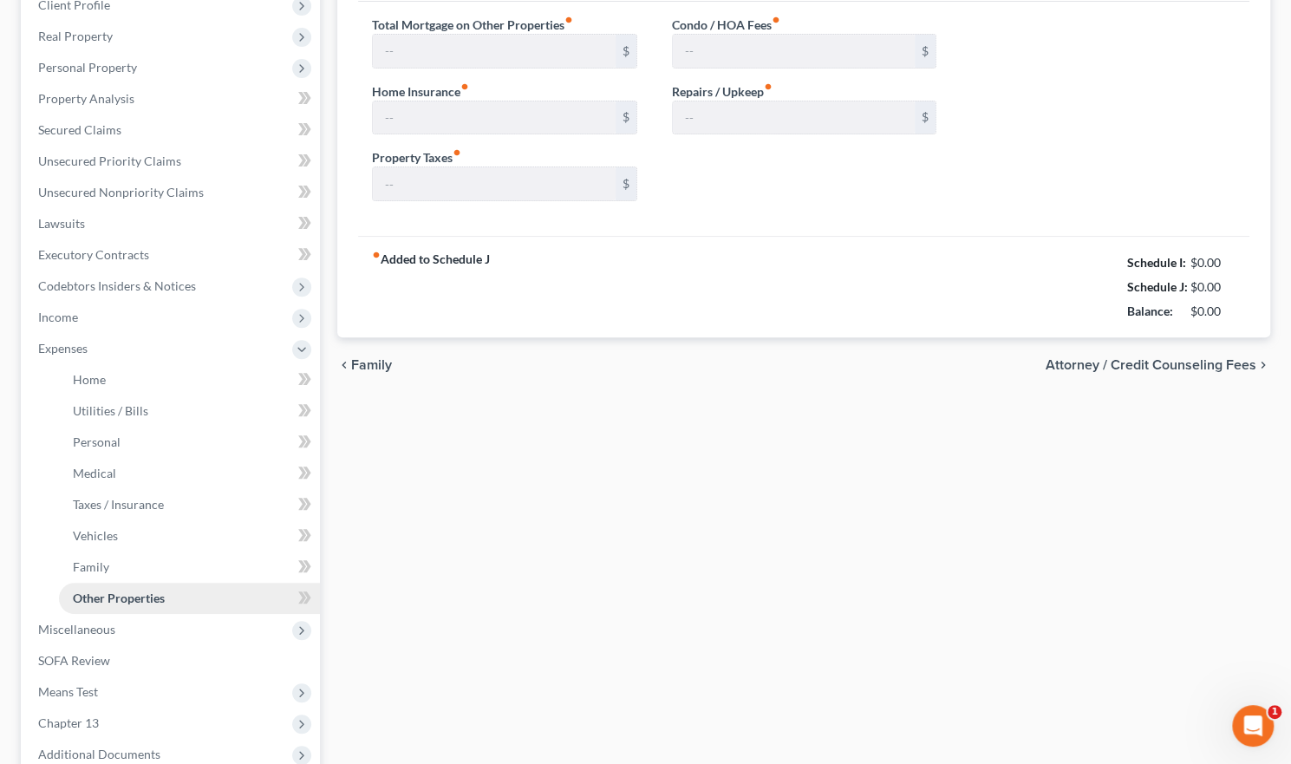
type input "1,724.80"
type input "0.00"
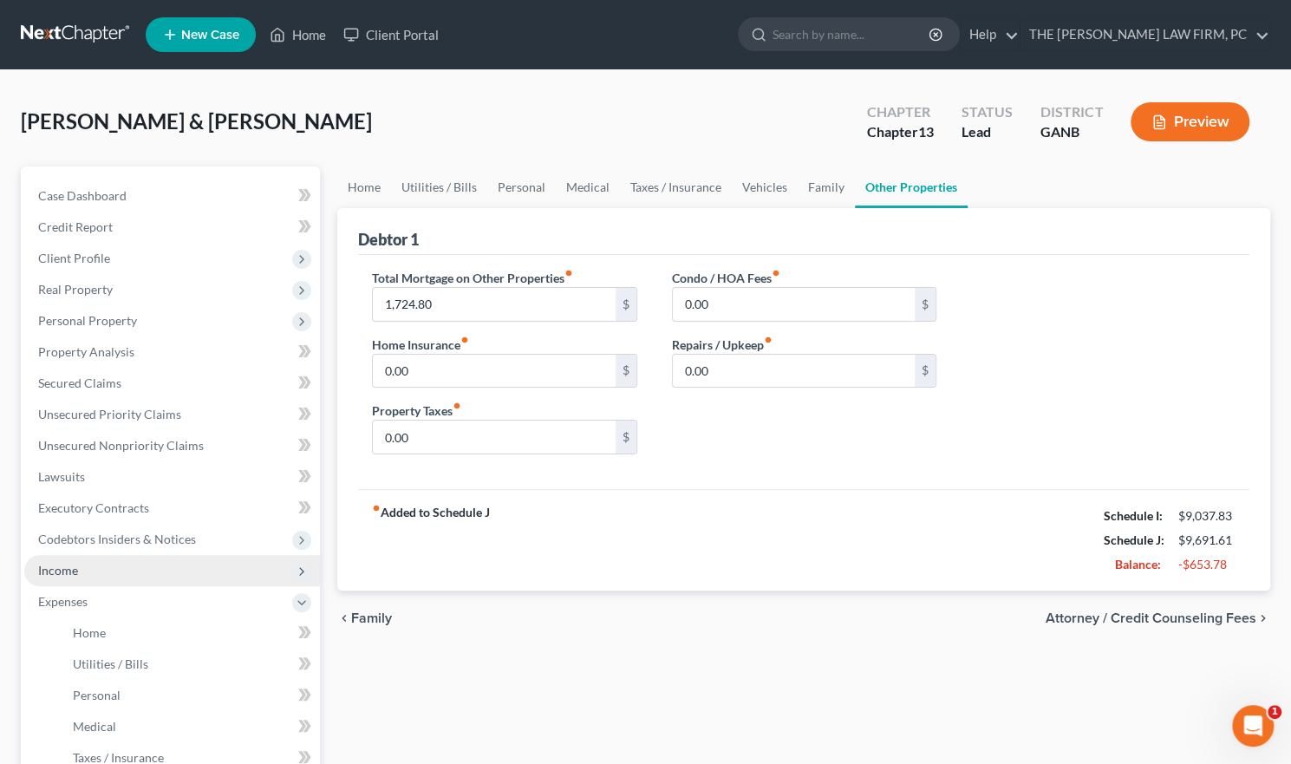
click at [227, 571] on span "Income" at bounding box center [172, 570] width 296 height 31
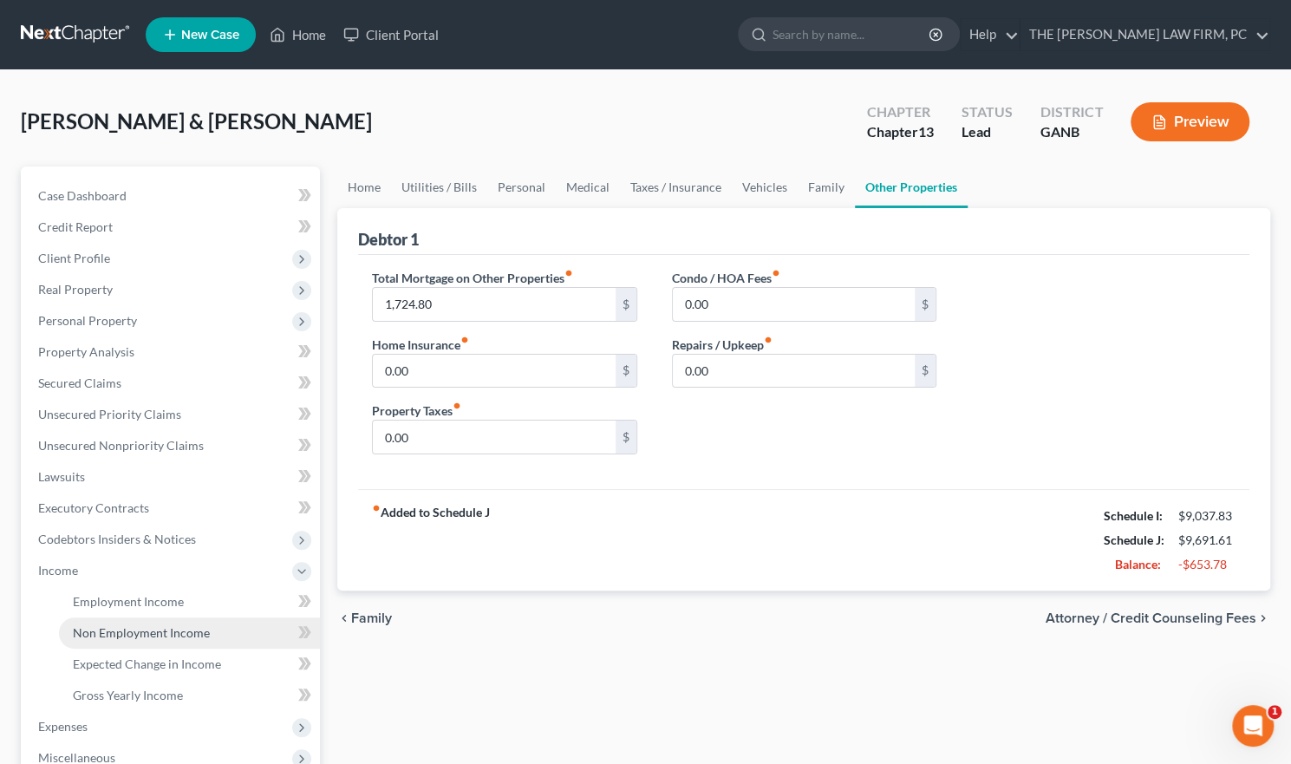
click at [194, 629] on span "Non Employment Income" at bounding box center [141, 632] width 137 height 15
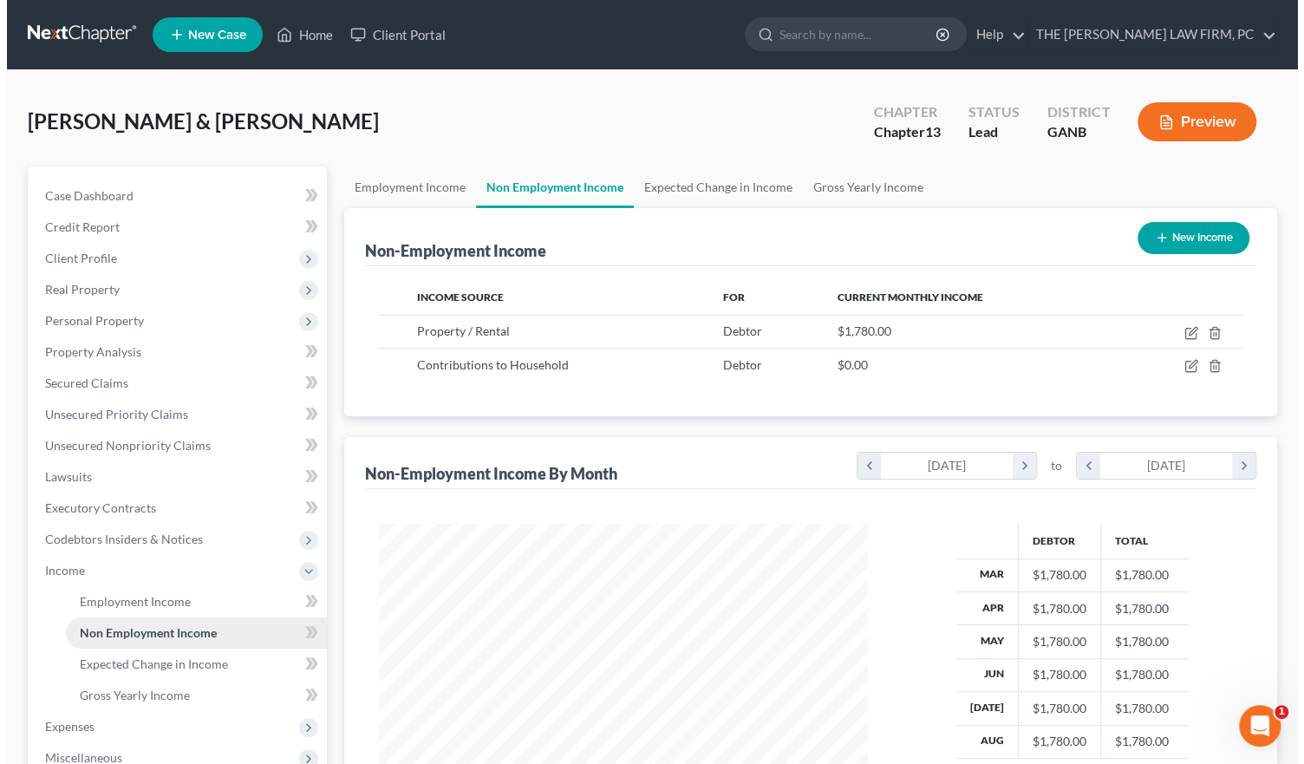
scroll to position [309, 524]
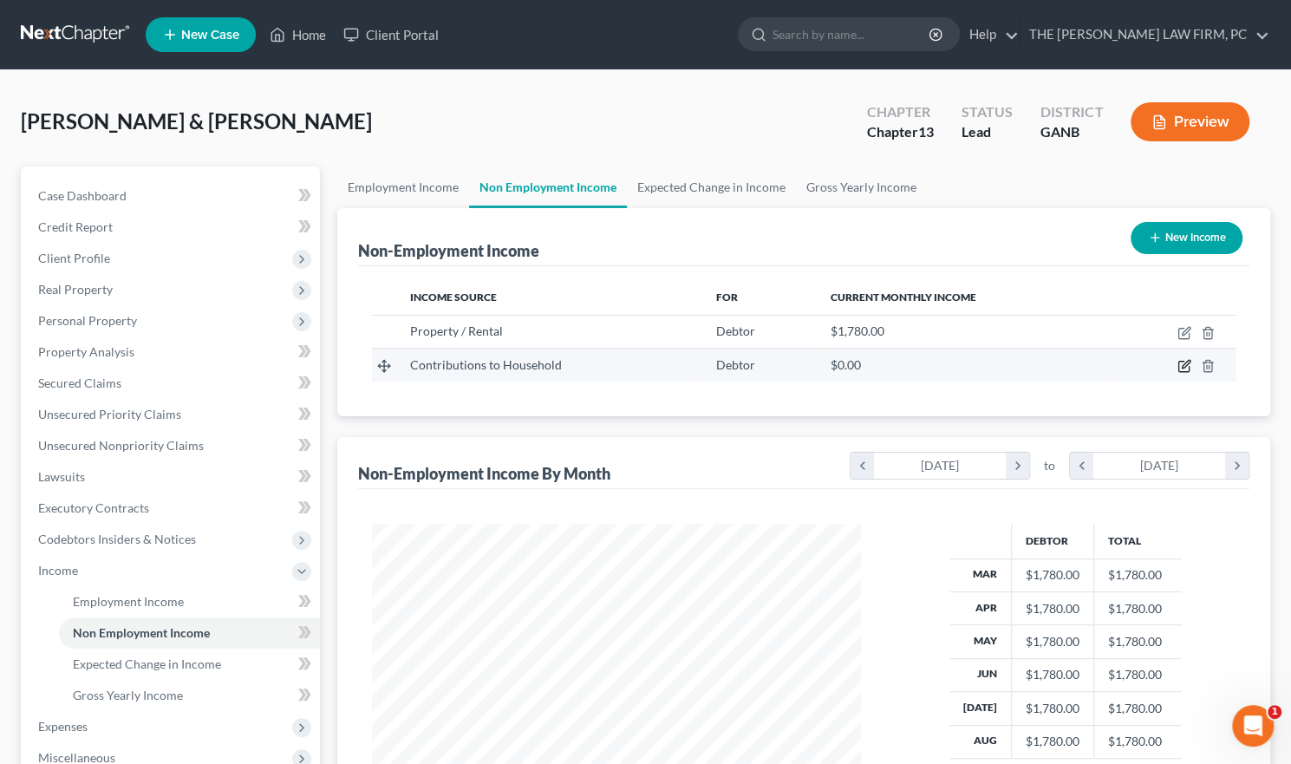
click at [1181, 360] on icon "button" at bounding box center [1184, 366] width 14 height 14
select select "8"
select select "0"
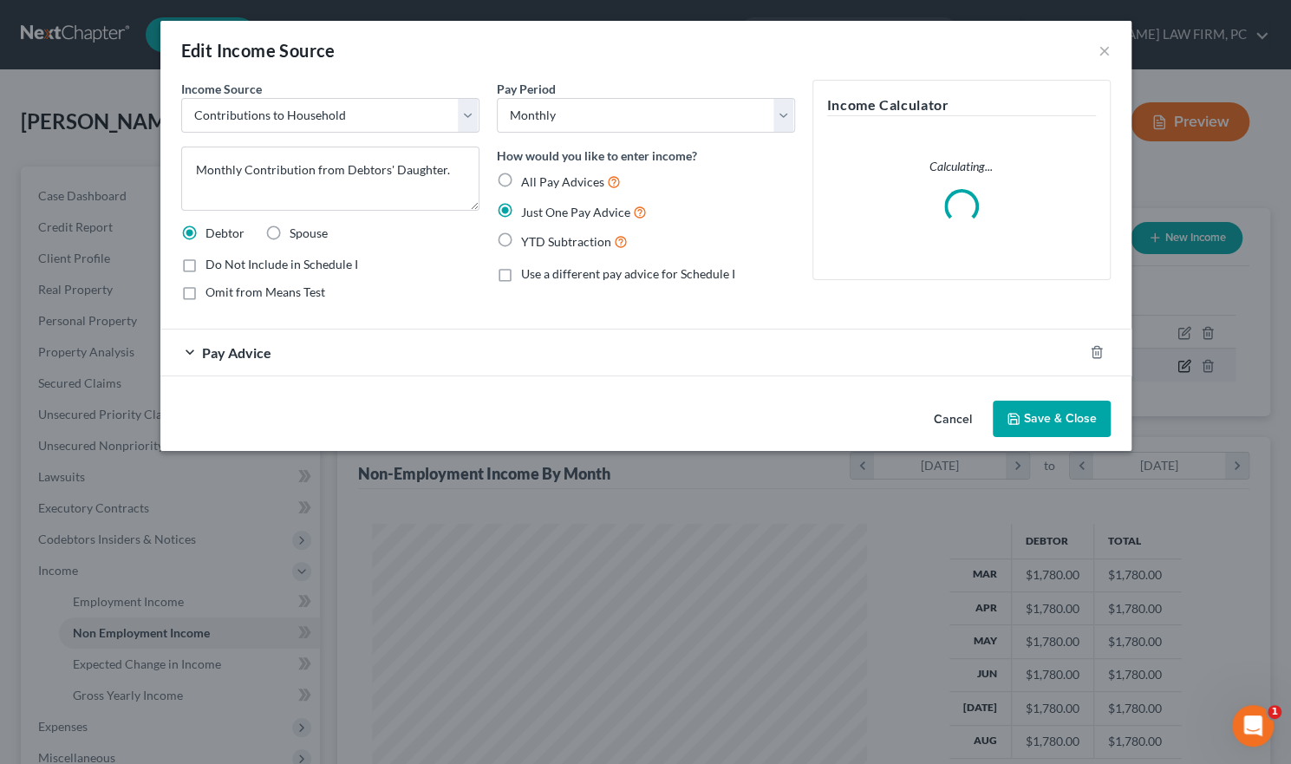
scroll to position [309, 529]
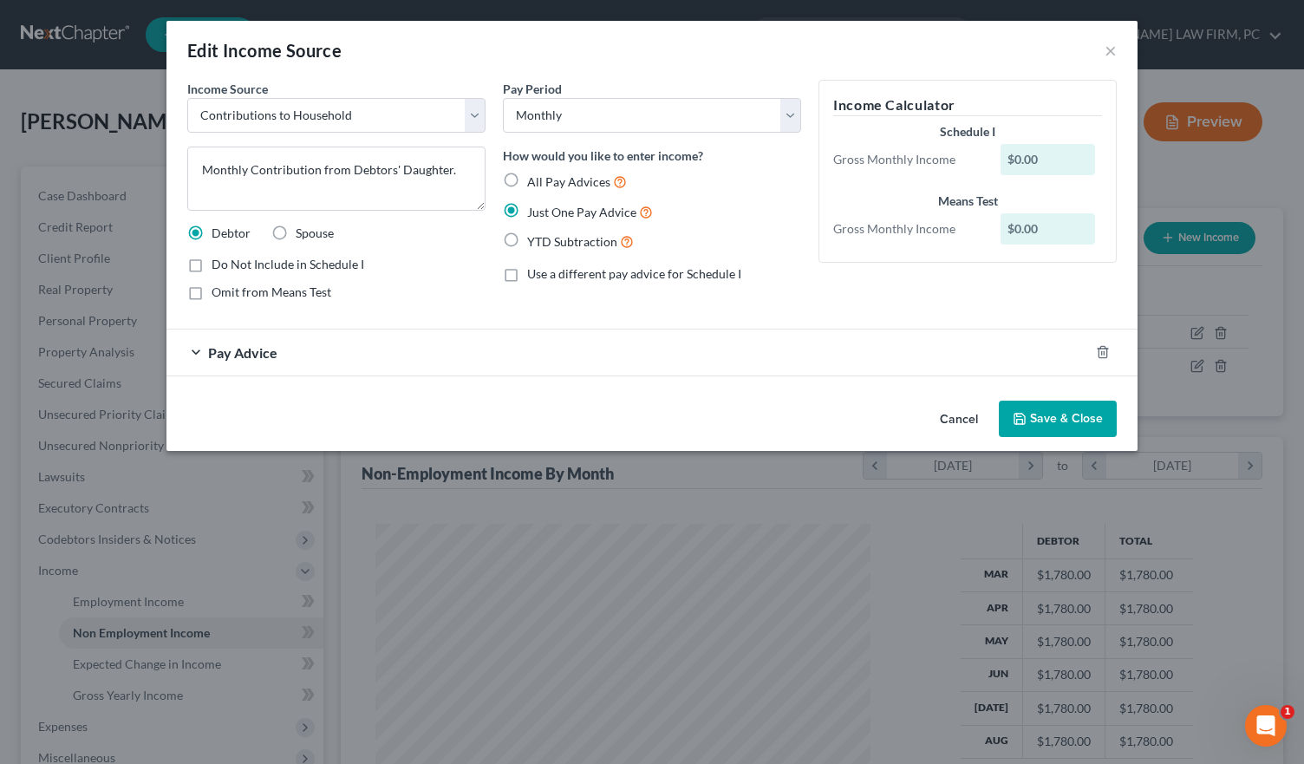
click at [245, 355] on span "Pay Advice" at bounding box center [242, 352] width 69 height 16
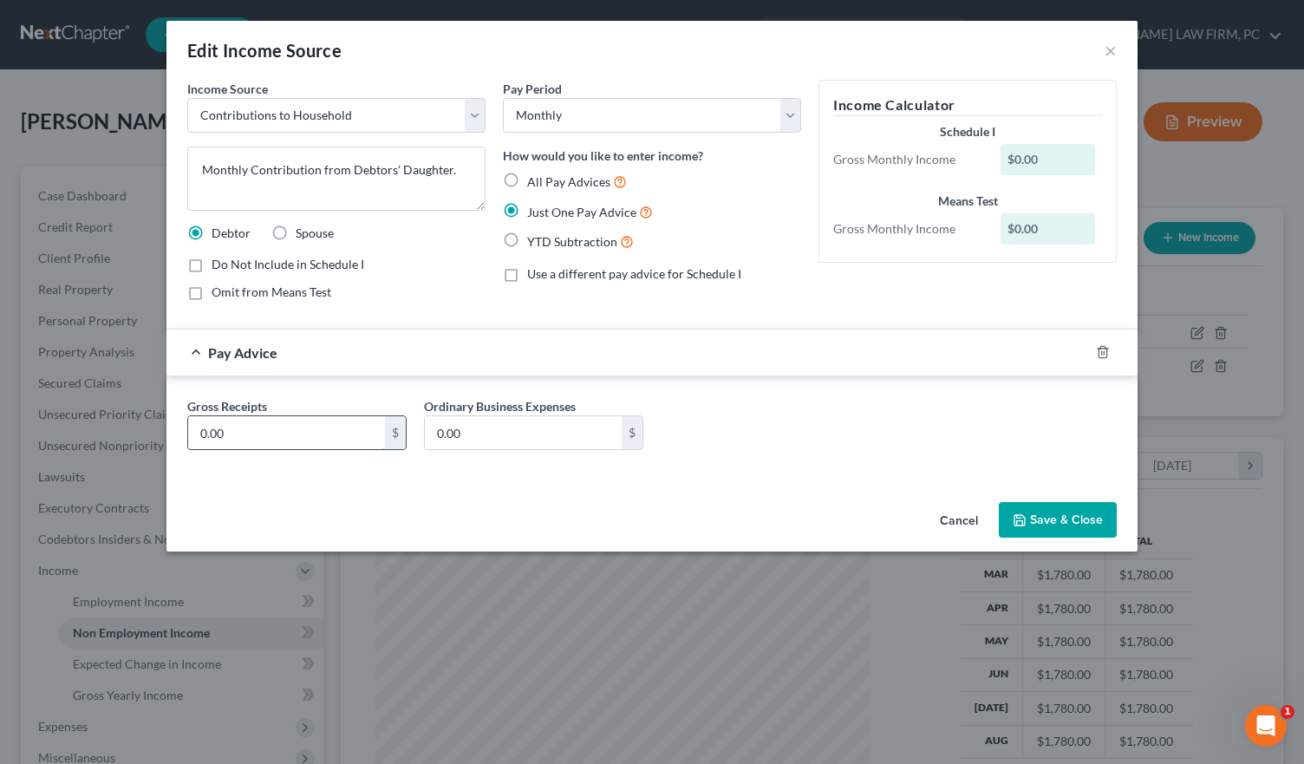
click at [272, 434] on input "0.00" at bounding box center [286, 432] width 197 height 33
type input "4"
type input "3,570"
click at [1077, 518] on button "Save & Close" at bounding box center [1058, 520] width 118 height 36
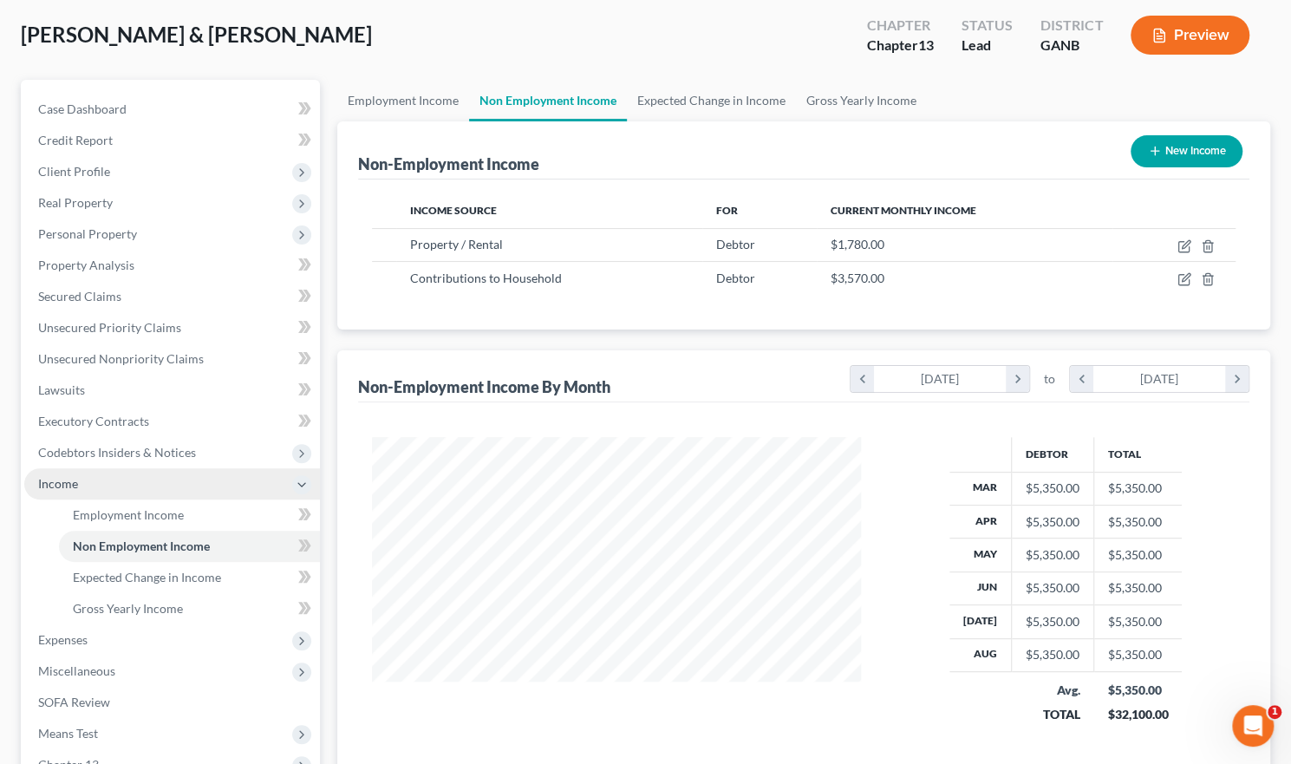
scroll to position [173, 0]
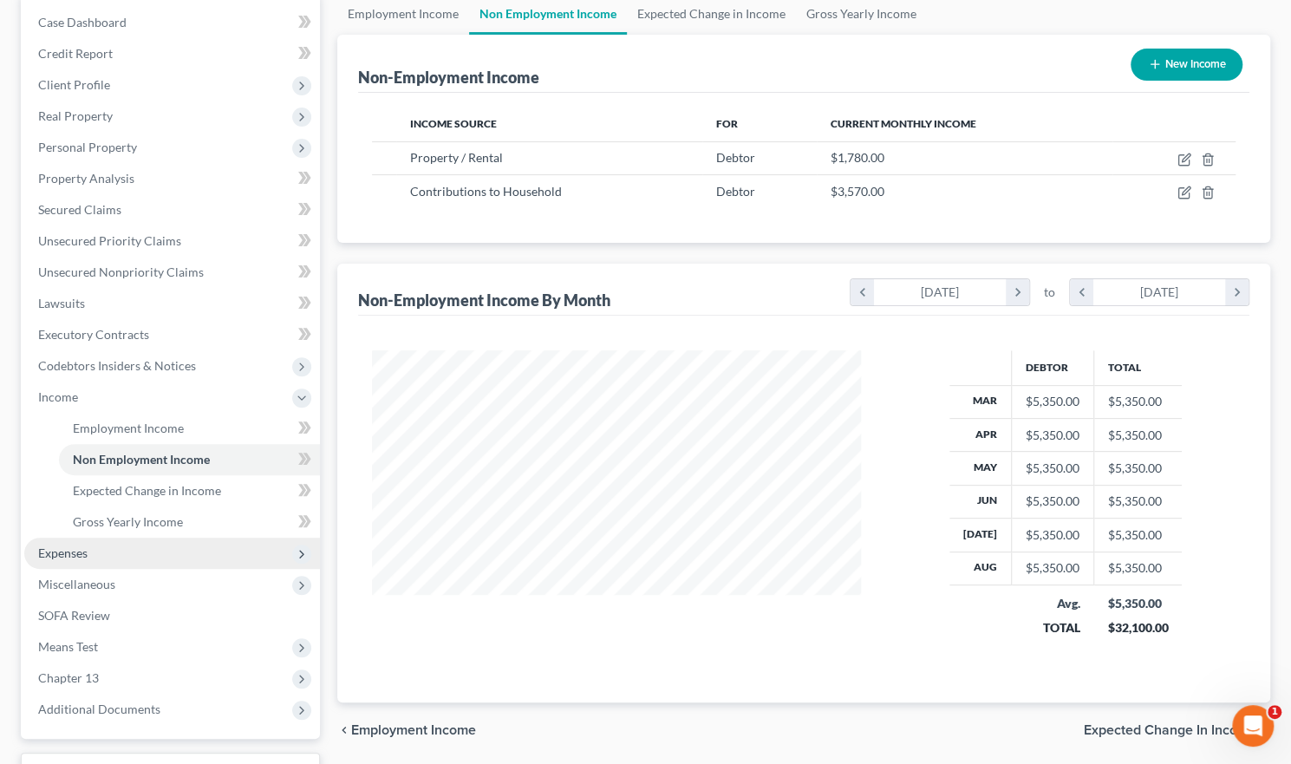
click at [232, 549] on span "Expenses" at bounding box center [172, 553] width 296 height 31
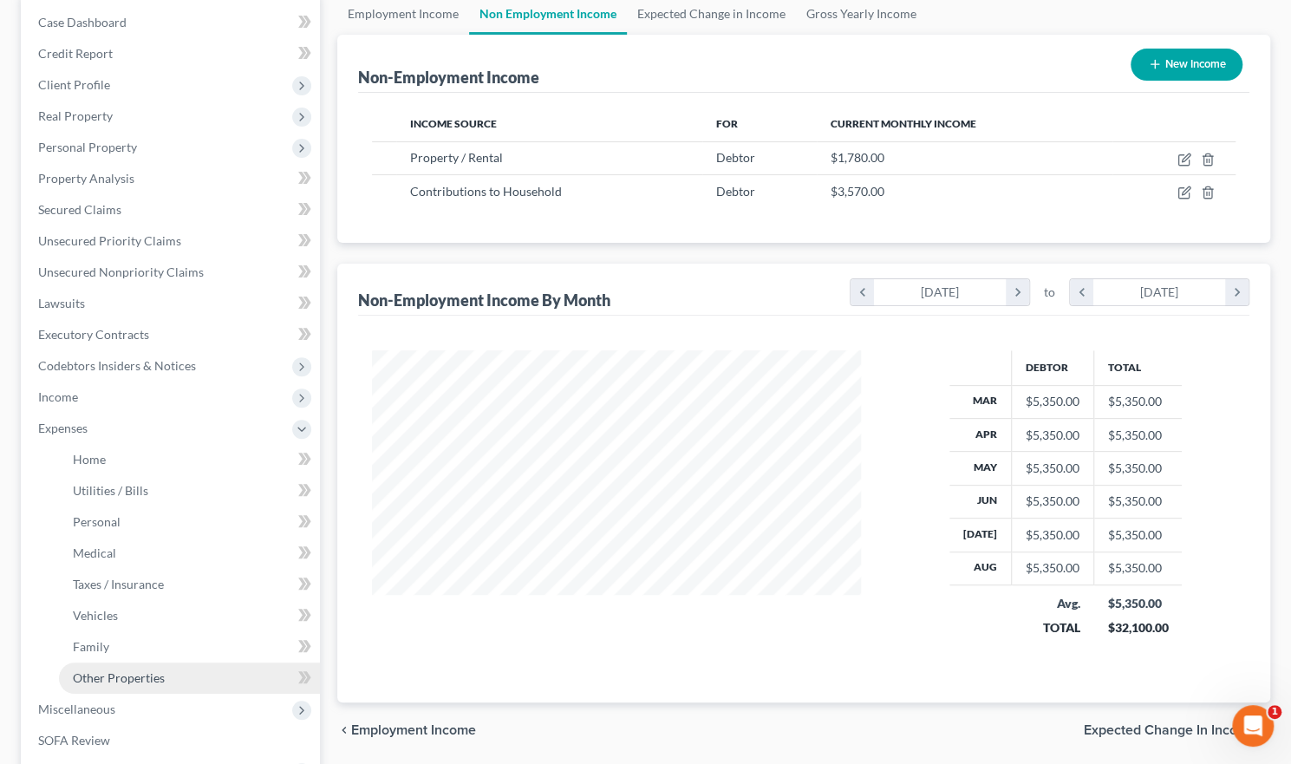
click at [163, 674] on span "Other Properties" at bounding box center [119, 677] width 92 height 15
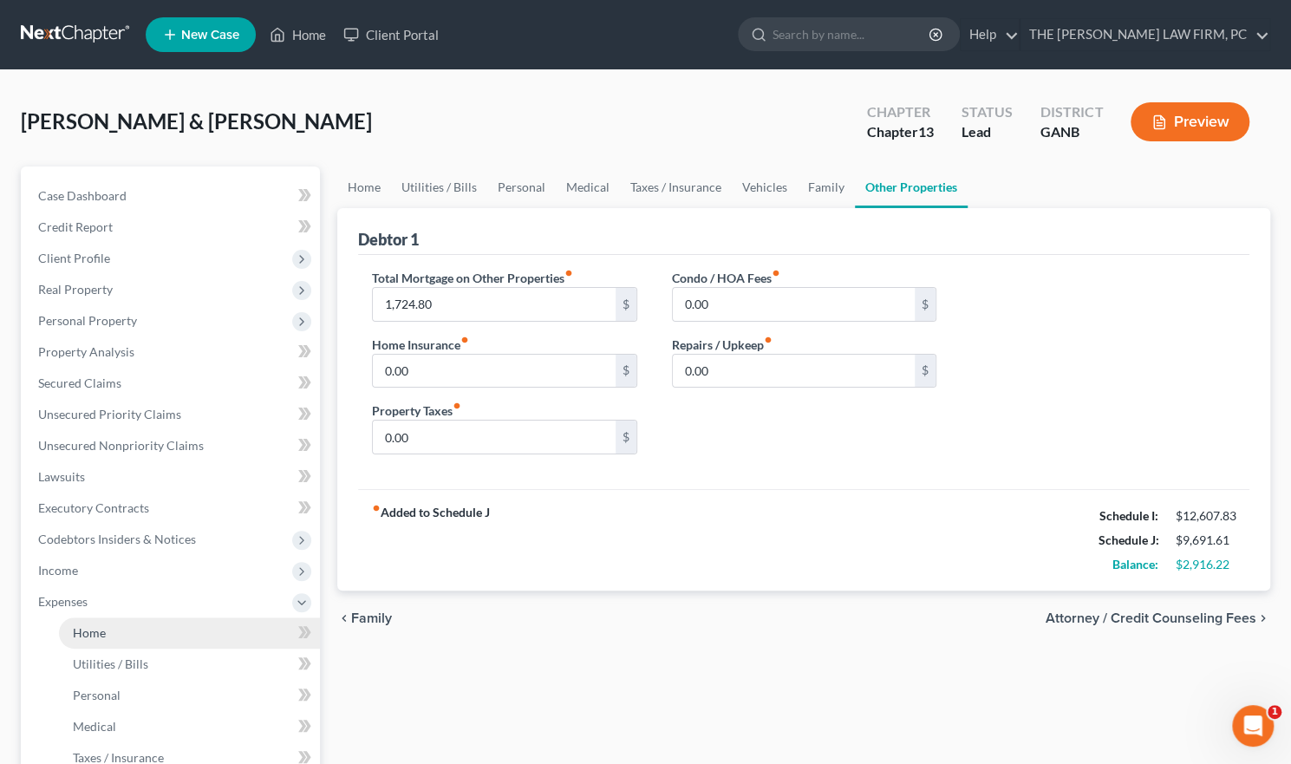
click at [108, 627] on link "Home" at bounding box center [189, 632] width 261 height 31
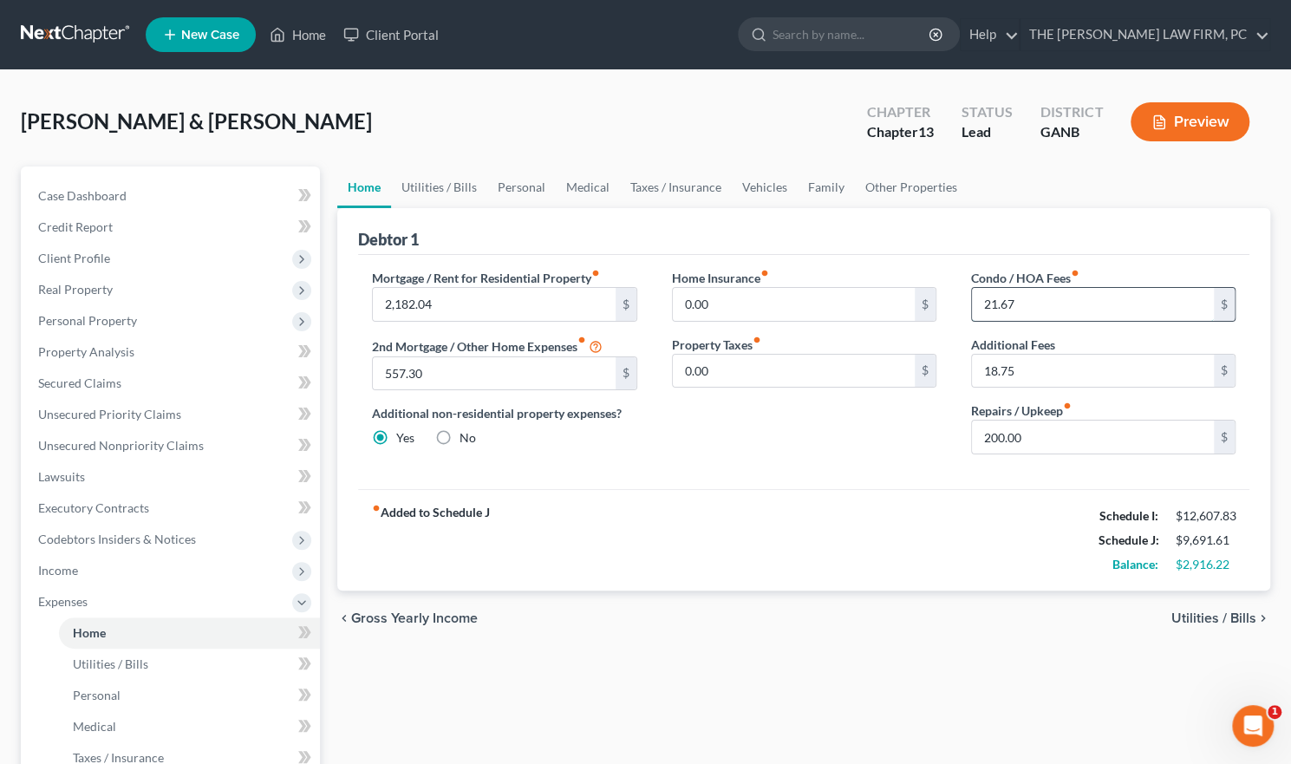
click at [1020, 303] on input "21.67" at bounding box center [1093, 304] width 242 height 33
type input "240"
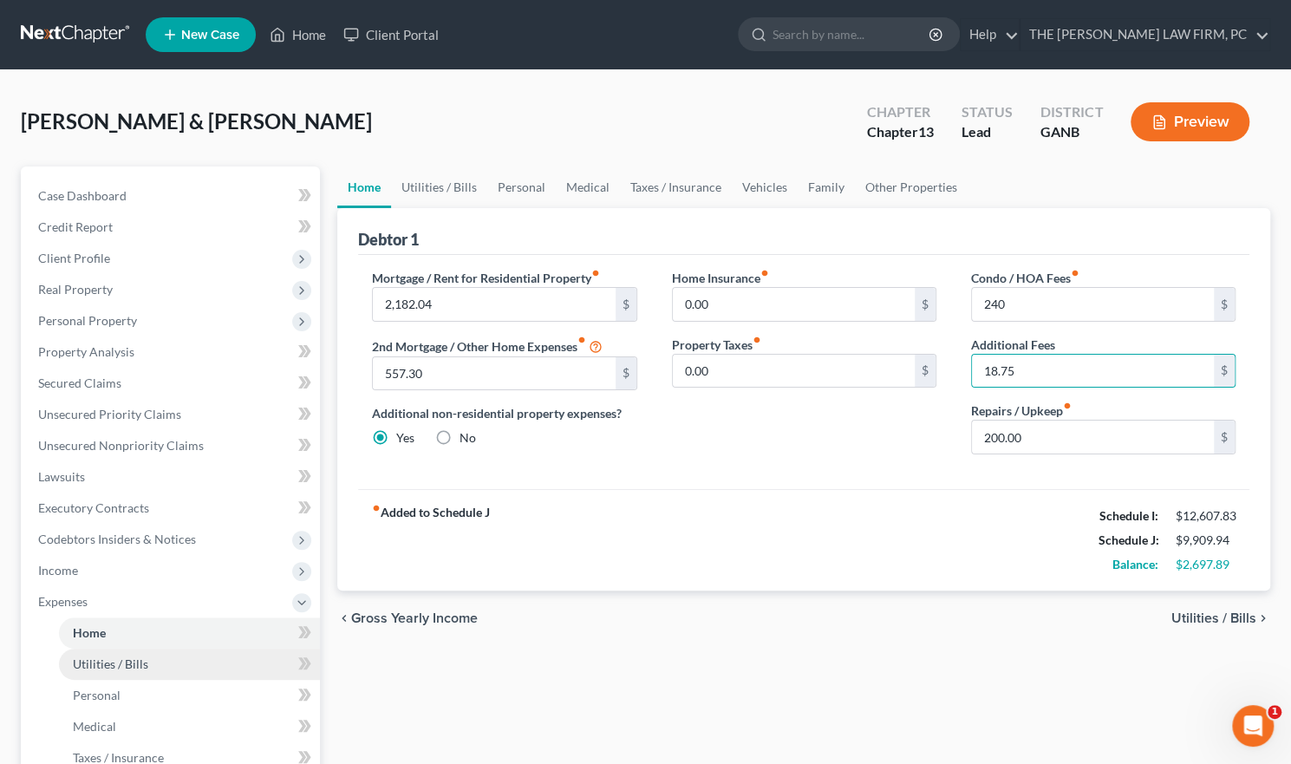
click at [134, 662] on span "Utilities / Bills" at bounding box center [110, 663] width 75 height 15
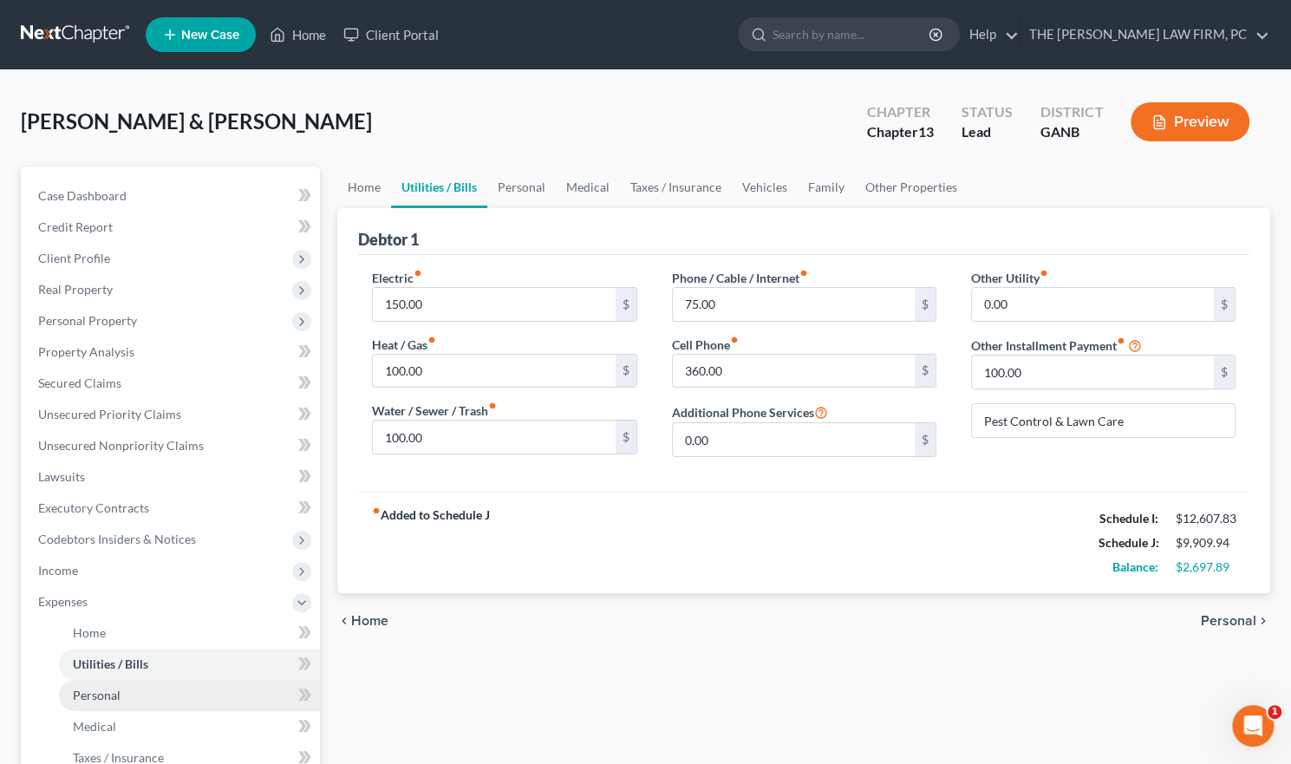
click at [120, 695] on link "Personal" at bounding box center [189, 695] width 261 height 31
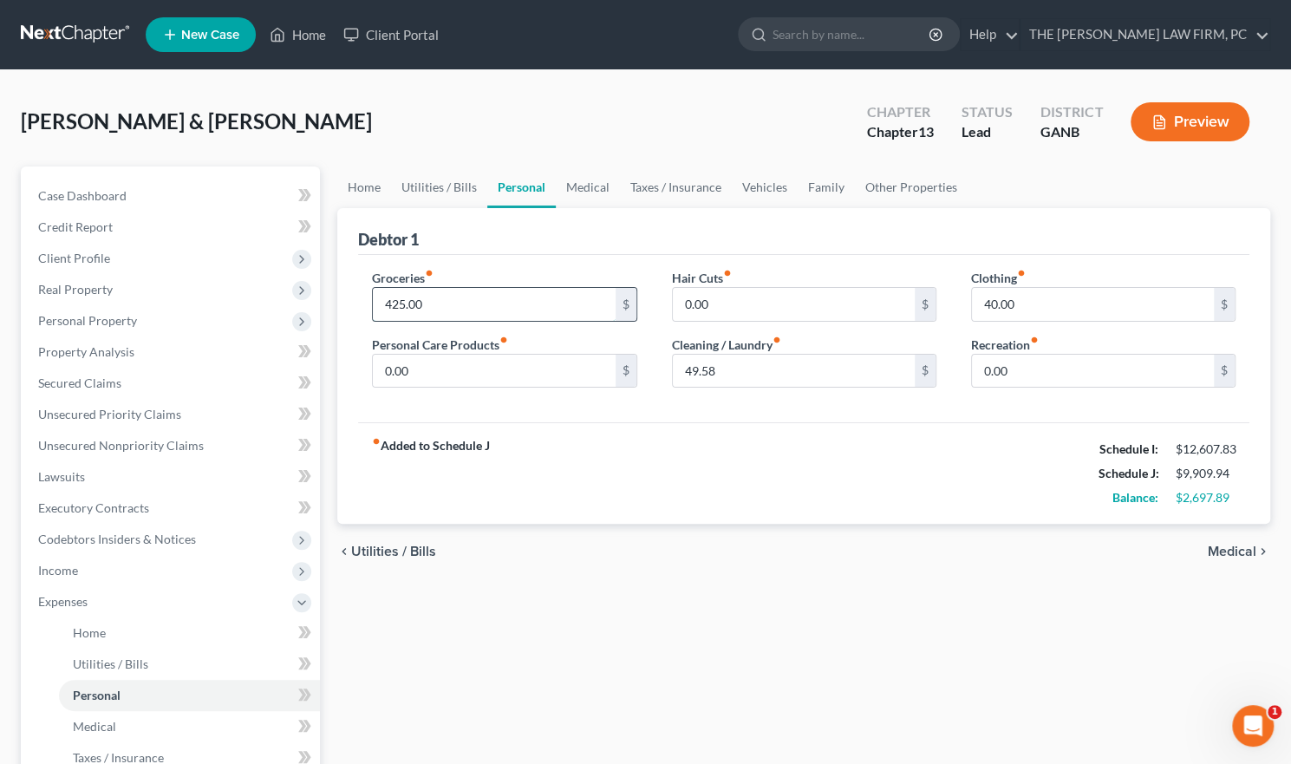
click at [486, 303] on input "425.00" at bounding box center [494, 304] width 242 height 33
click at [498, 307] on input "700" at bounding box center [494, 304] width 242 height 33
type input "700.00"
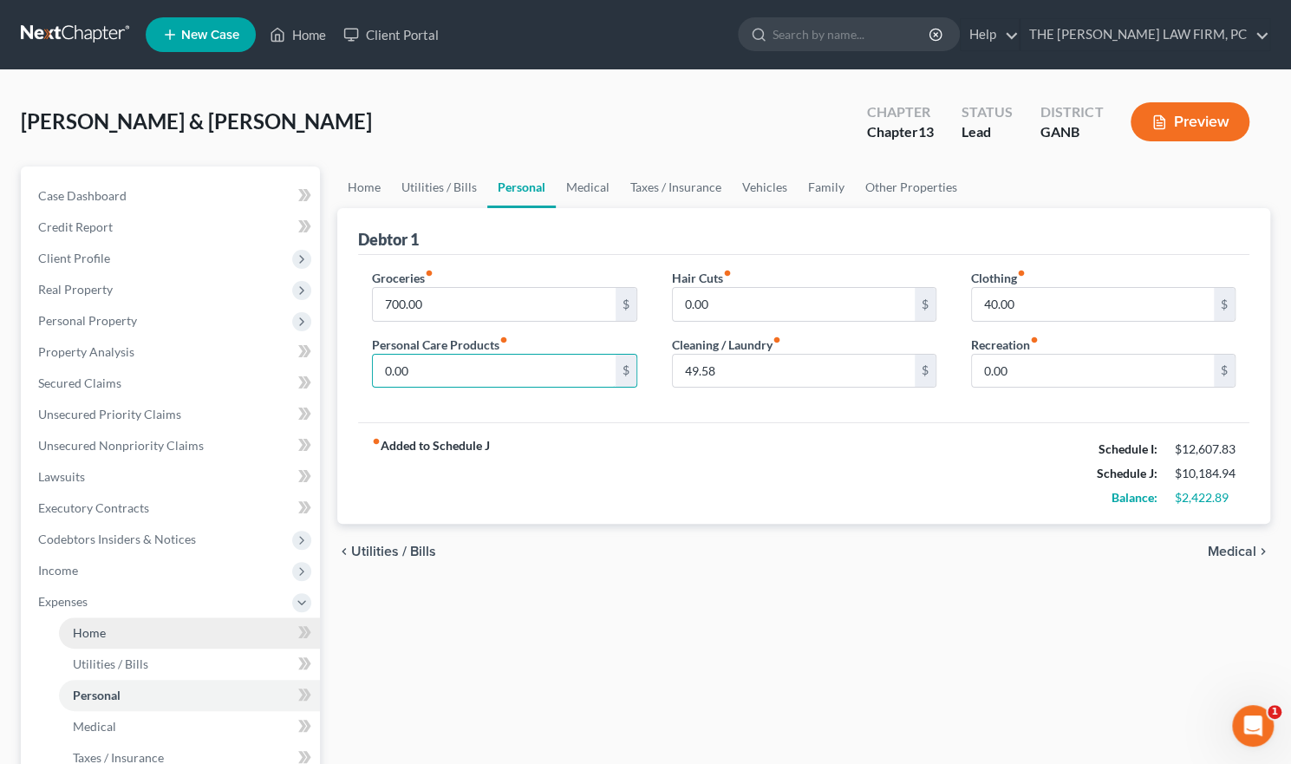
scroll to position [87, 0]
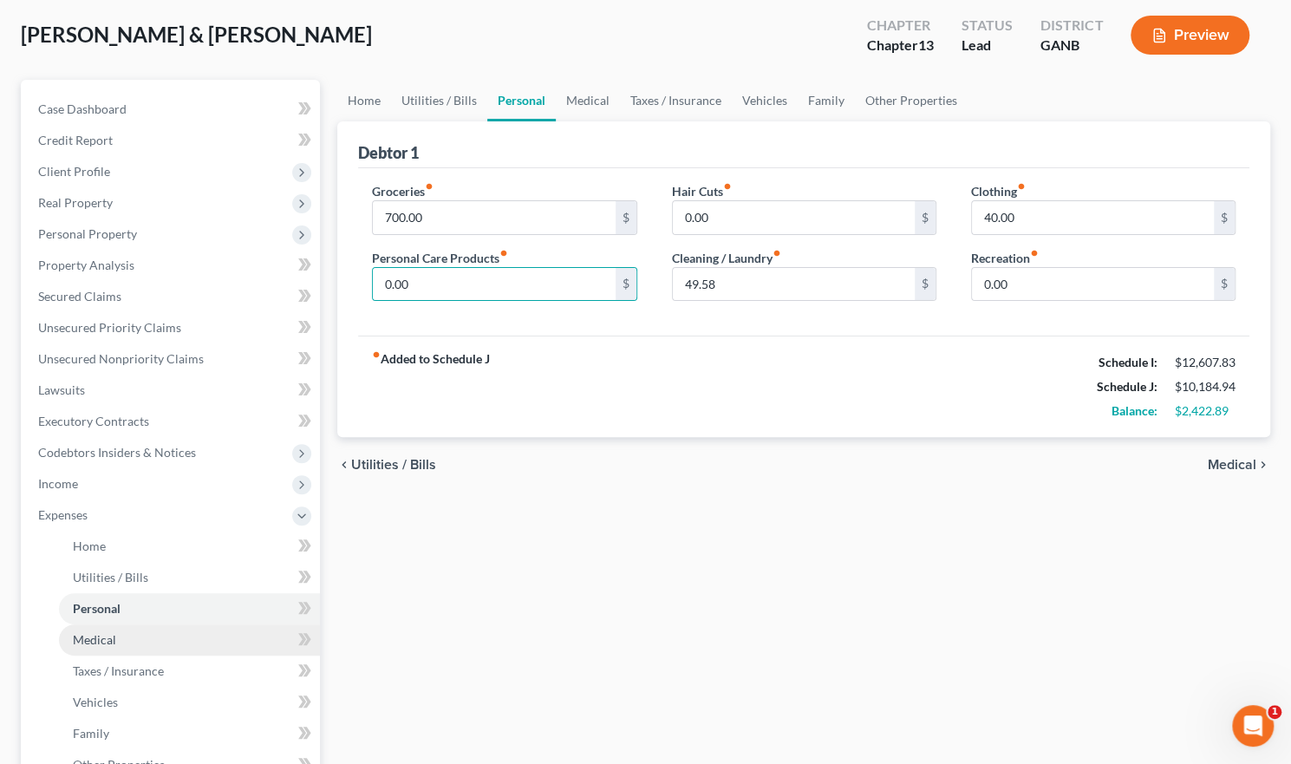
click at [199, 634] on link "Medical" at bounding box center [189, 639] width 261 height 31
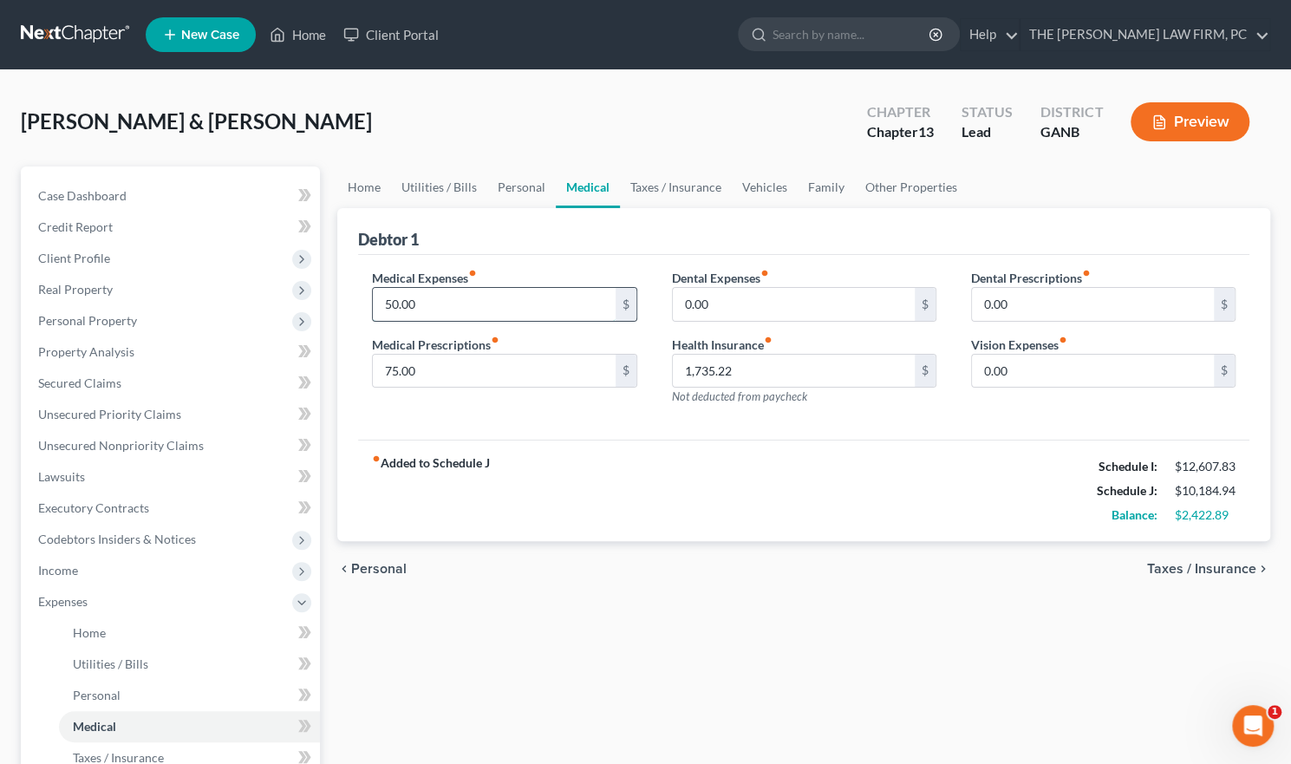
click at [448, 303] on input "50.00" at bounding box center [494, 304] width 242 height 33
type input "1"
type input "75"
type input "100"
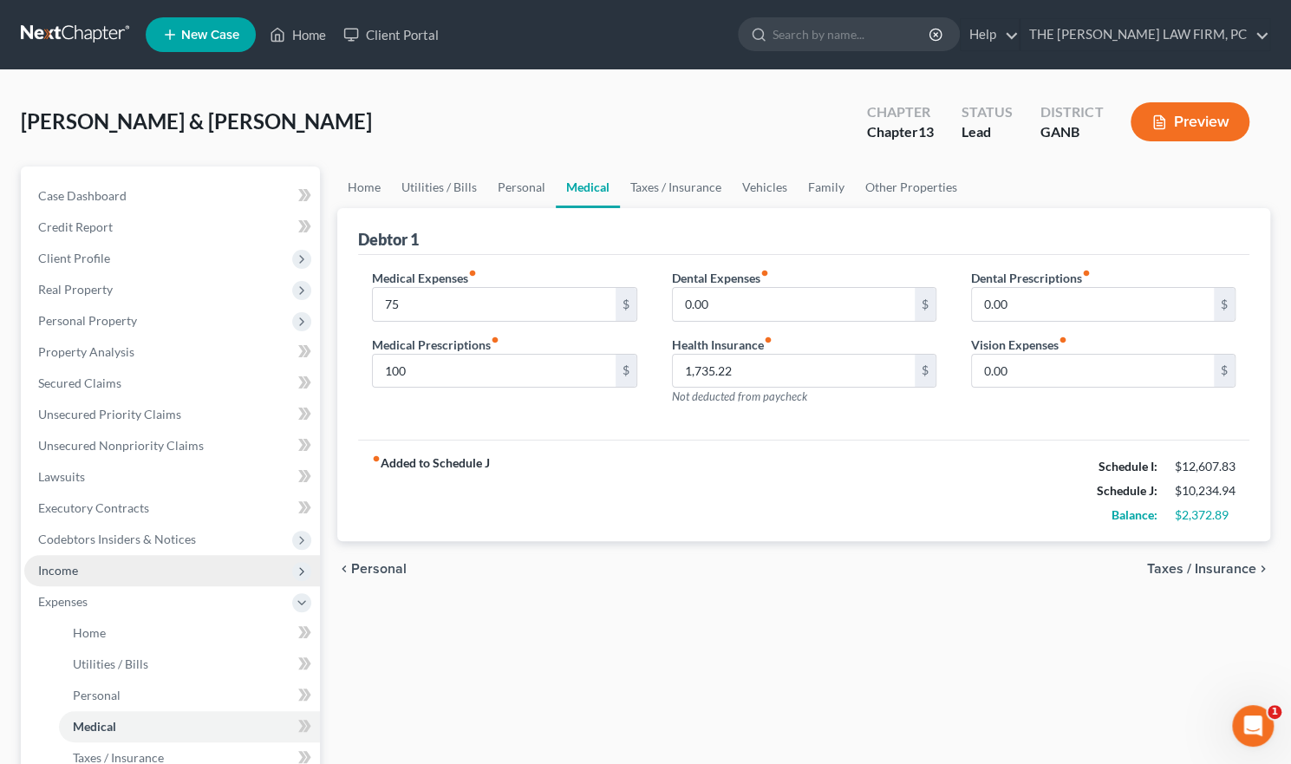
click at [108, 560] on span "Income" at bounding box center [172, 570] width 296 height 31
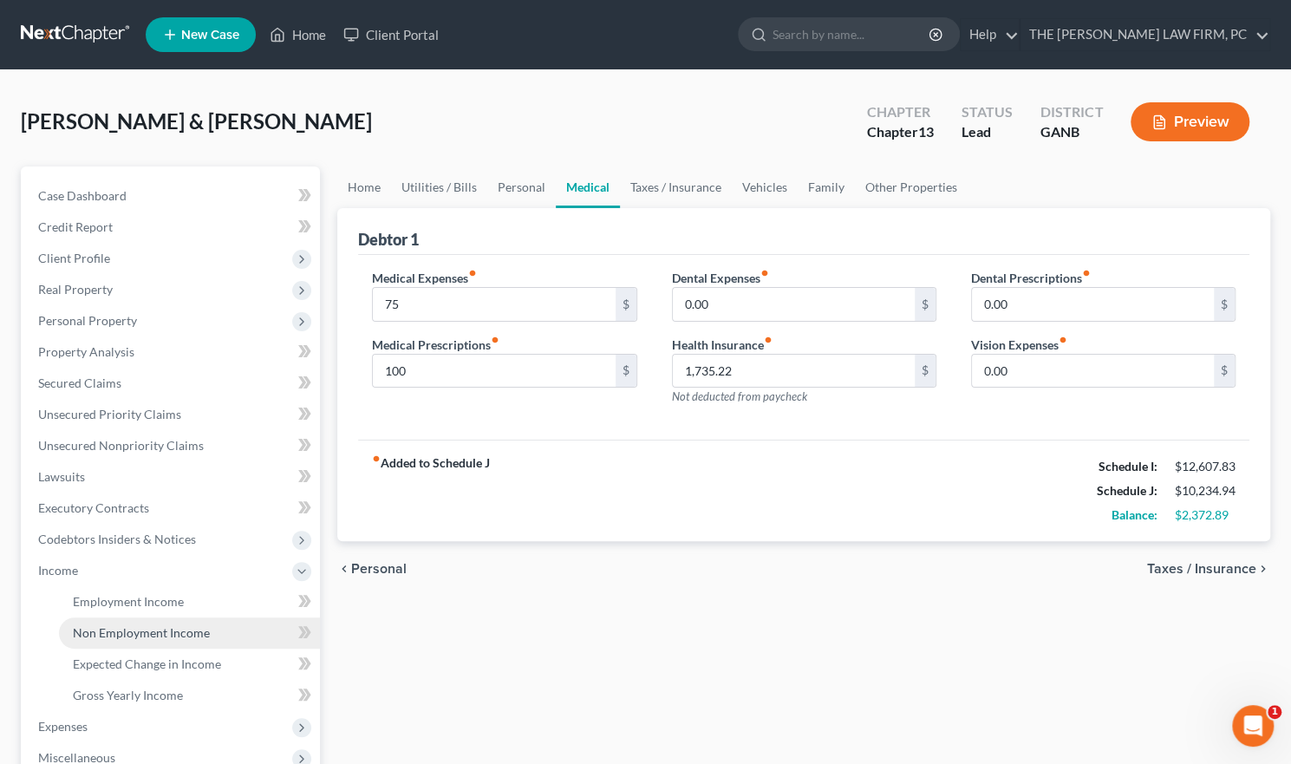
click at [184, 634] on span "Non Employment Income" at bounding box center [141, 632] width 137 height 15
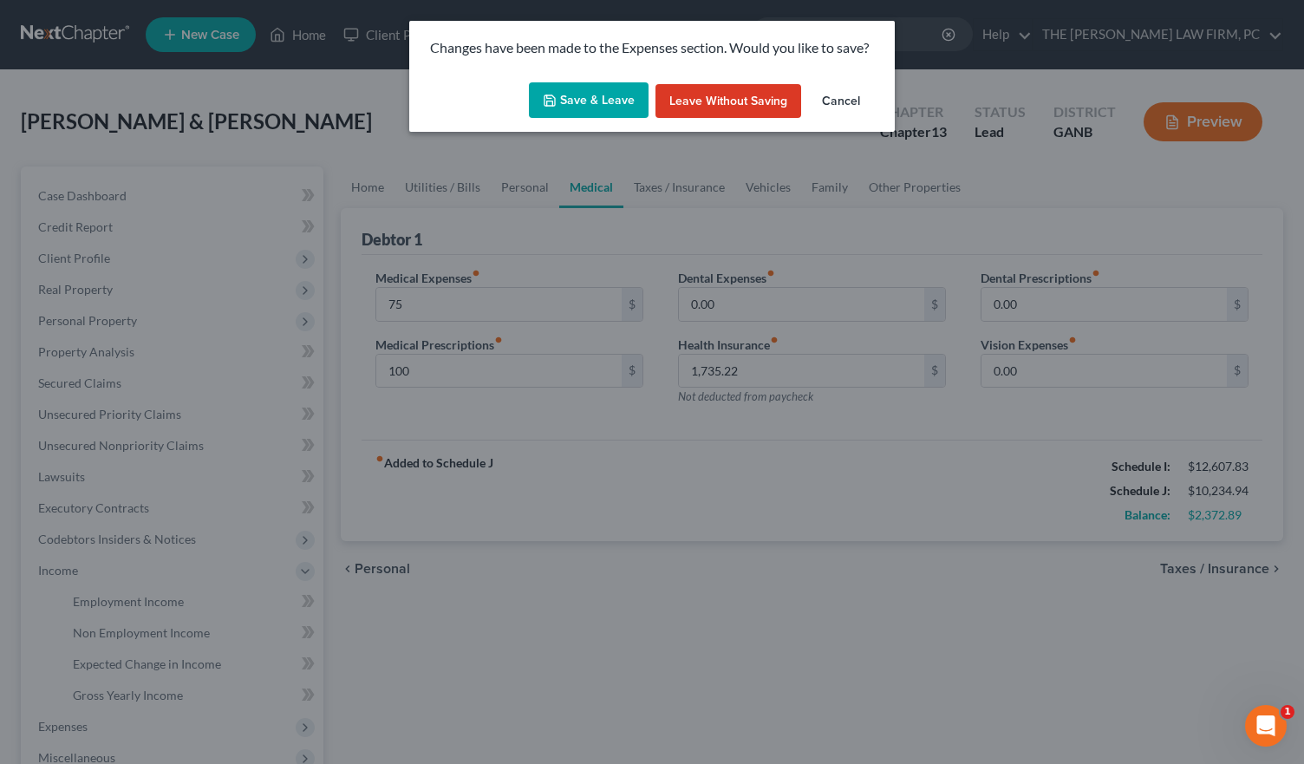
click at [599, 103] on button "Save & Leave" at bounding box center [589, 100] width 120 height 36
type input "75.00"
type input "100.00"
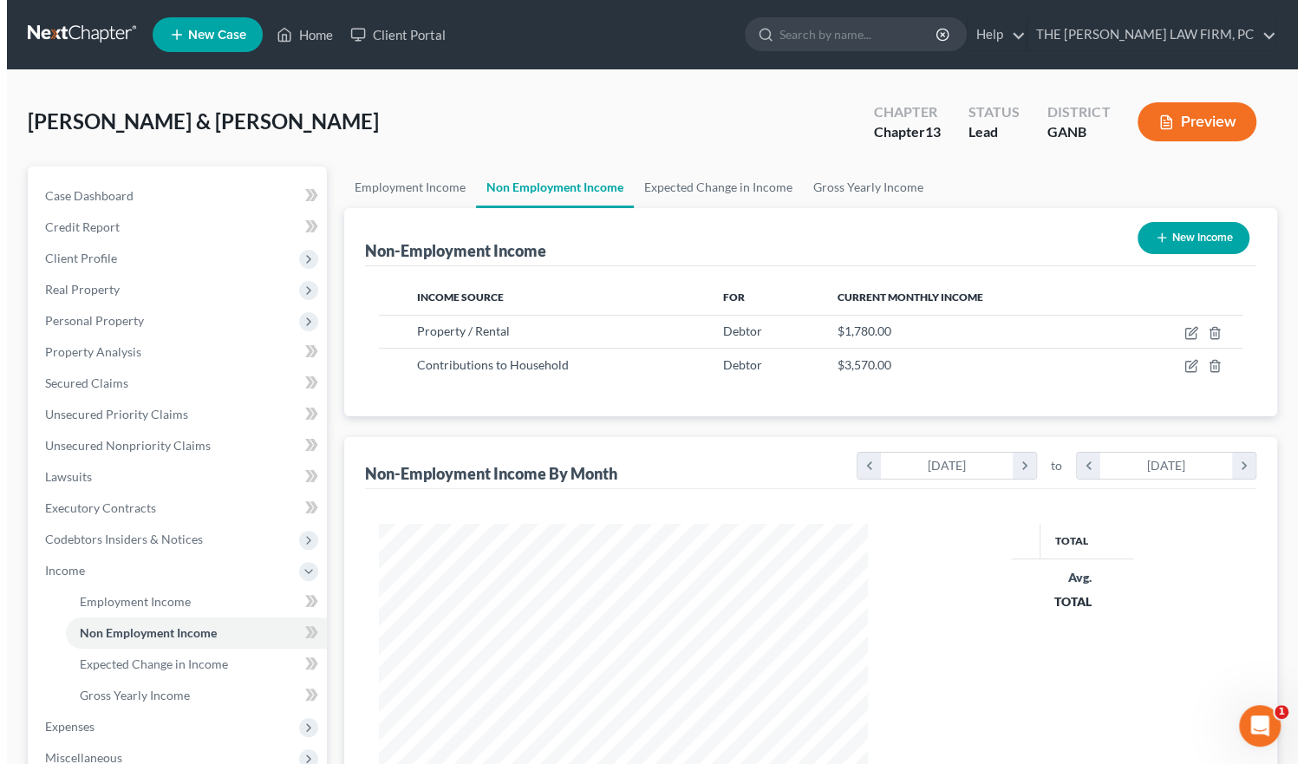
scroll to position [309, 524]
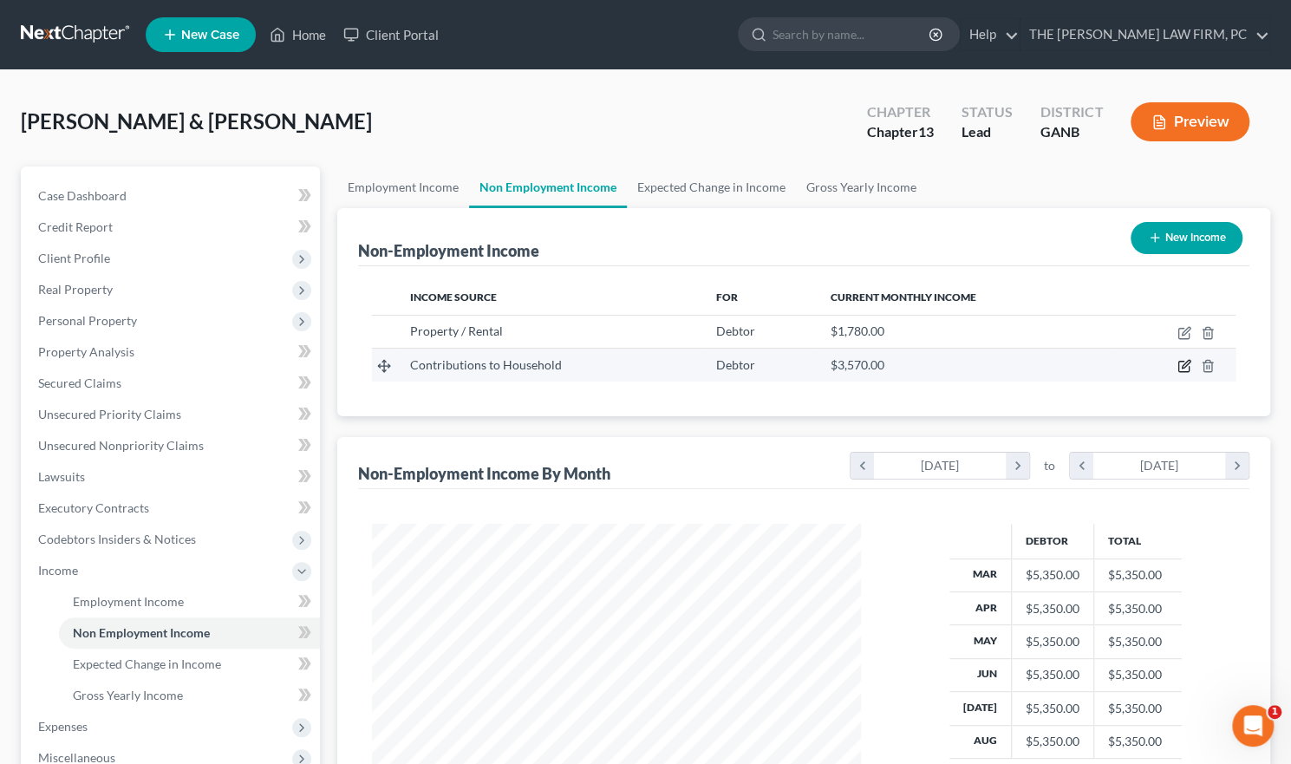
click at [1186, 365] on icon "button" at bounding box center [1186, 365] width 8 height 8
select select "8"
select select "0"
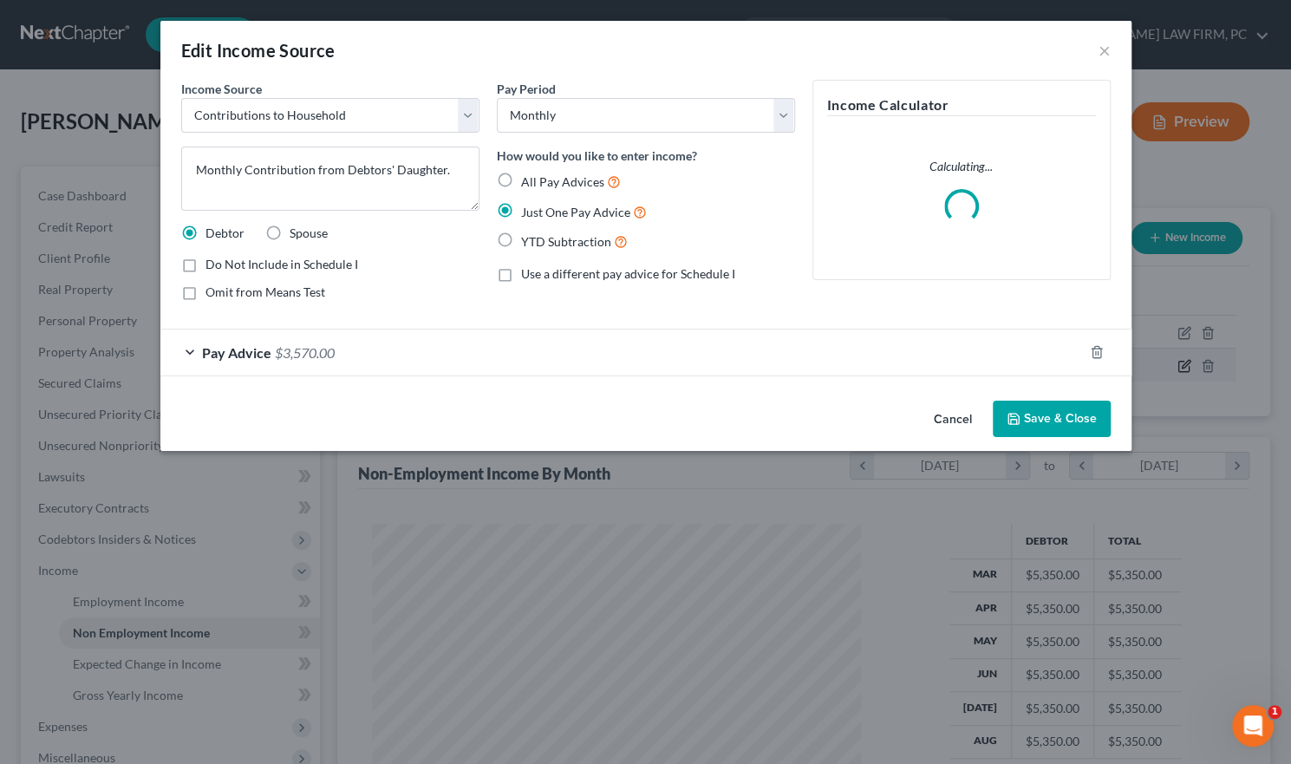
scroll to position [309, 529]
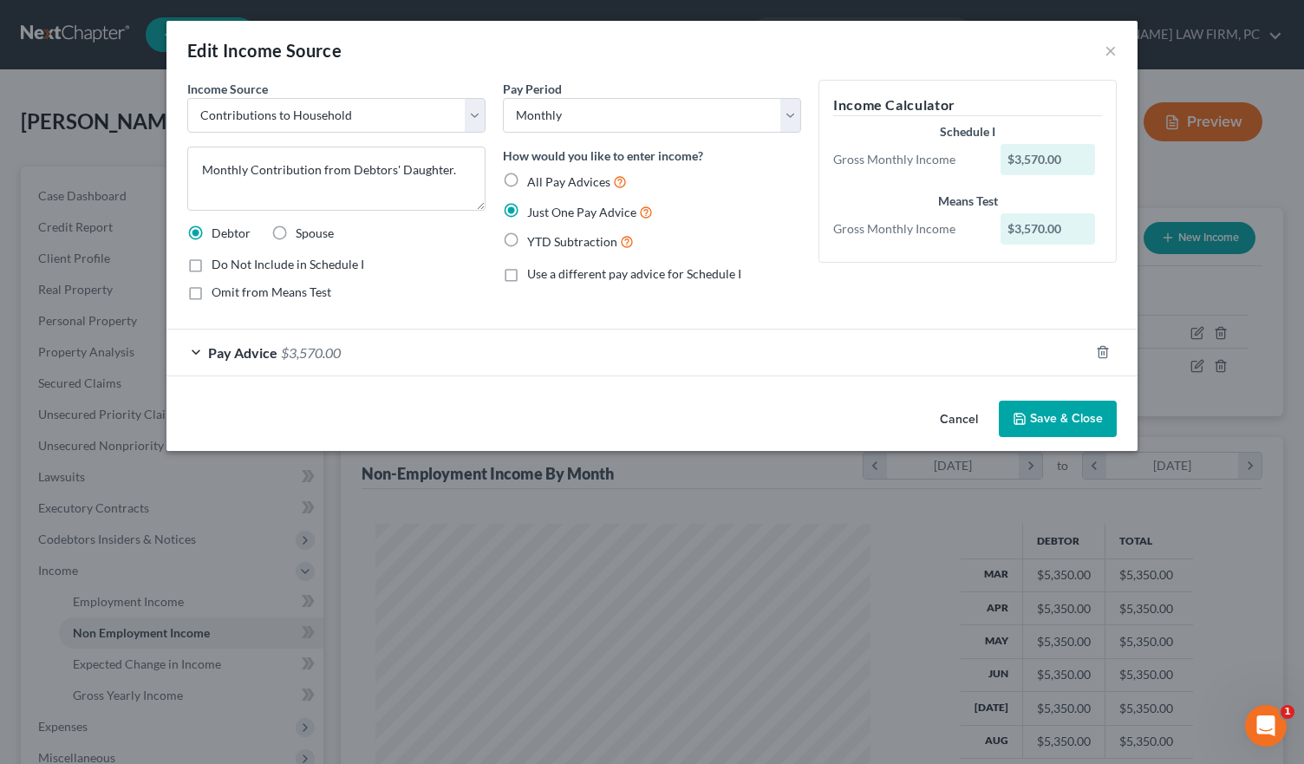
click at [199, 345] on div "Pay Advice $3,570.00" at bounding box center [627, 352] width 923 height 46
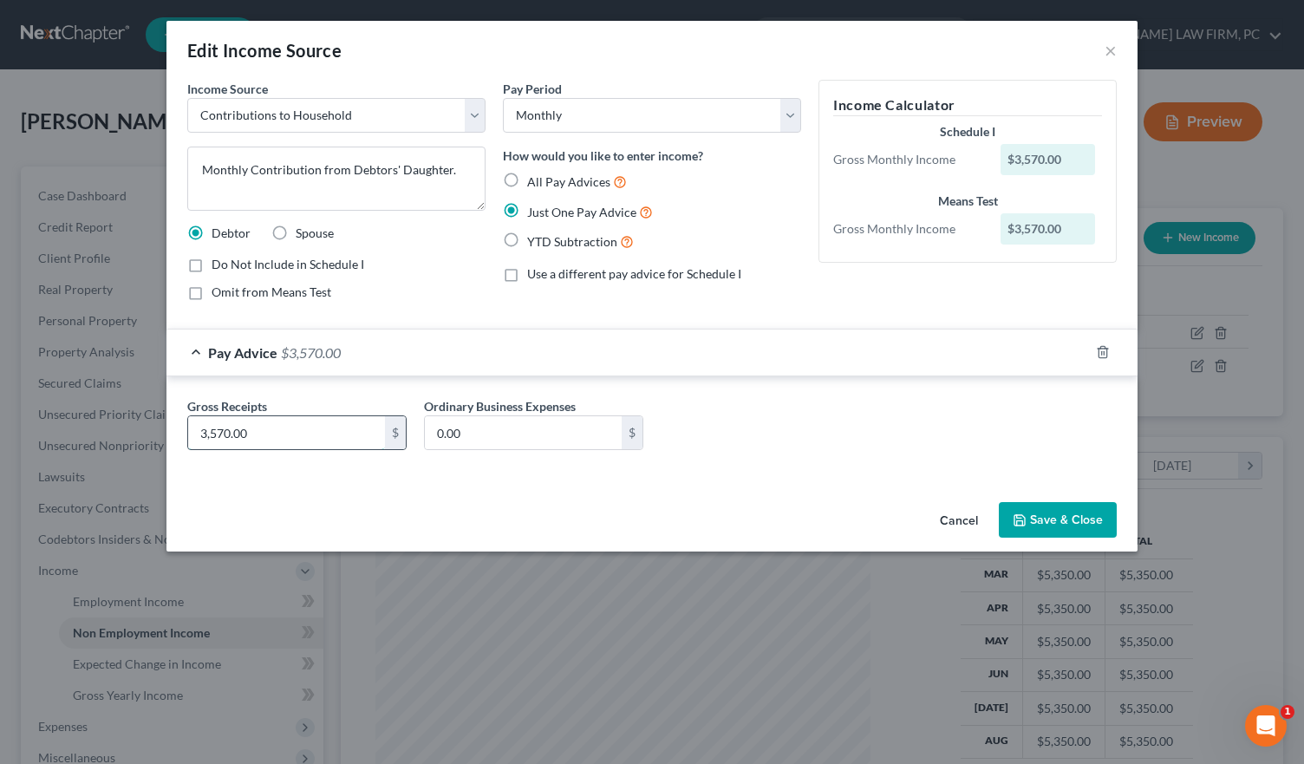
click at [268, 428] on input "3,570.00" at bounding box center [286, 432] width 197 height 33
type input "2,300"
click at [1083, 511] on button "Save & Close" at bounding box center [1058, 520] width 118 height 36
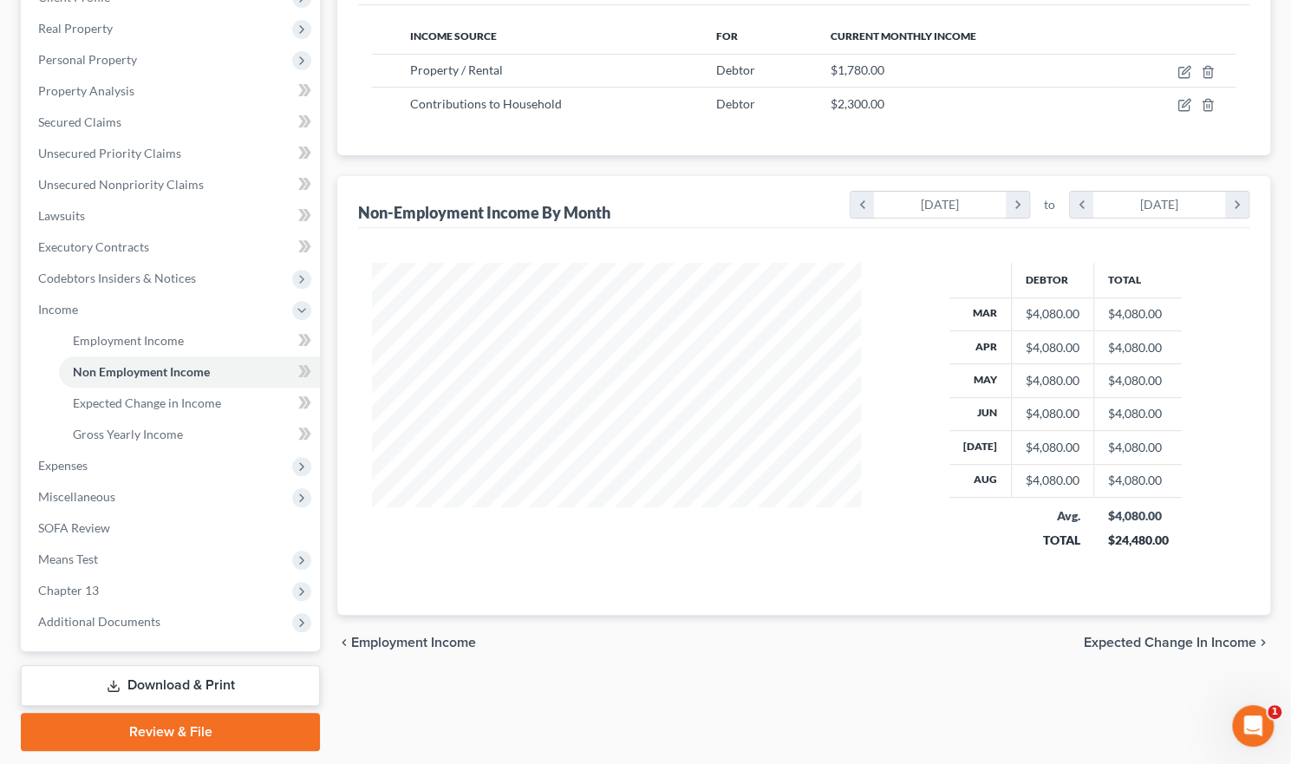
scroll to position [311, 0]
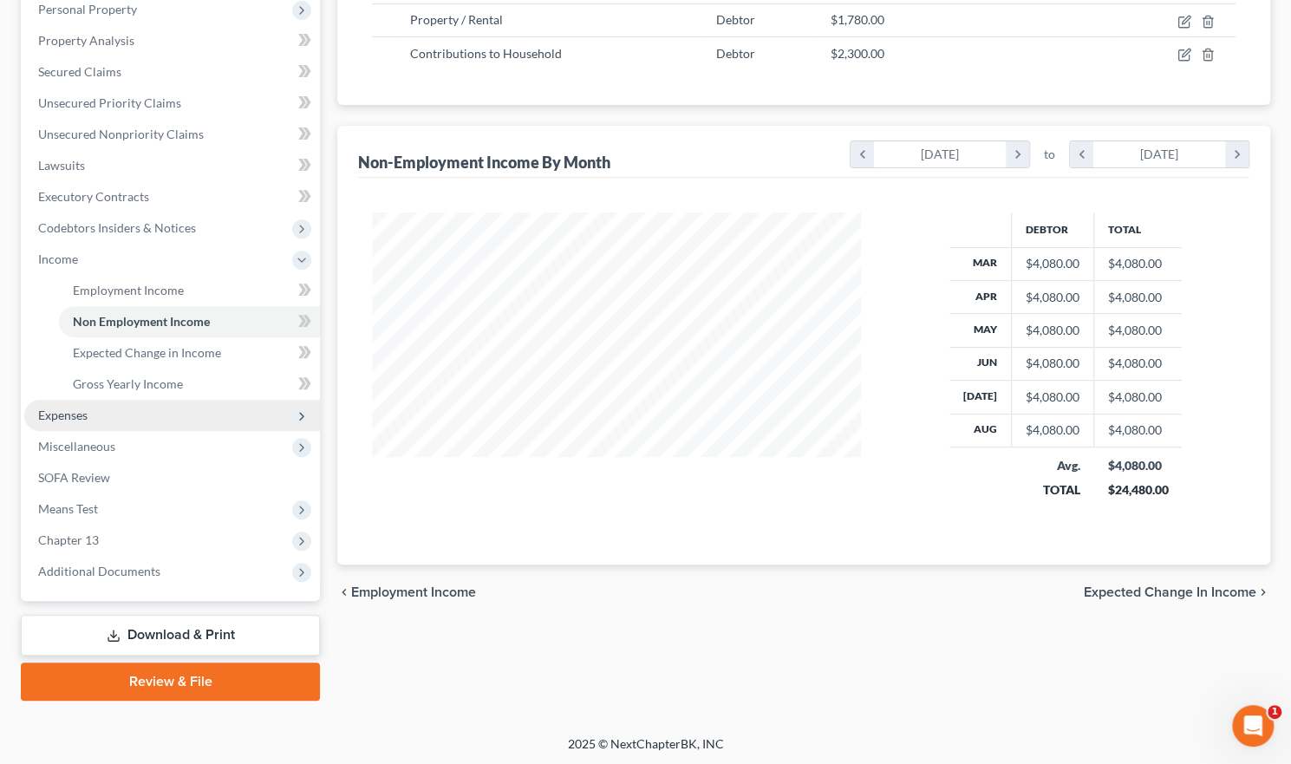
click at [88, 422] on span "Expenses" at bounding box center [172, 415] width 296 height 31
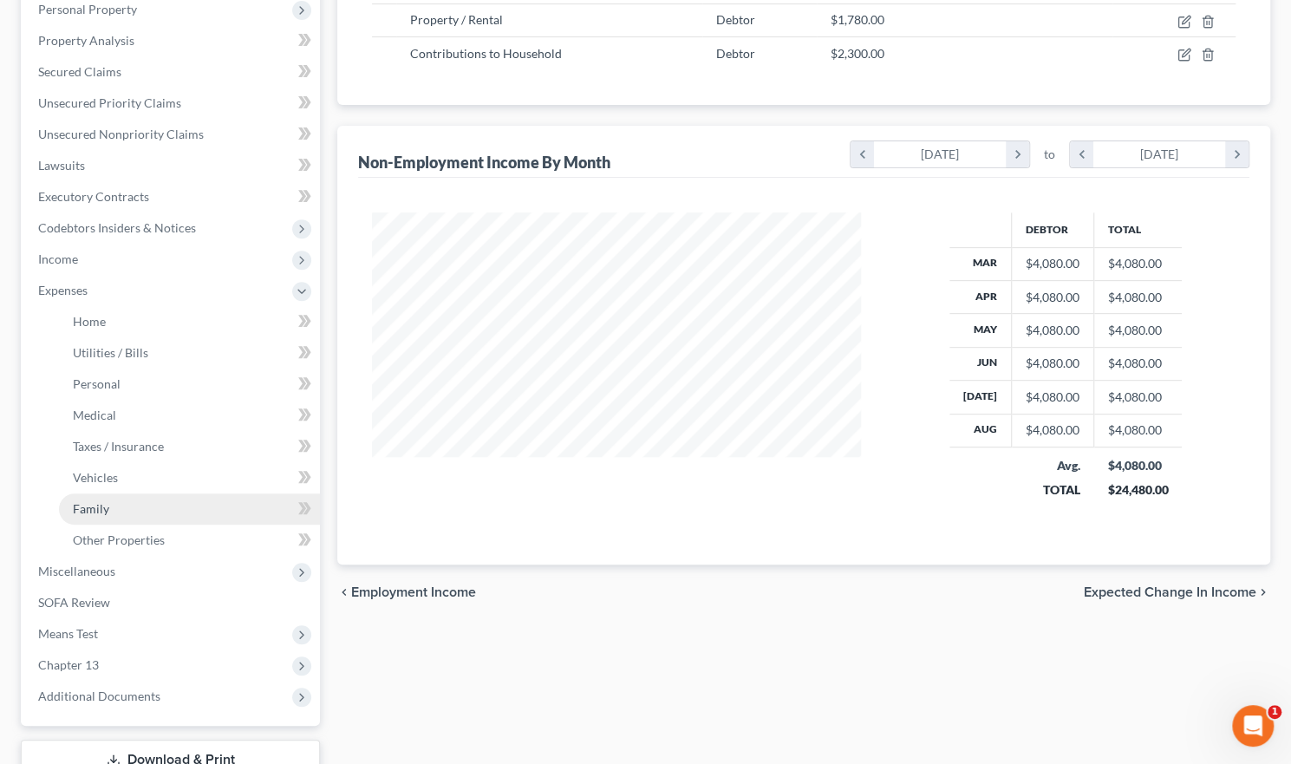
click at [149, 511] on link "Family" at bounding box center [189, 508] width 261 height 31
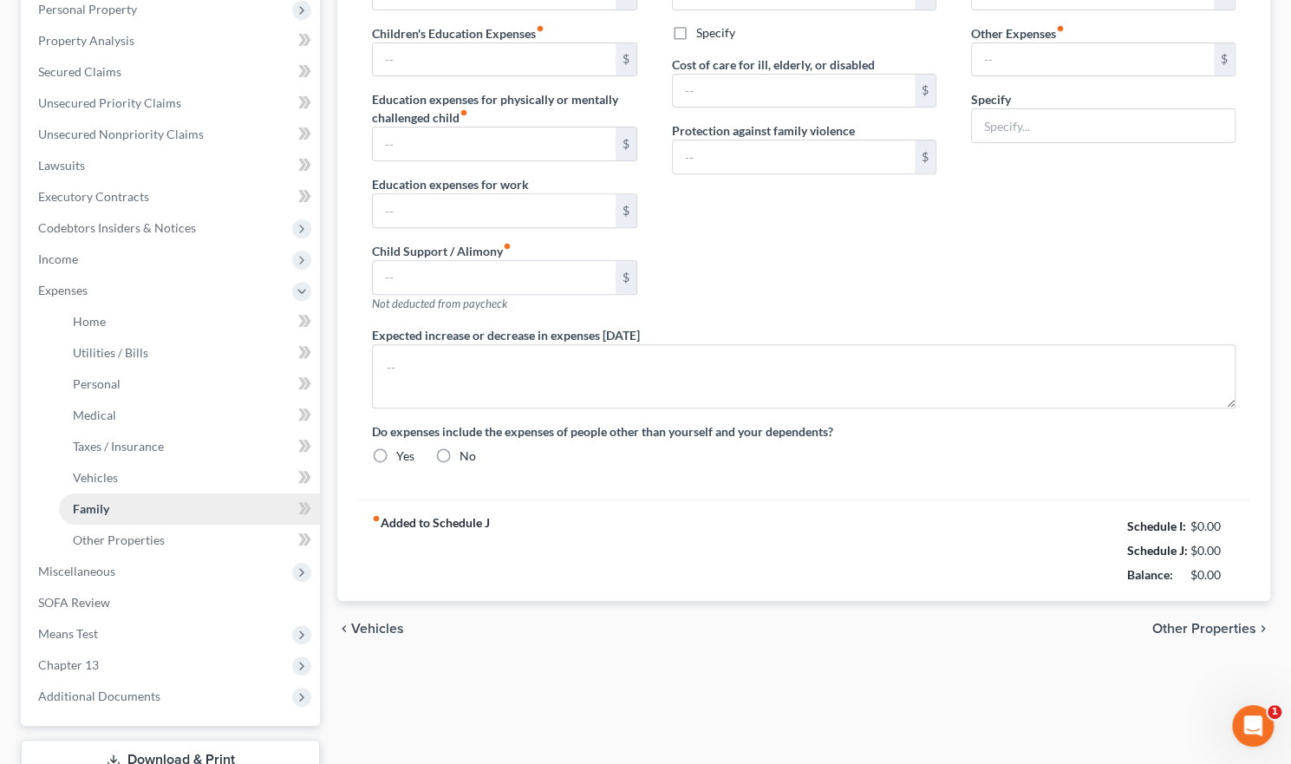
scroll to position [294, 0]
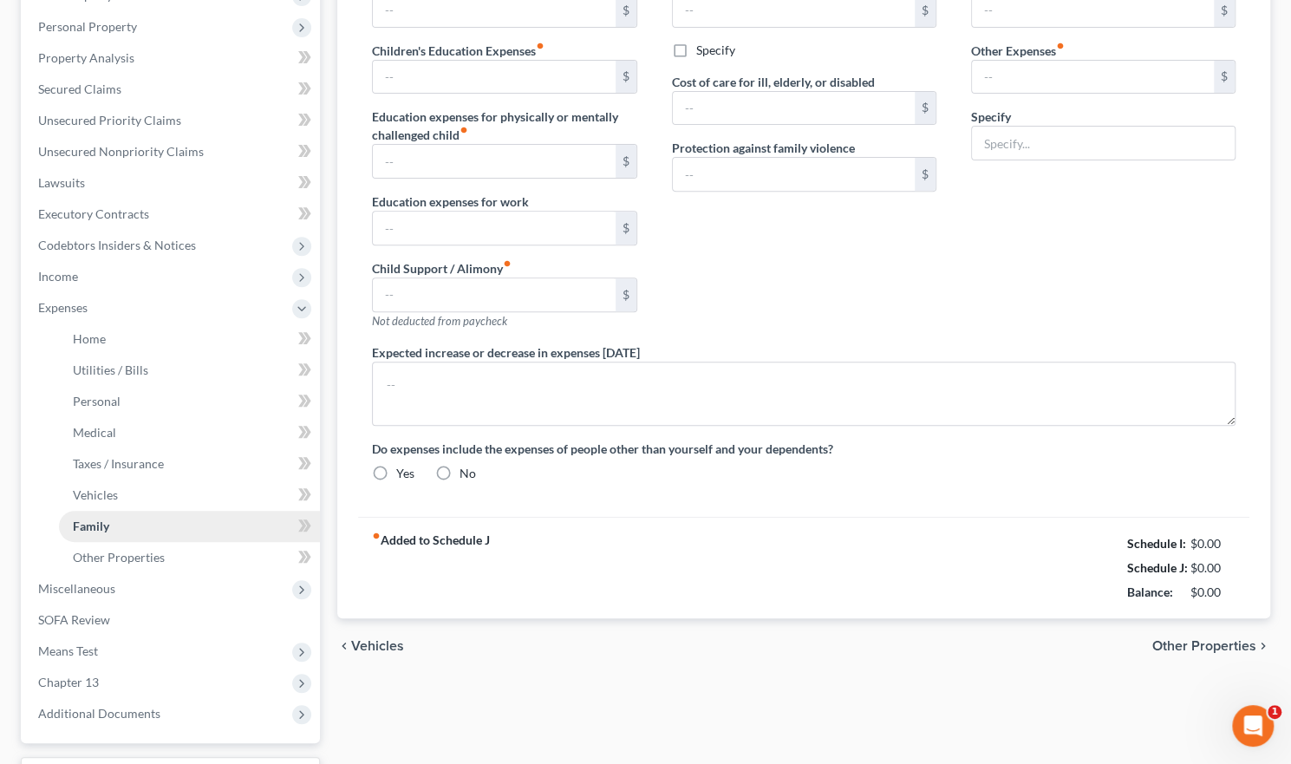
type input "0.00"
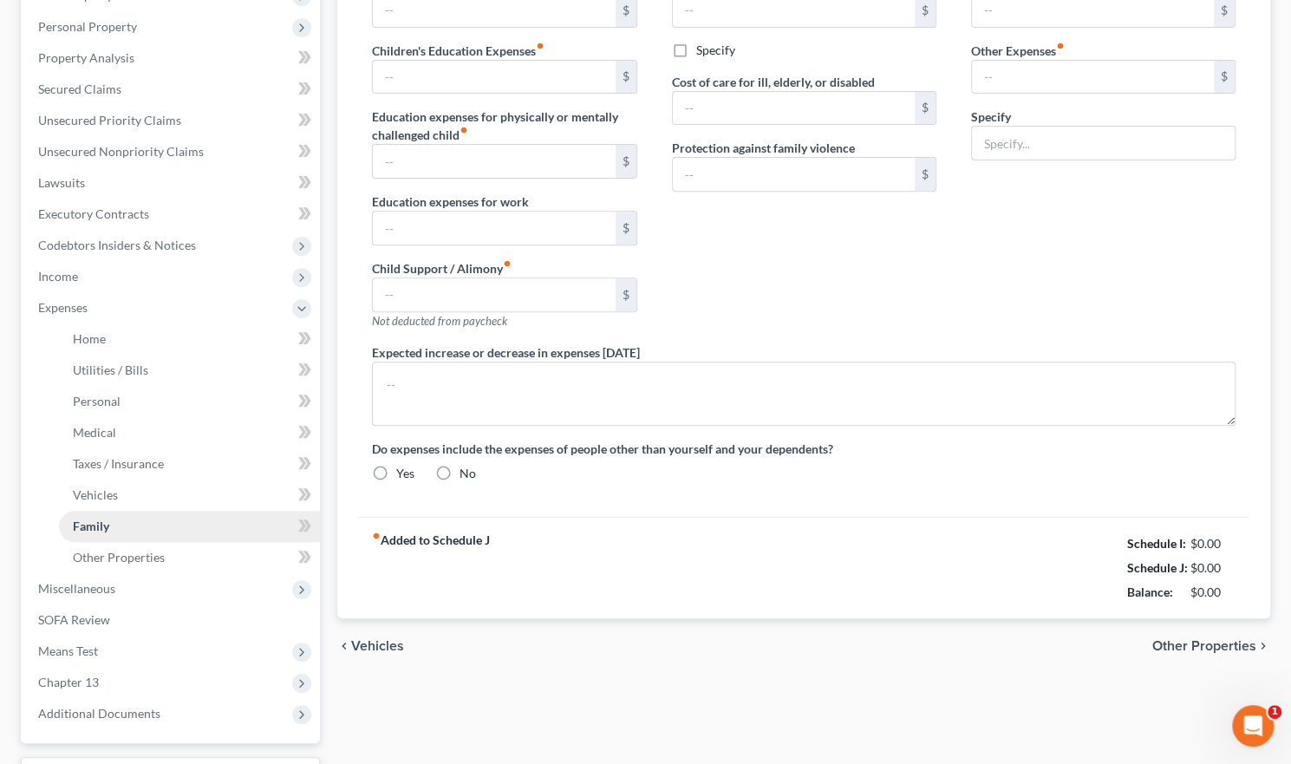
type input "0.00"
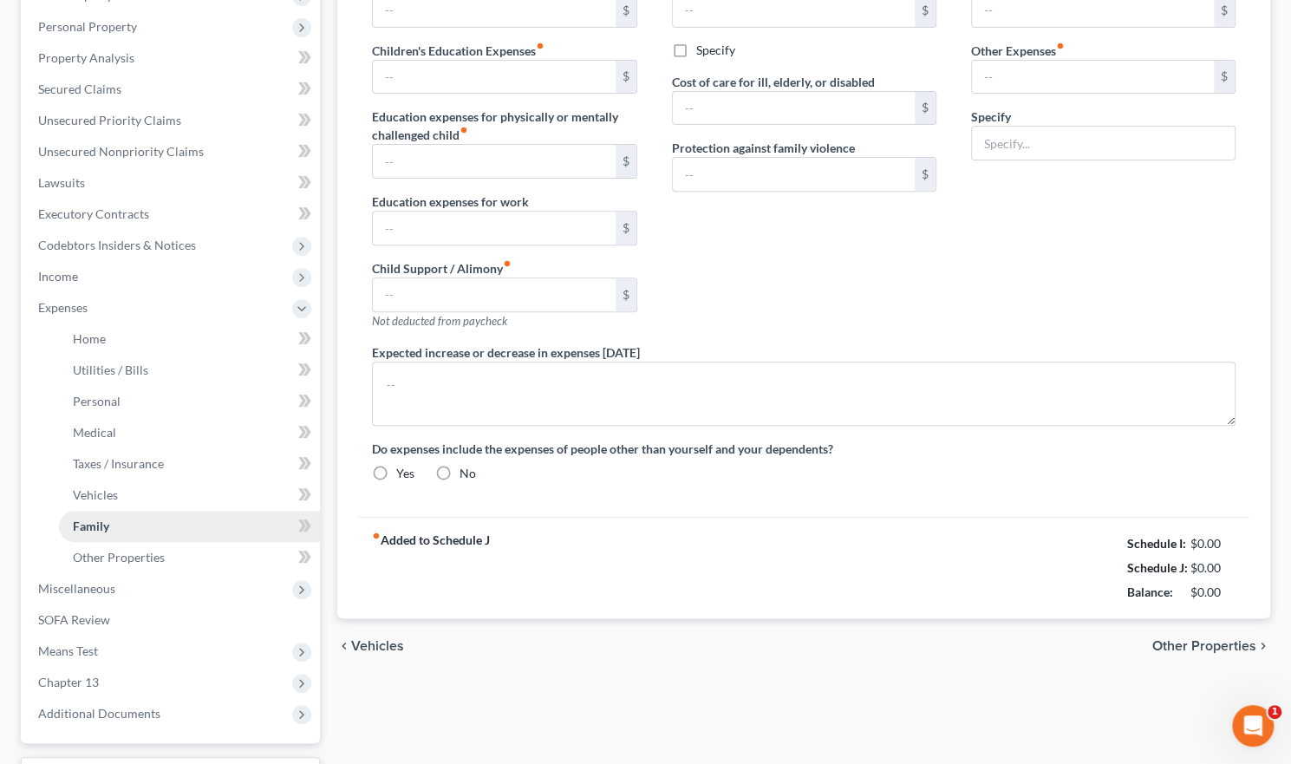
radio input "true"
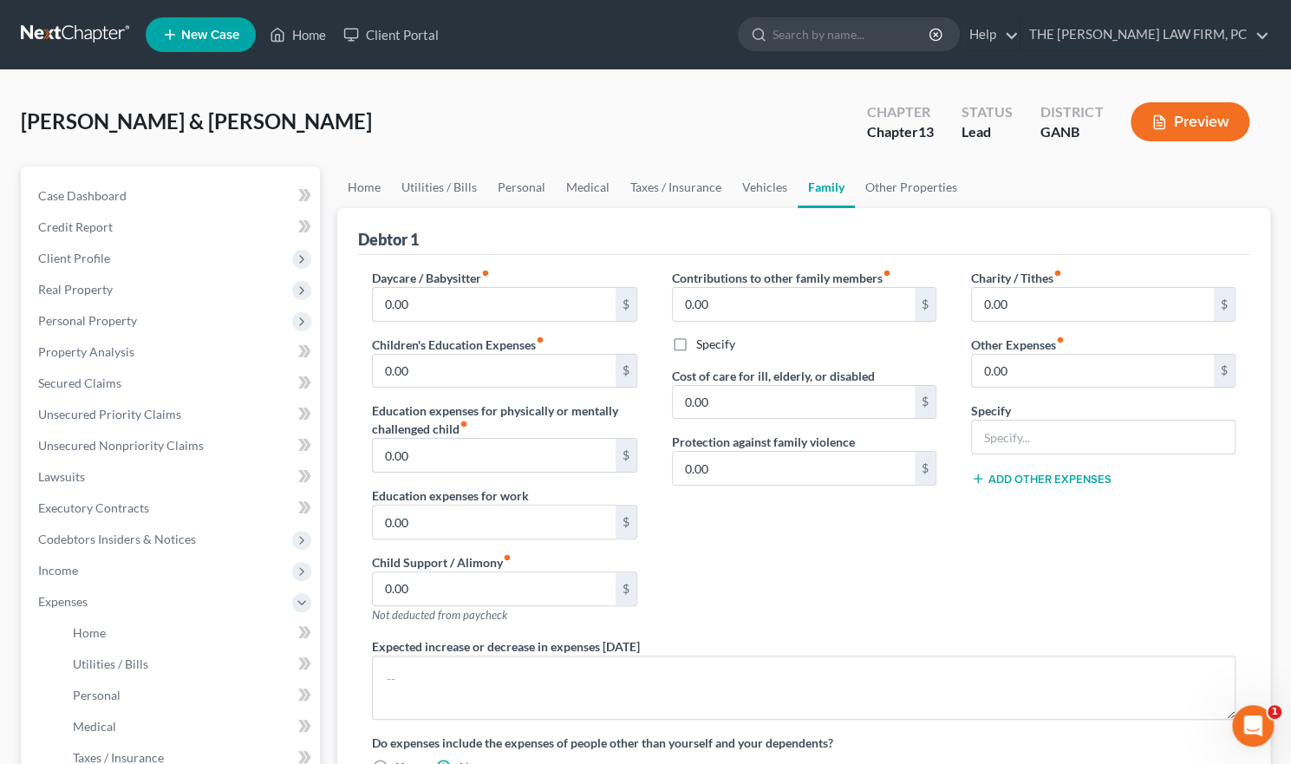
scroll to position [87, 0]
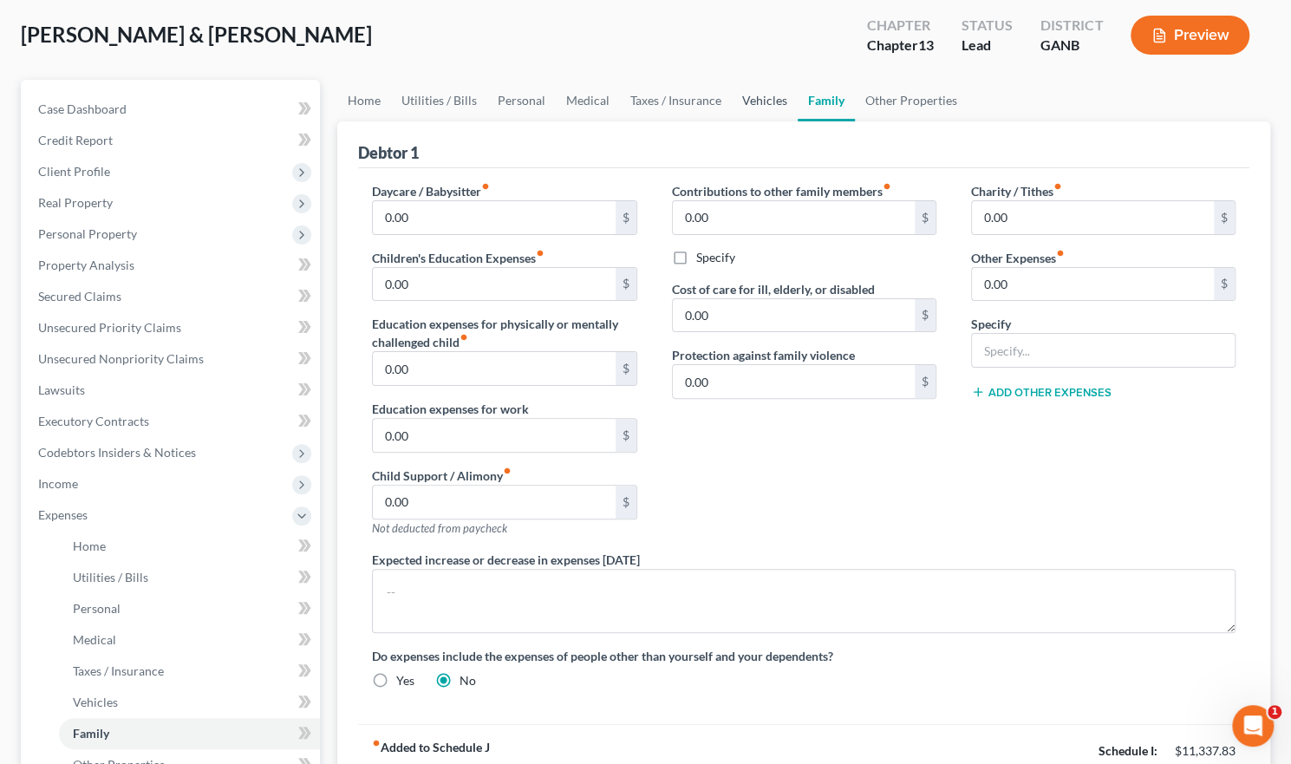
click at [762, 101] on link "Vehicles" at bounding box center [765, 101] width 66 height 42
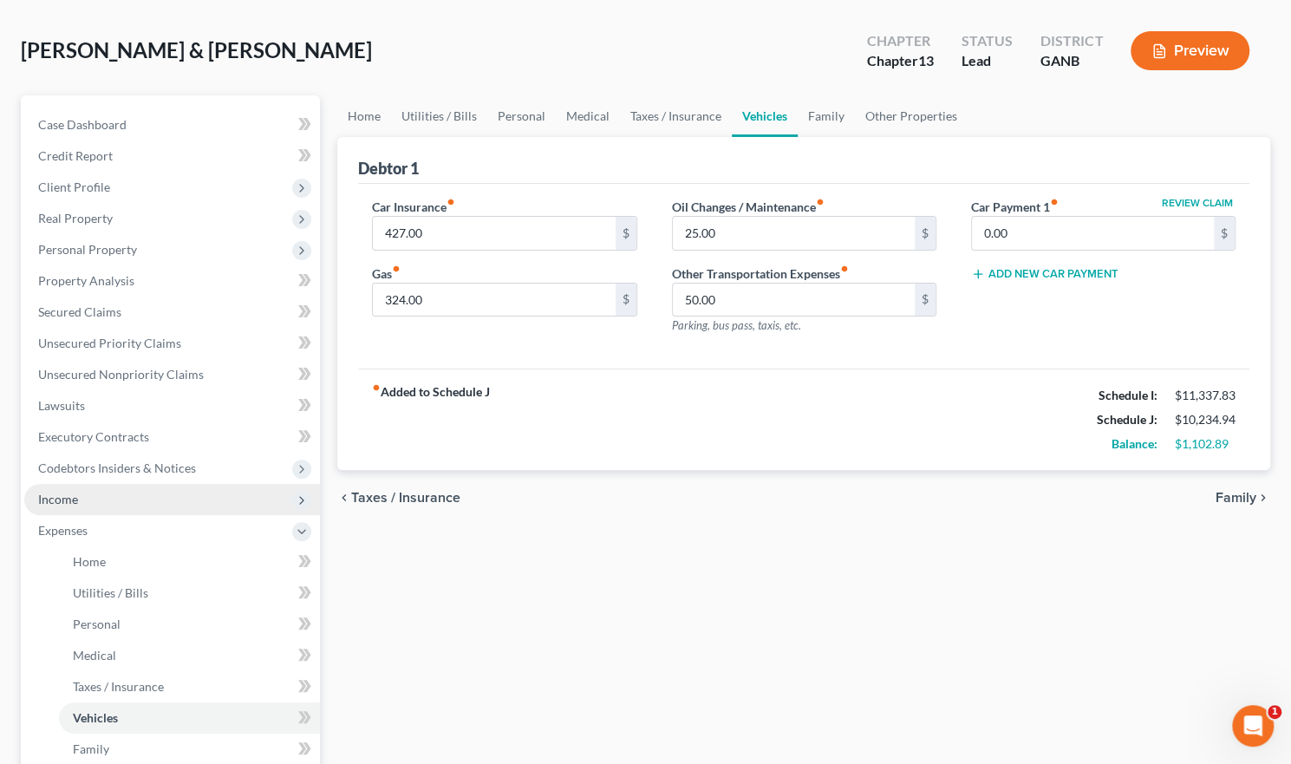
scroll to position [173, 0]
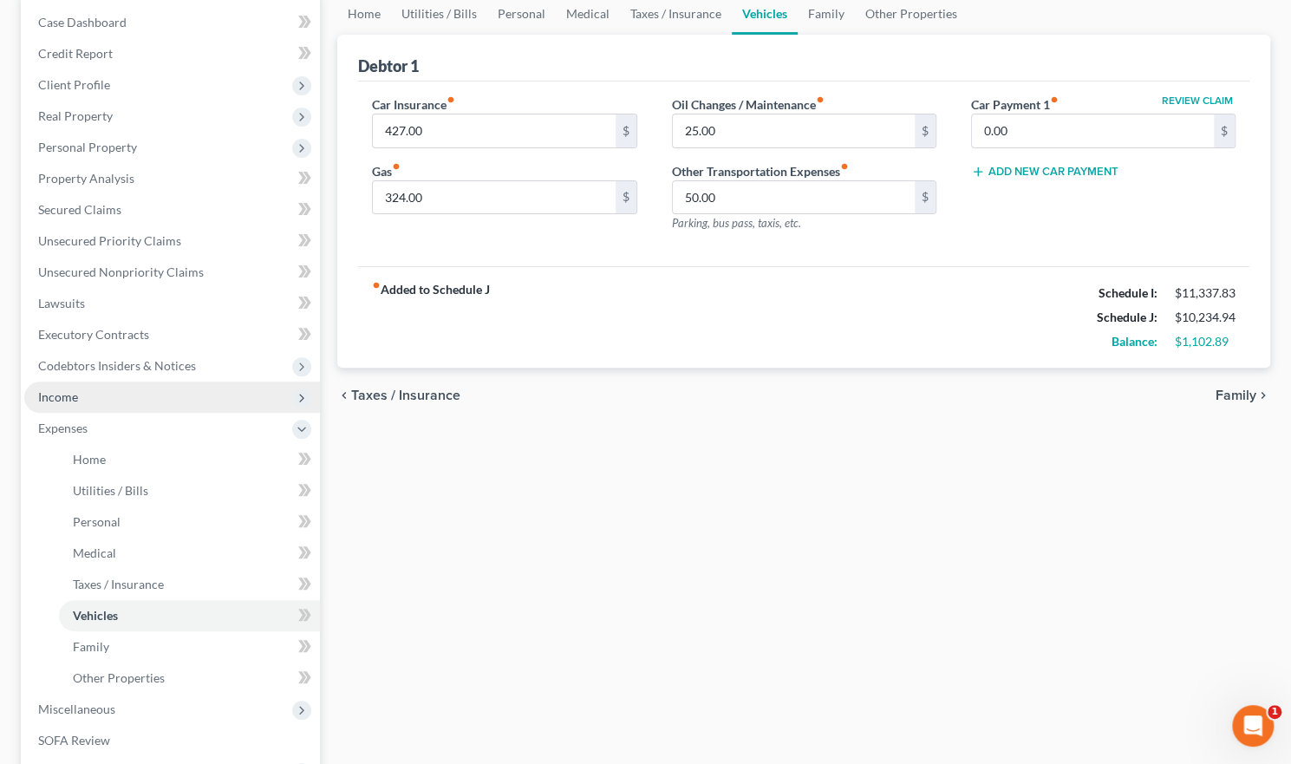
click at [76, 397] on span "Income" at bounding box center [58, 396] width 40 height 15
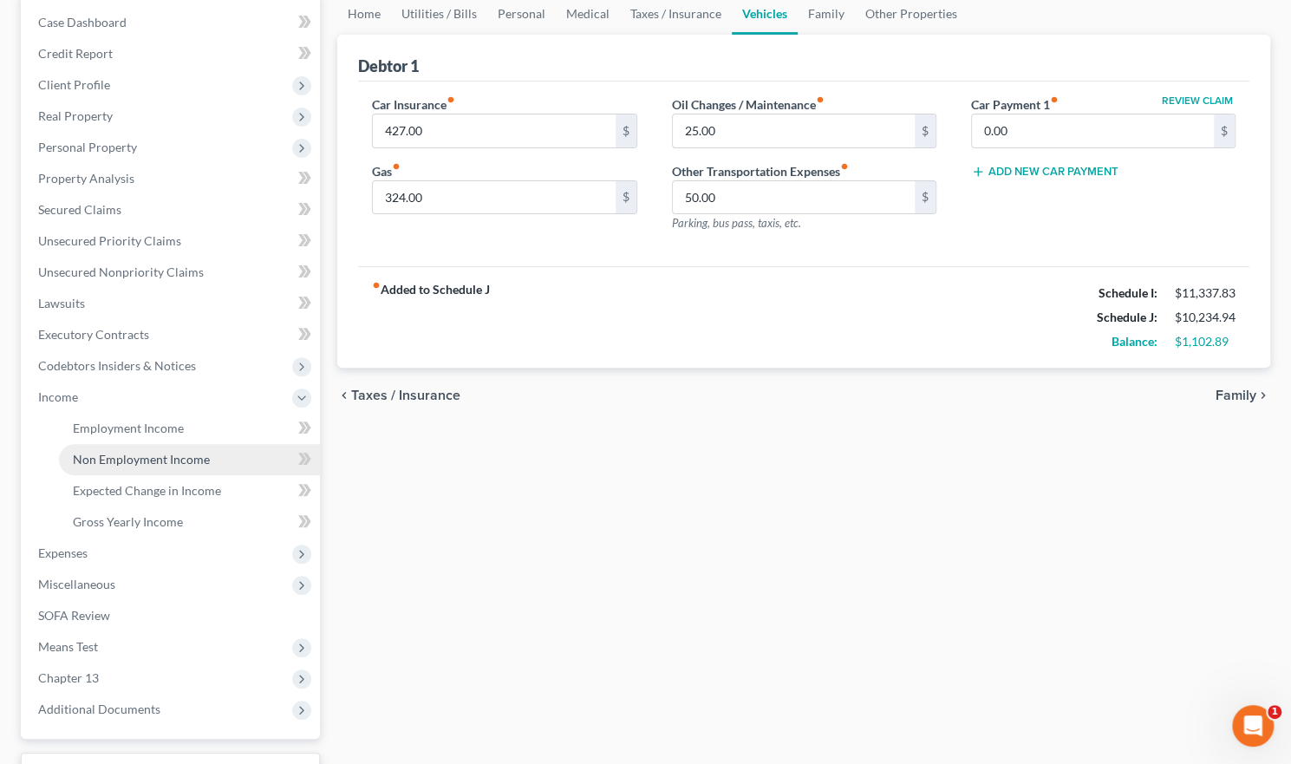
click at [119, 460] on span "Non Employment Income" at bounding box center [141, 459] width 137 height 15
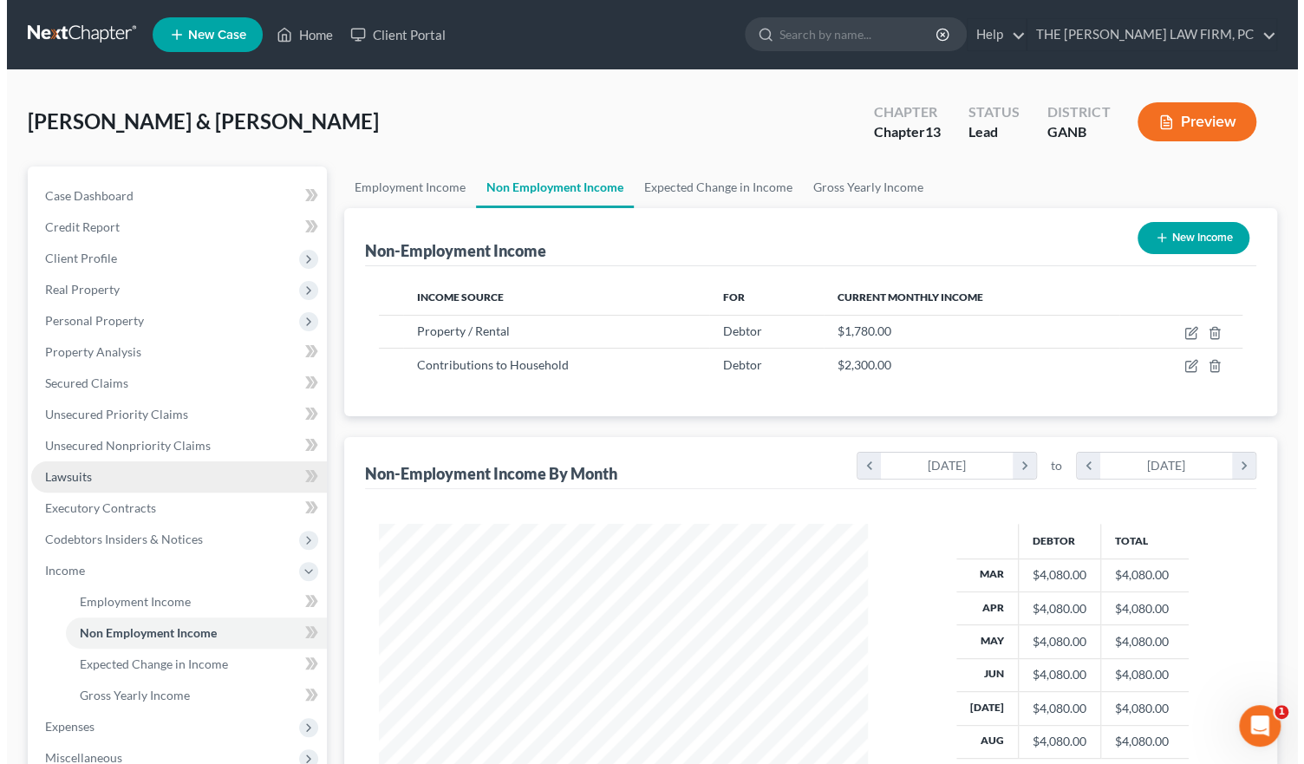
scroll to position [309, 524]
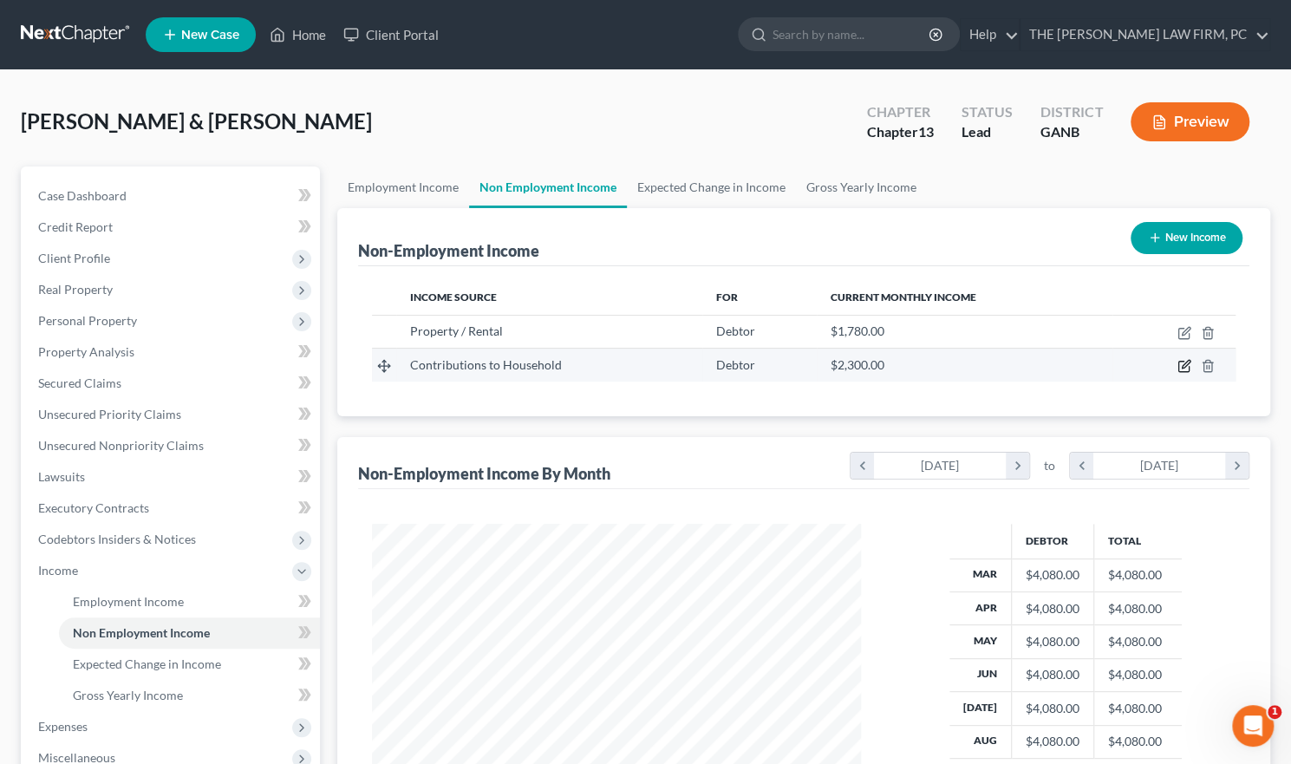
click at [1183, 365] on icon "button" at bounding box center [1184, 366] width 14 height 14
select select "8"
select select "0"
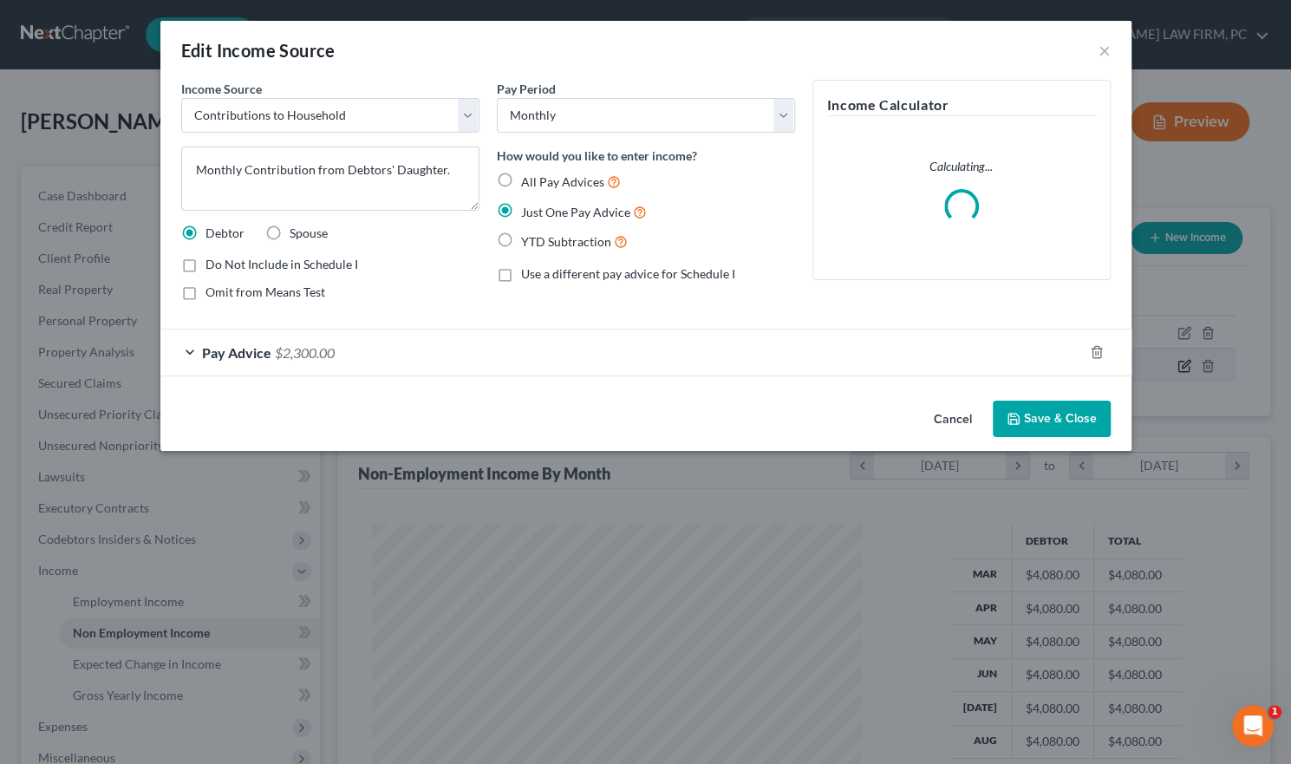
scroll to position [309, 529]
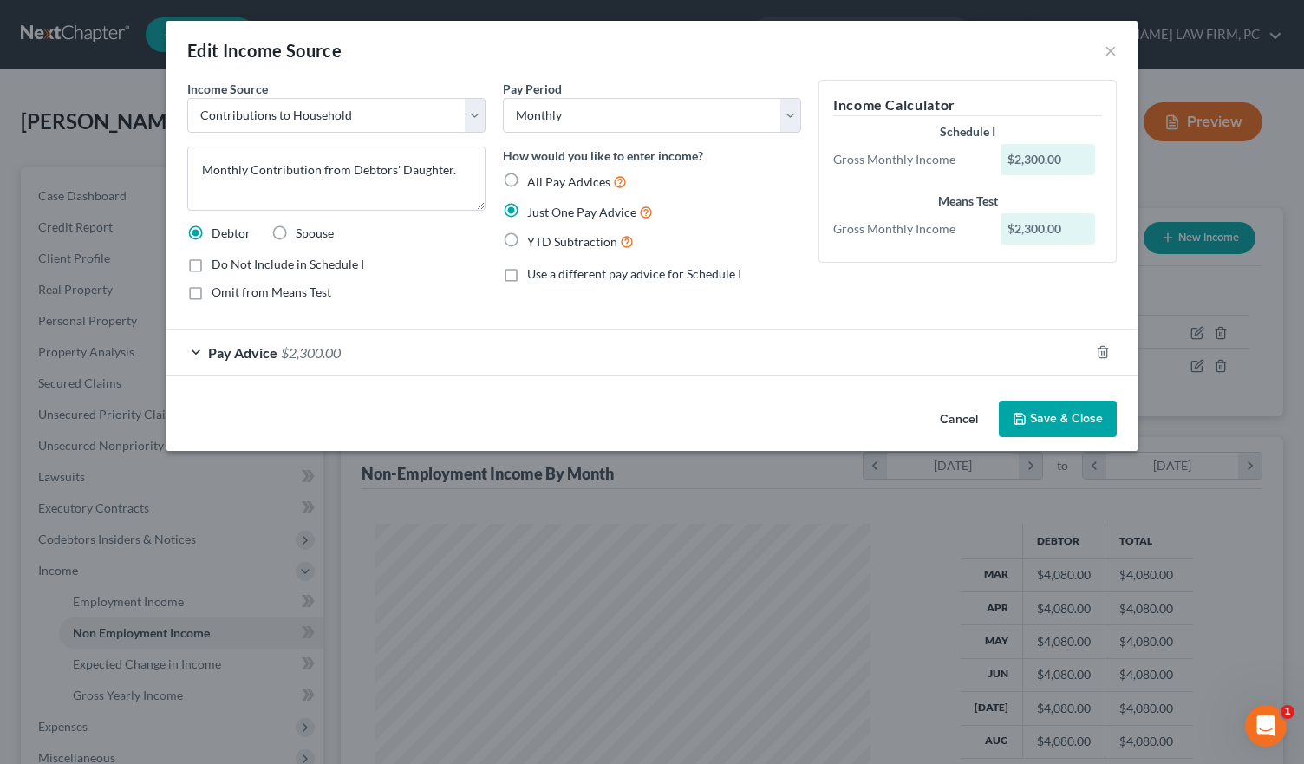
click at [192, 353] on div "Pay Advice $2,300.00" at bounding box center [627, 352] width 923 height 46
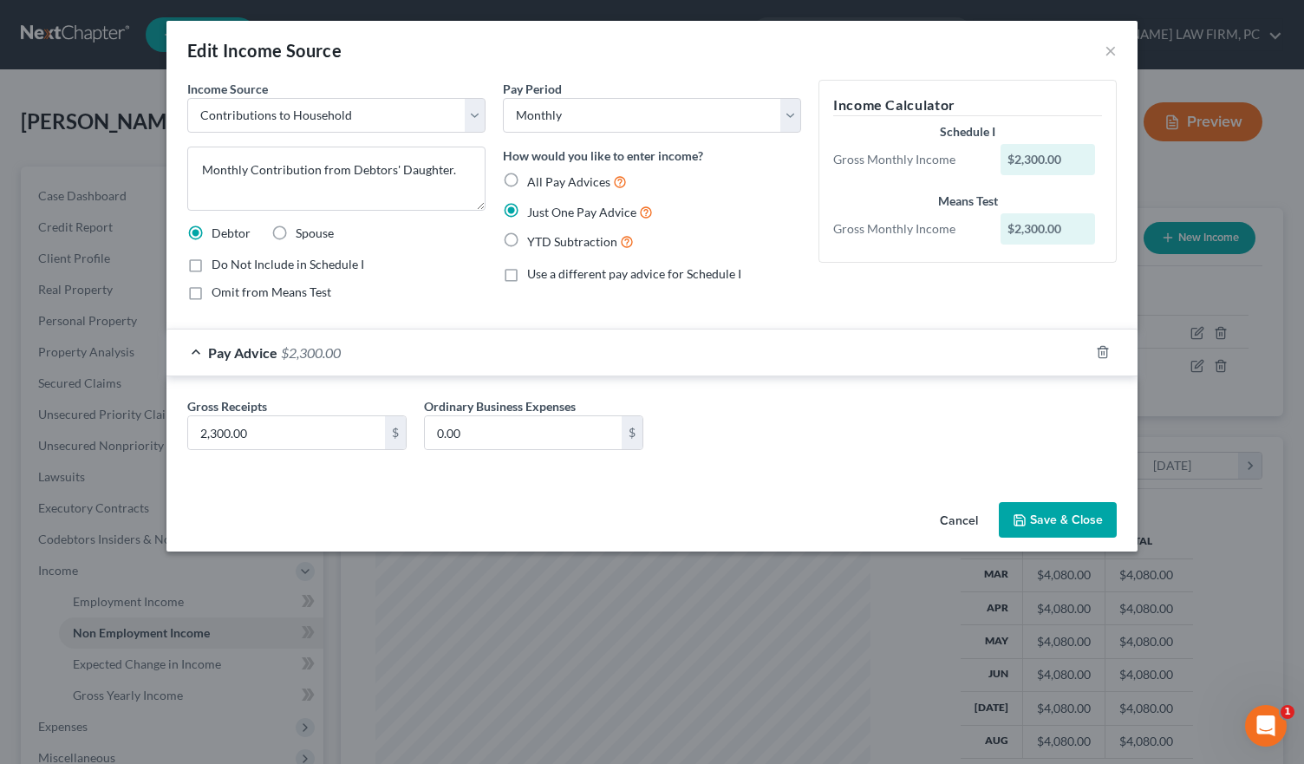
click at [307, 344] on span "$2,300.00" at bounding box center [311, 352] width 60 height 16
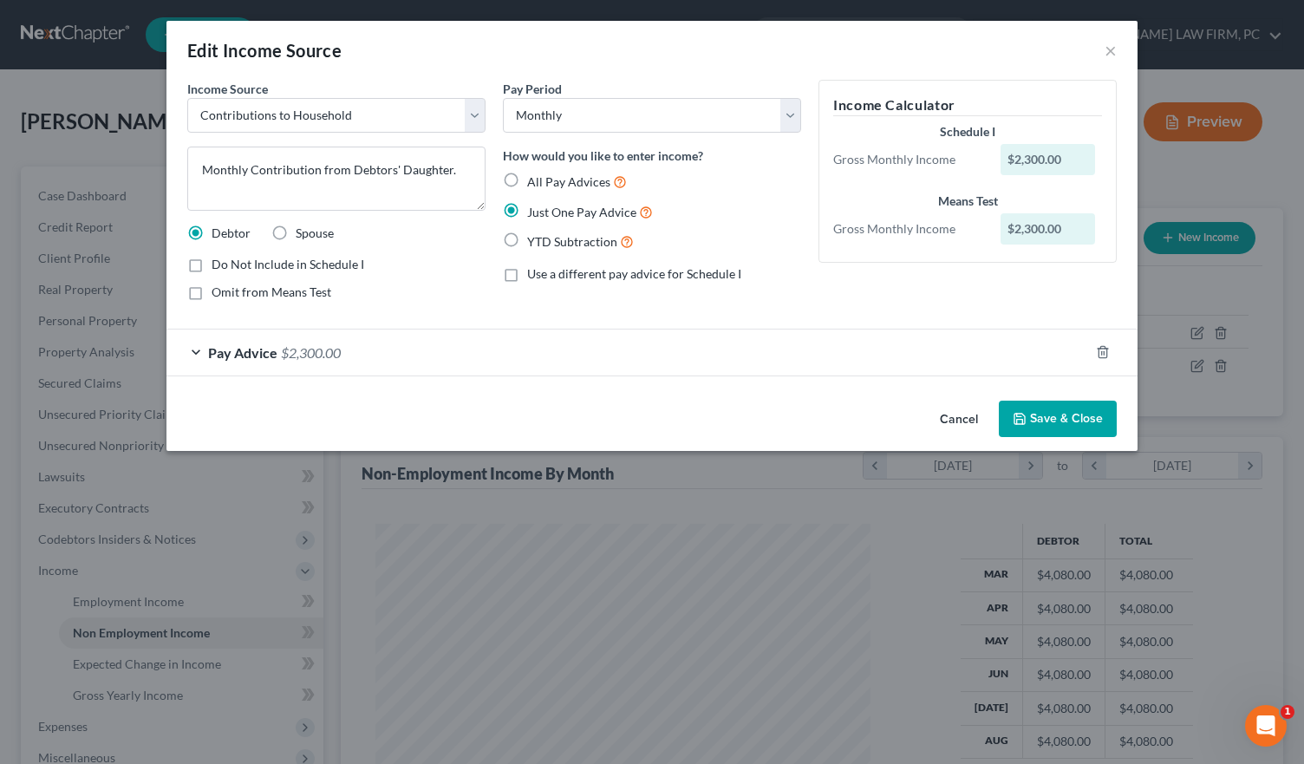
click at [194, 348] on div "Pay Advice $2,300.00" at bounding box center [627, 352] width 923 height 46
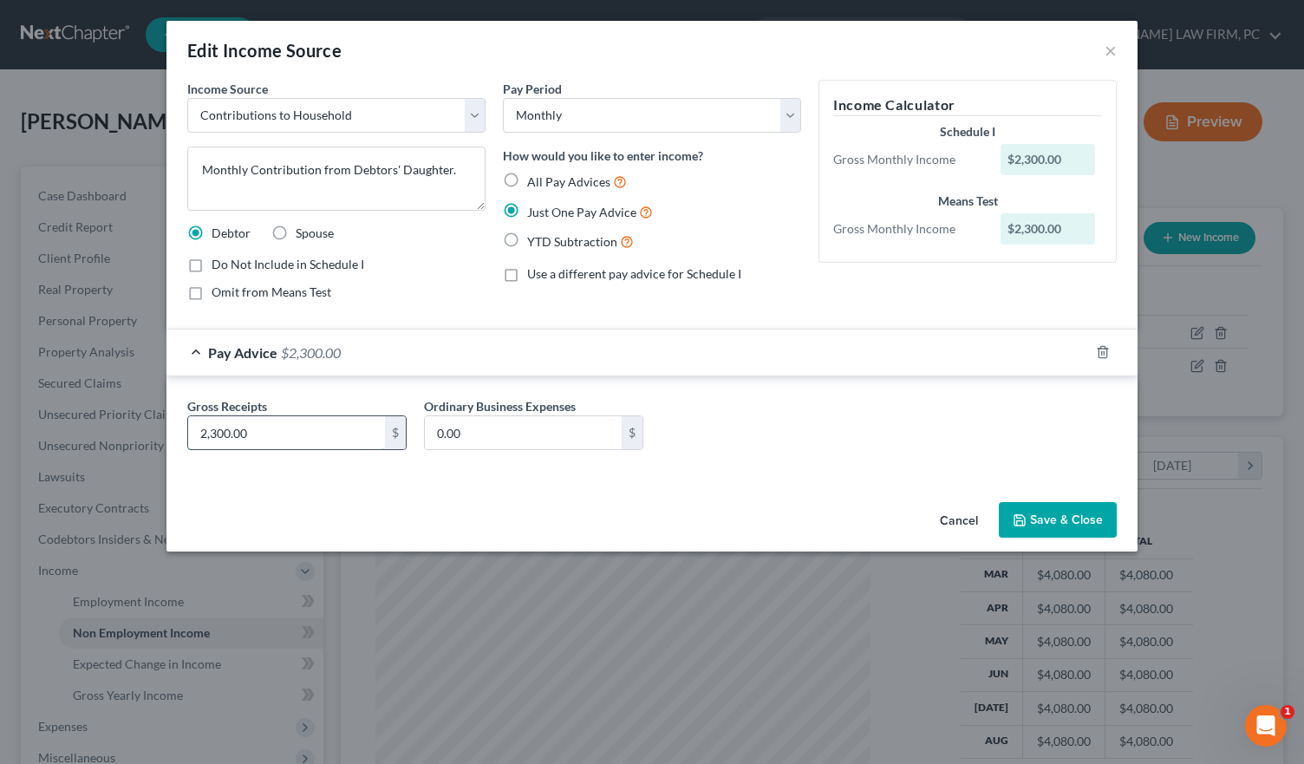
click at [217, 429] on input "2,300.00" at bounding box center [286, 432] width 197 height 33
type input "2,800"
click at [1040, 509] on button "Save & Close" at bounding box center [1058, 520] width 118 height 36
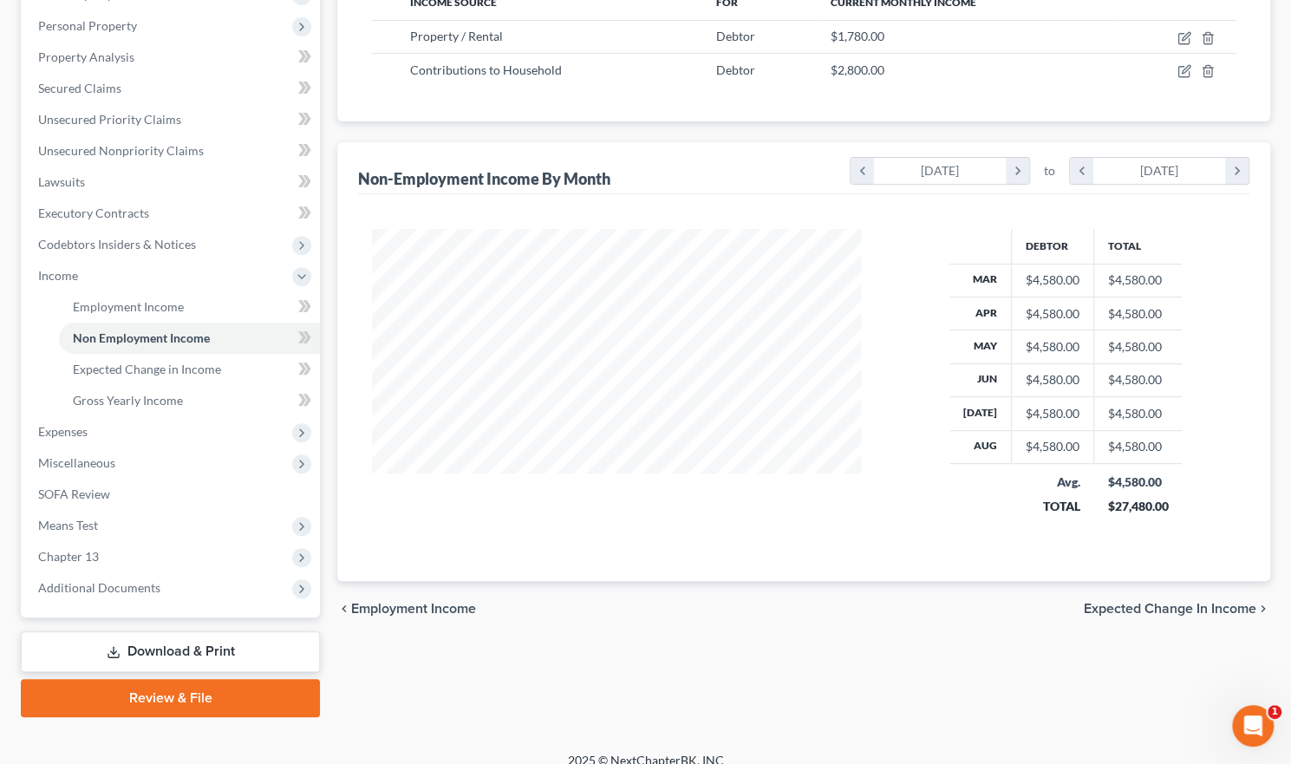
scroll to position [311, 0]
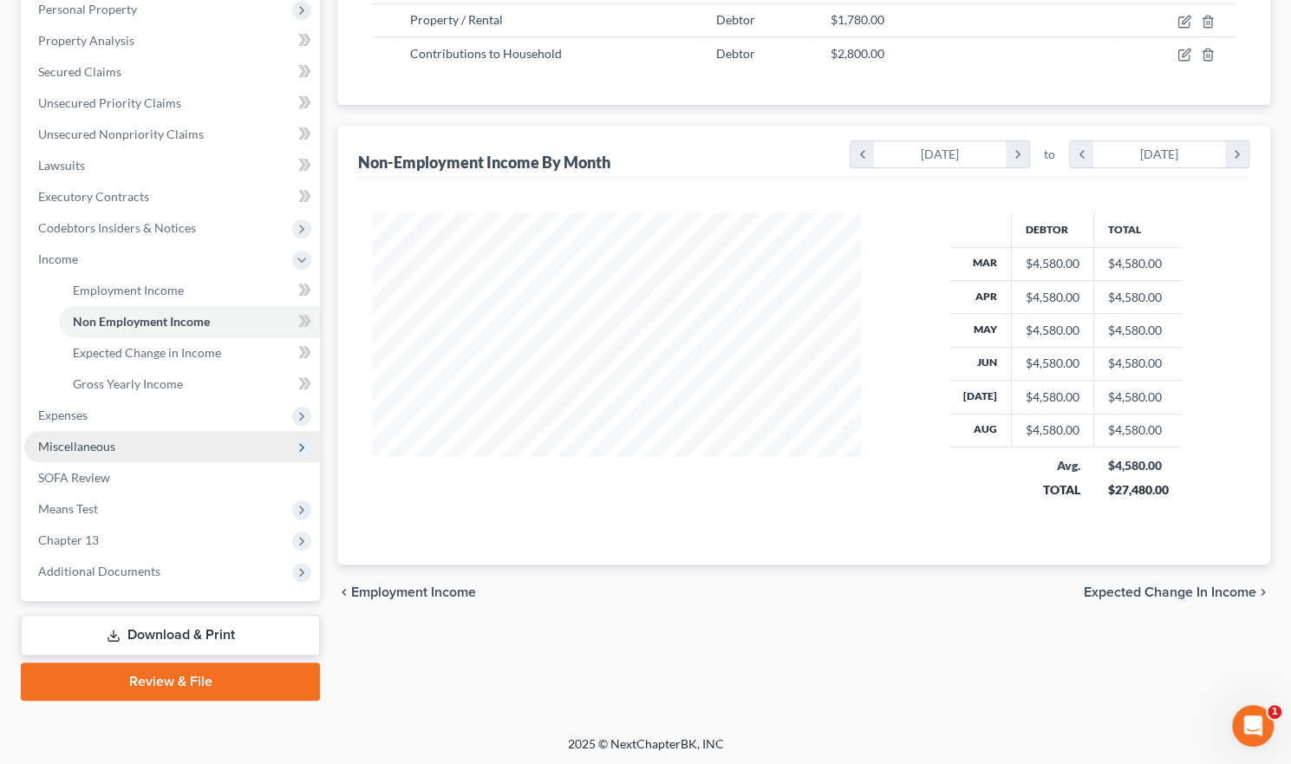
click at [80, 440] on span "Miscellaneous" at bounding box center [76, 446] width 77 height 15
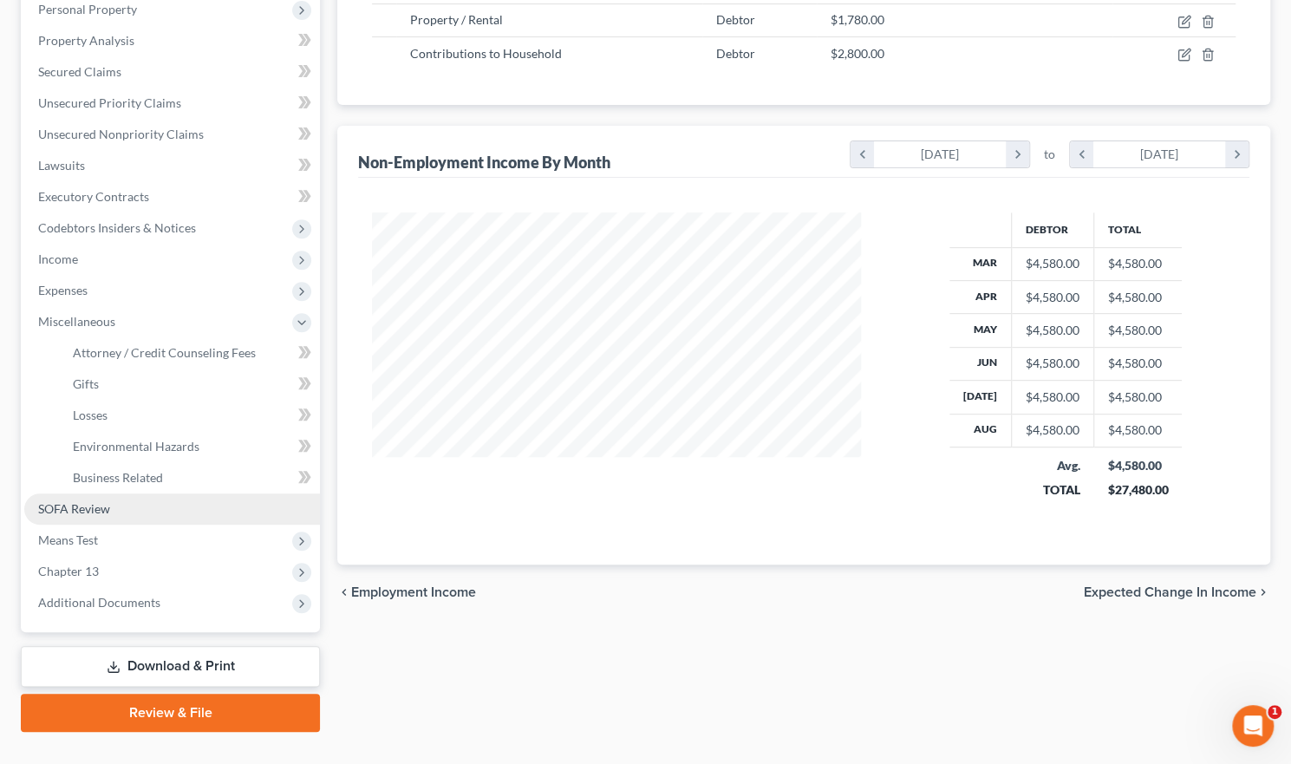
click at [64, 501] on span "SOFA Review" at bounding box center [74, 508] width 72 height 15
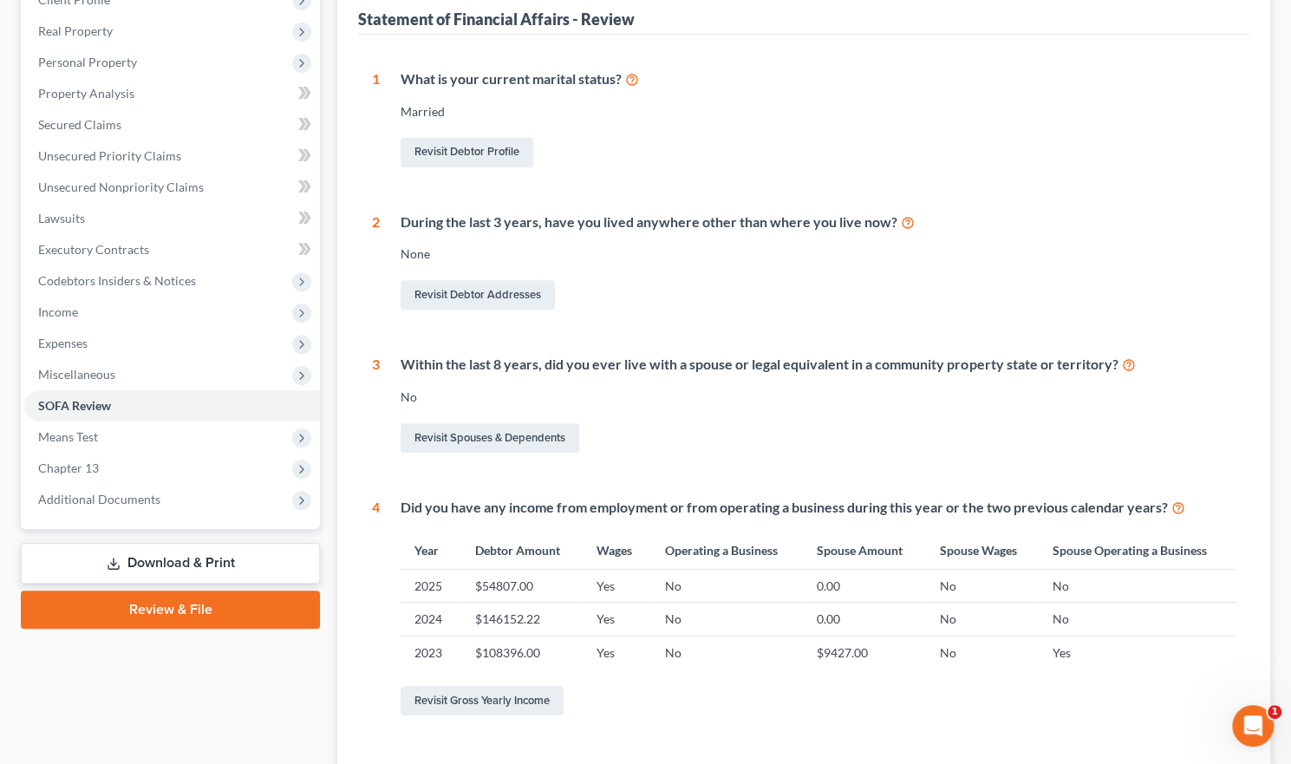
scroll to position [260, 0]
